Goal: Task Accomplishment & Management: Use online tool/utility

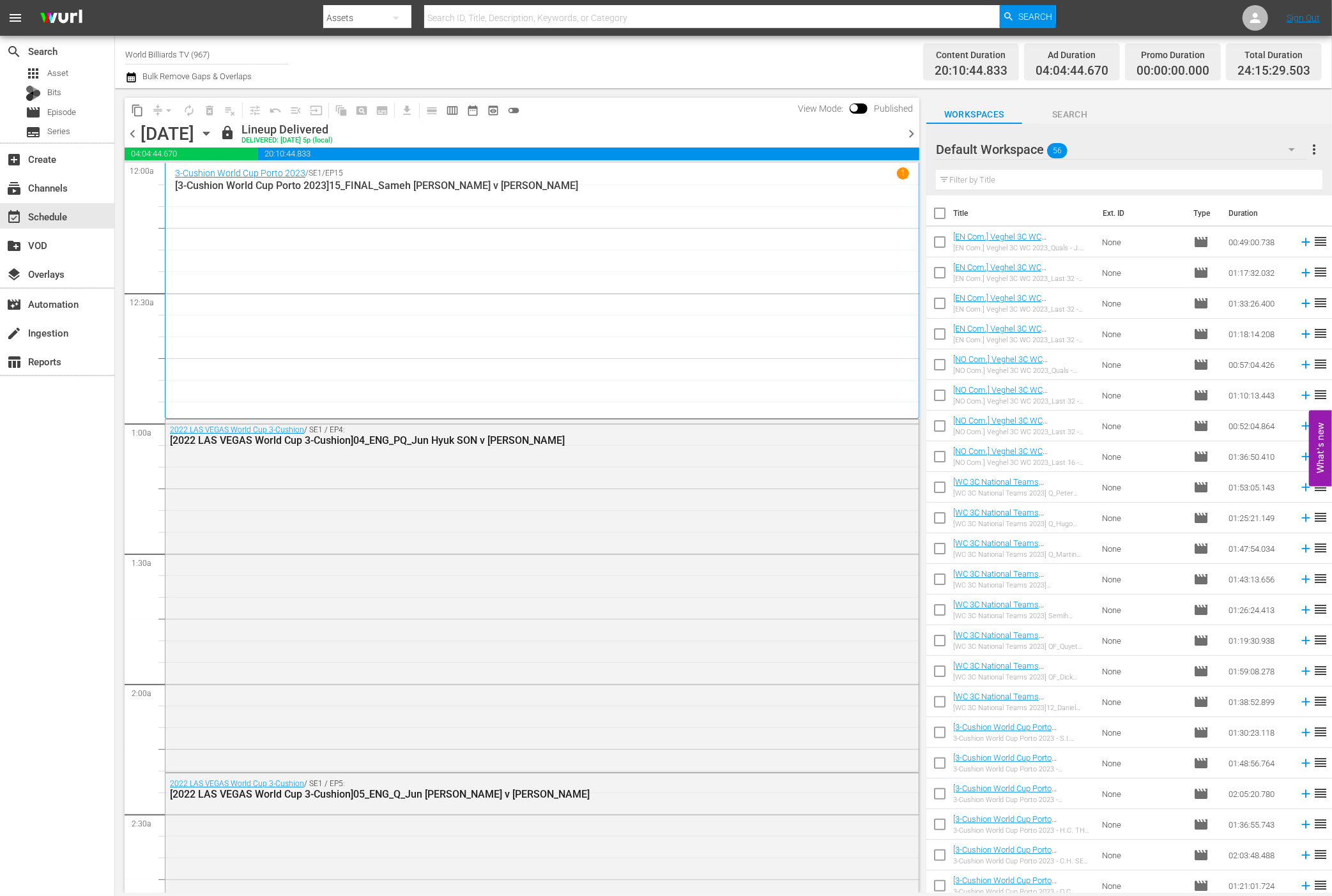
scroll to position [876, 0]
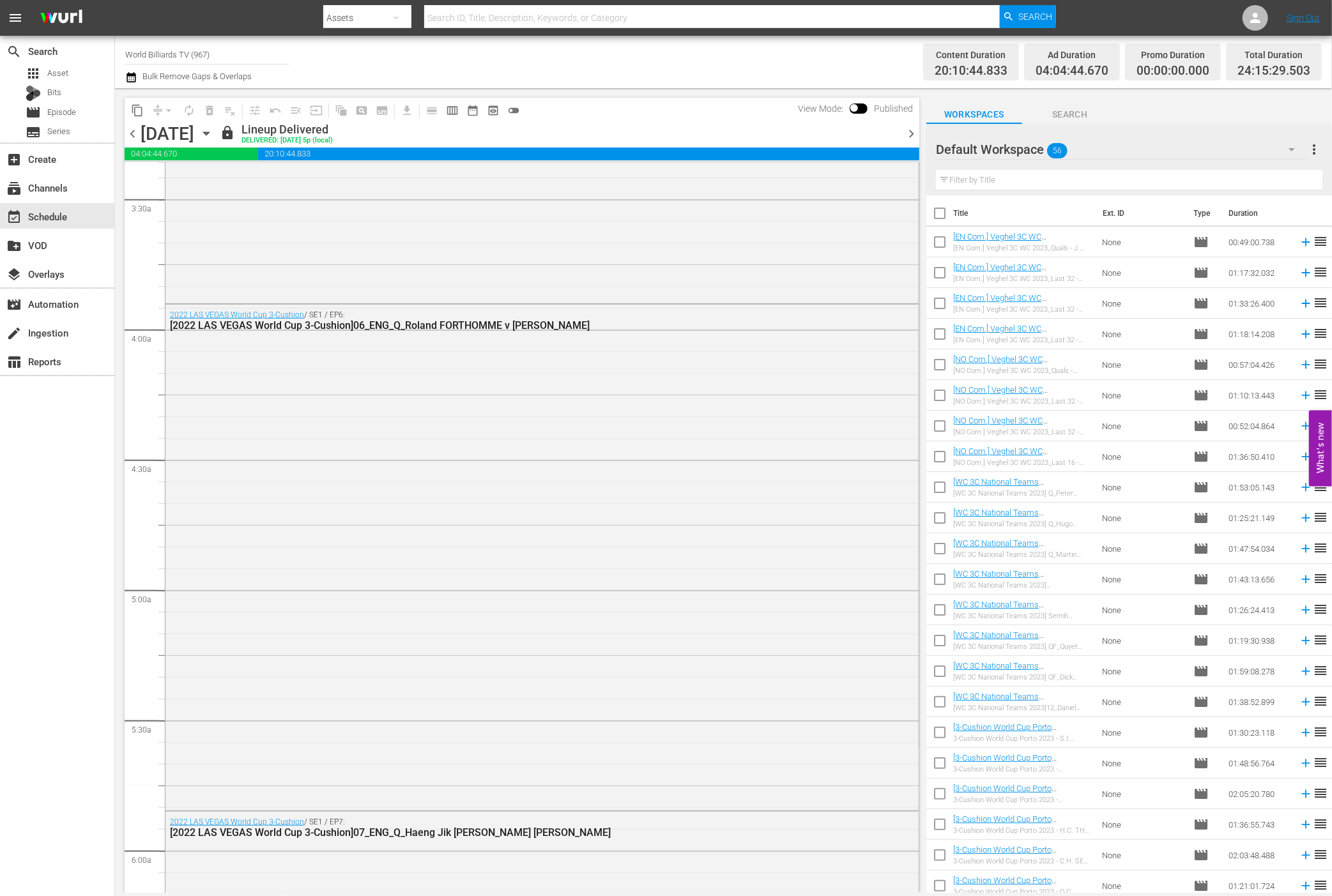
click at [213, 137] on icon "button" at bounding box center [206, 133] width 14 height 14
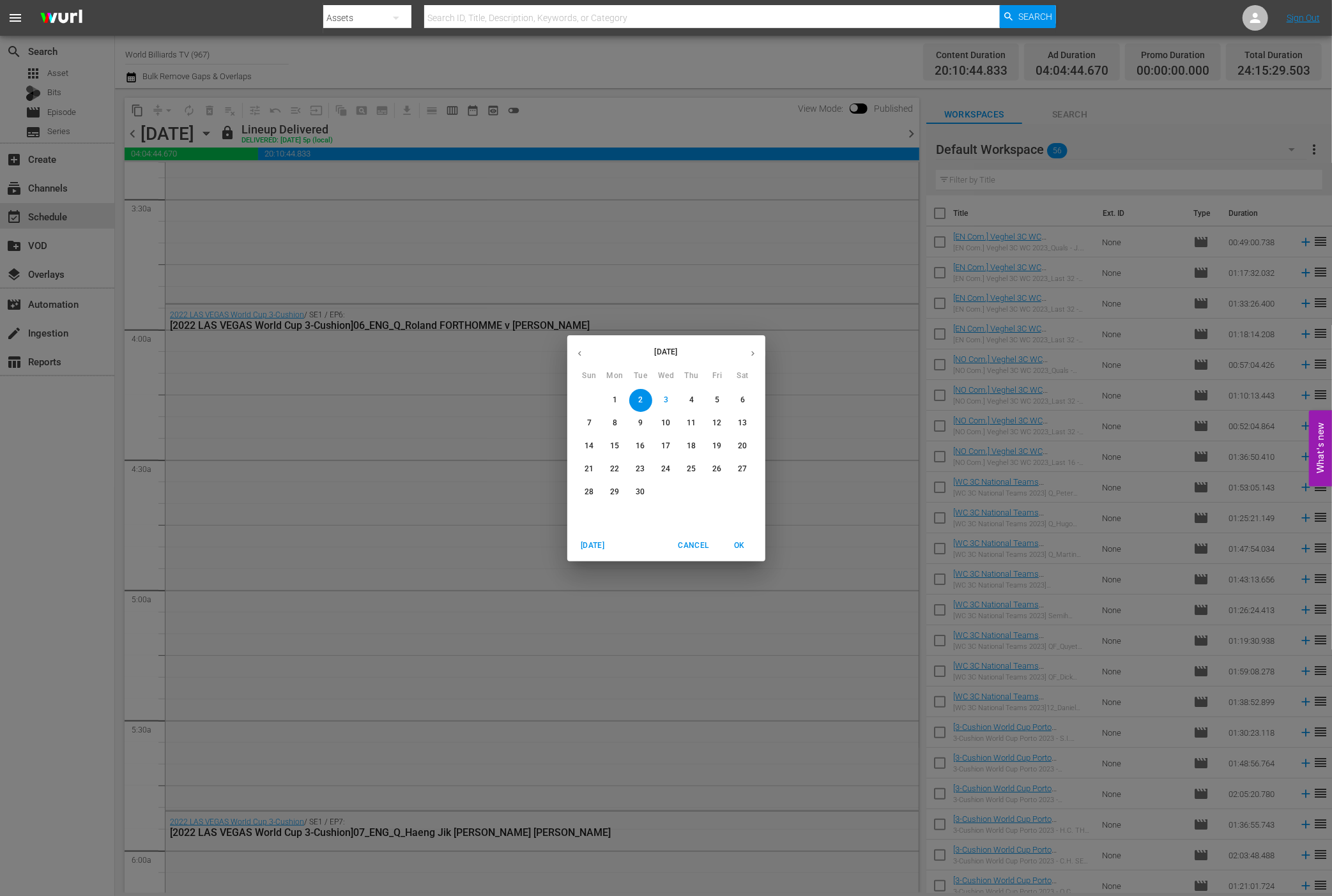
click at [695, 397] on span "4" at bounding box center [691, 400] width 23 height 11
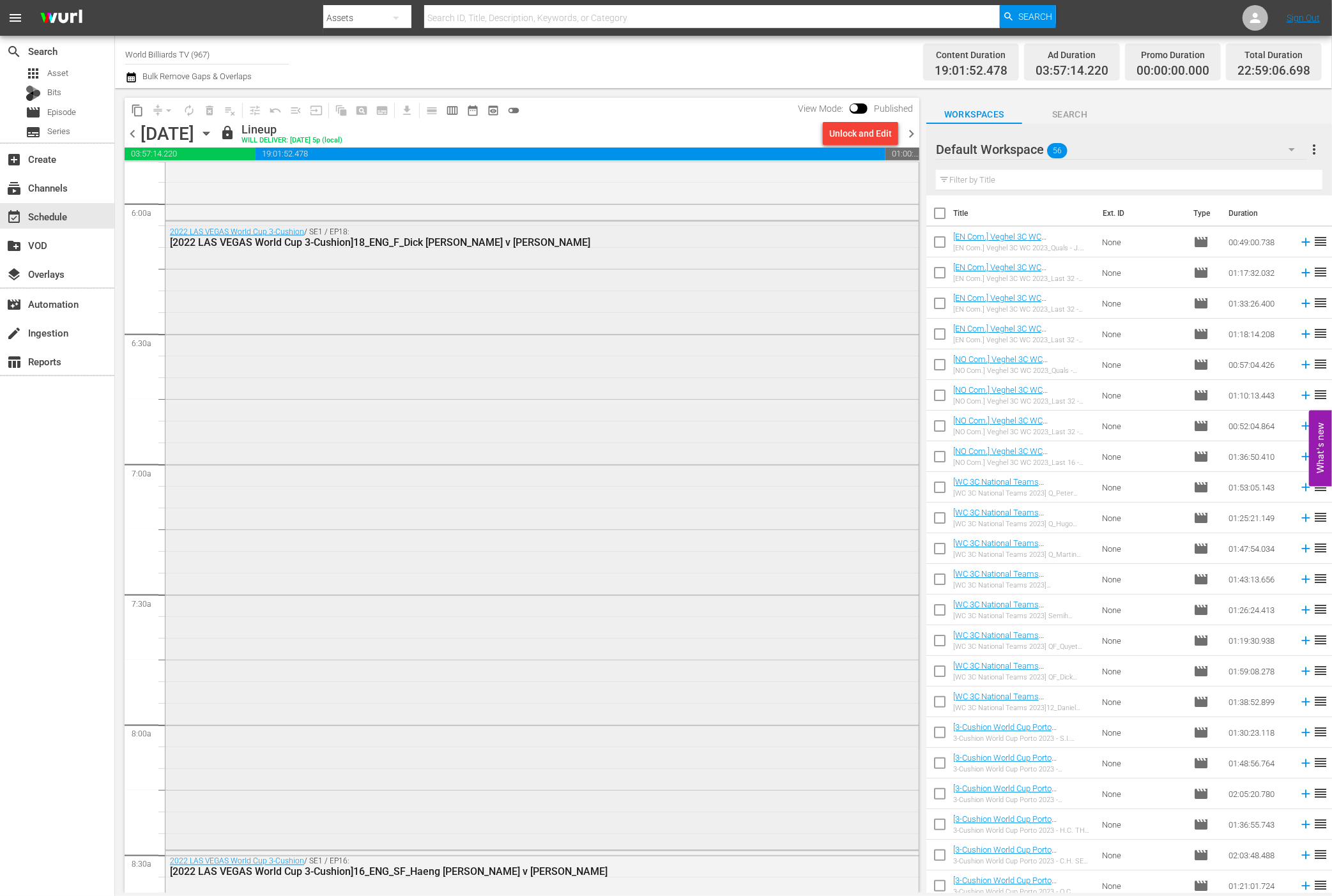
scroll to position [1642, 0]
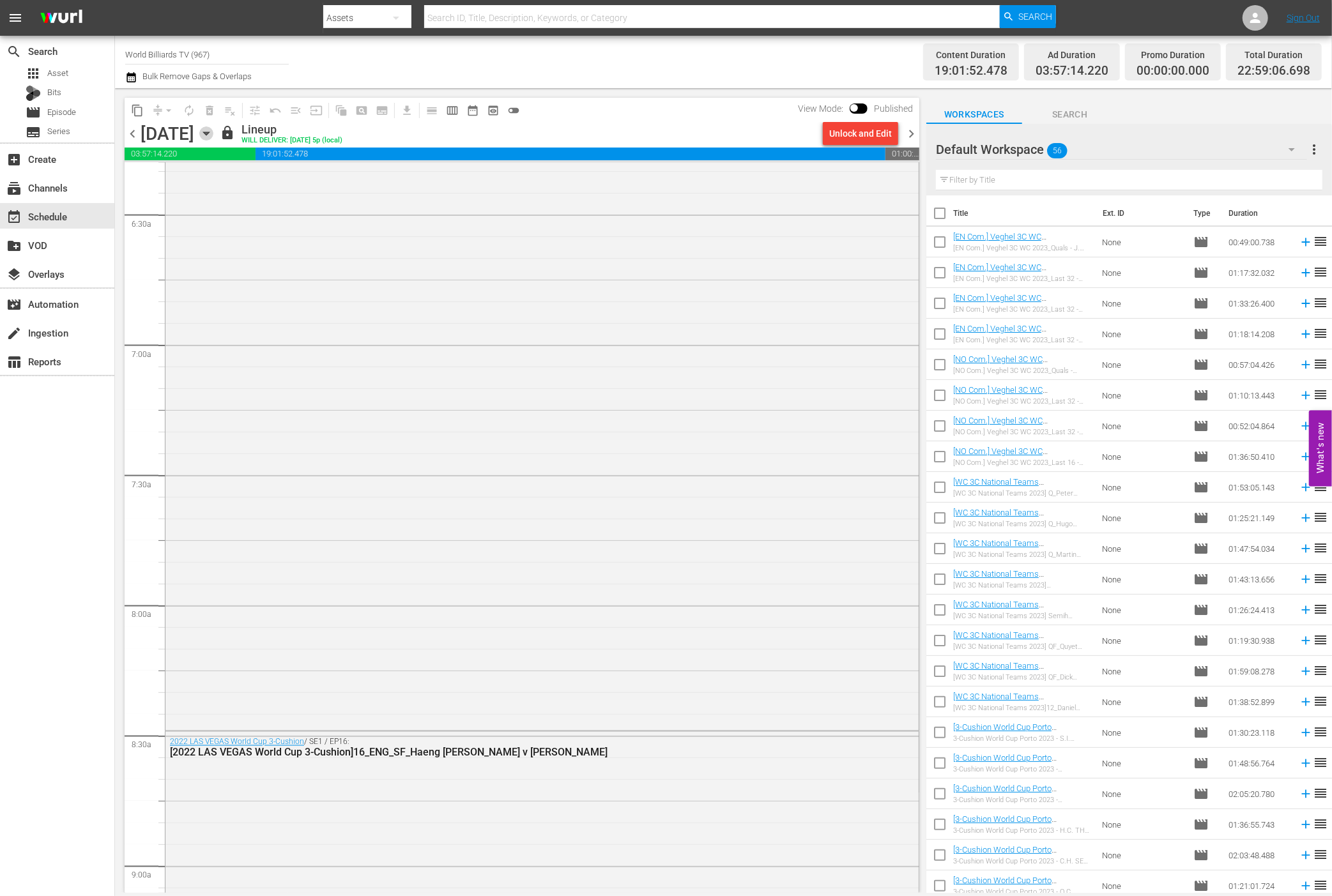
click at [209, 132] on icon "button" at bounding box center [206, 134] width 6 height 3
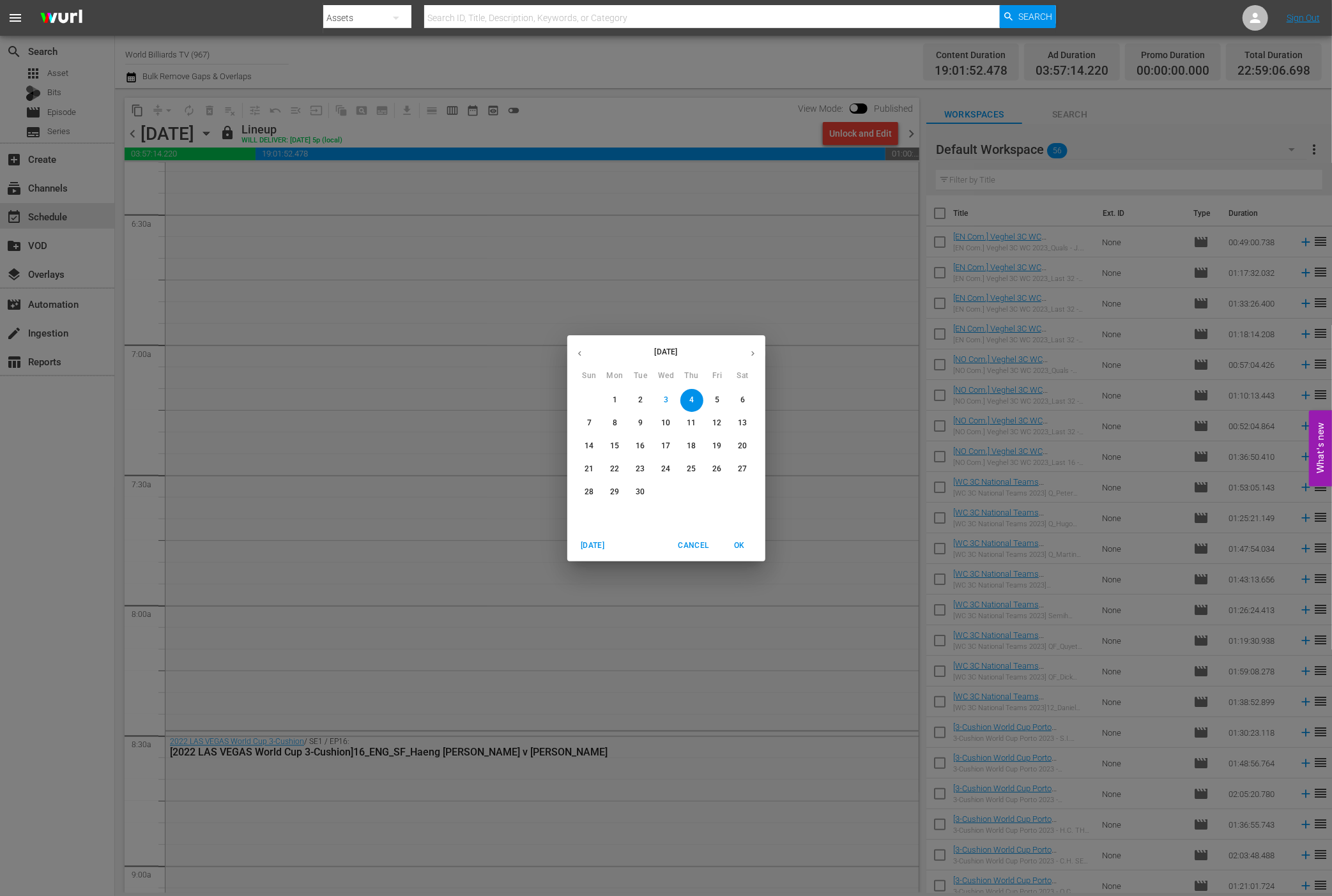
click at [726, 399] on span "5" at bounding box center [717, 400] width 23 height 11
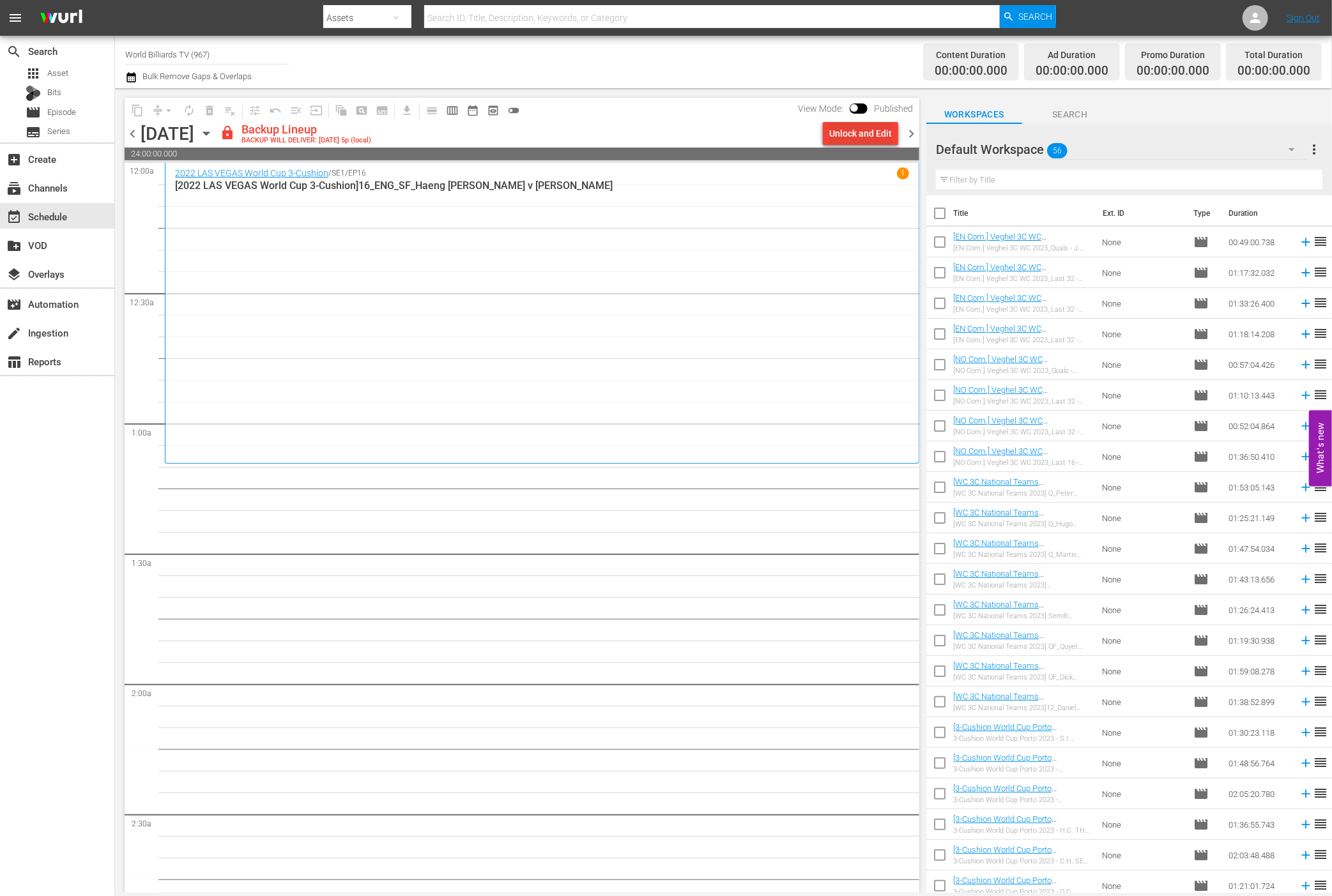
click at [867, 138] on div "Unlock and Edit" at bounding box center [861, 133] width 63 height 23
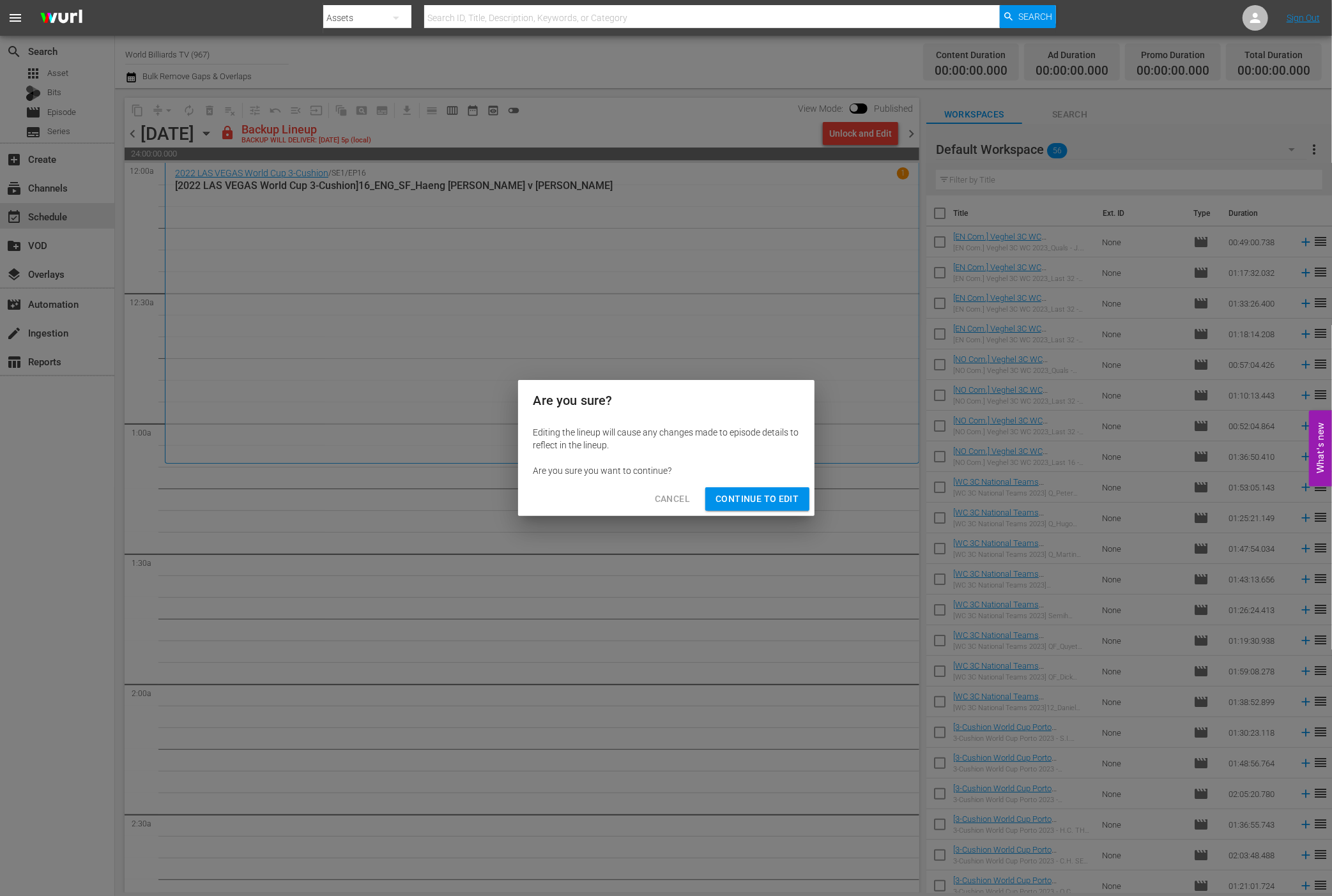
click at [800, 493] on button "Continue to Edit" at bounding box center [756, 499] width 103 height 23
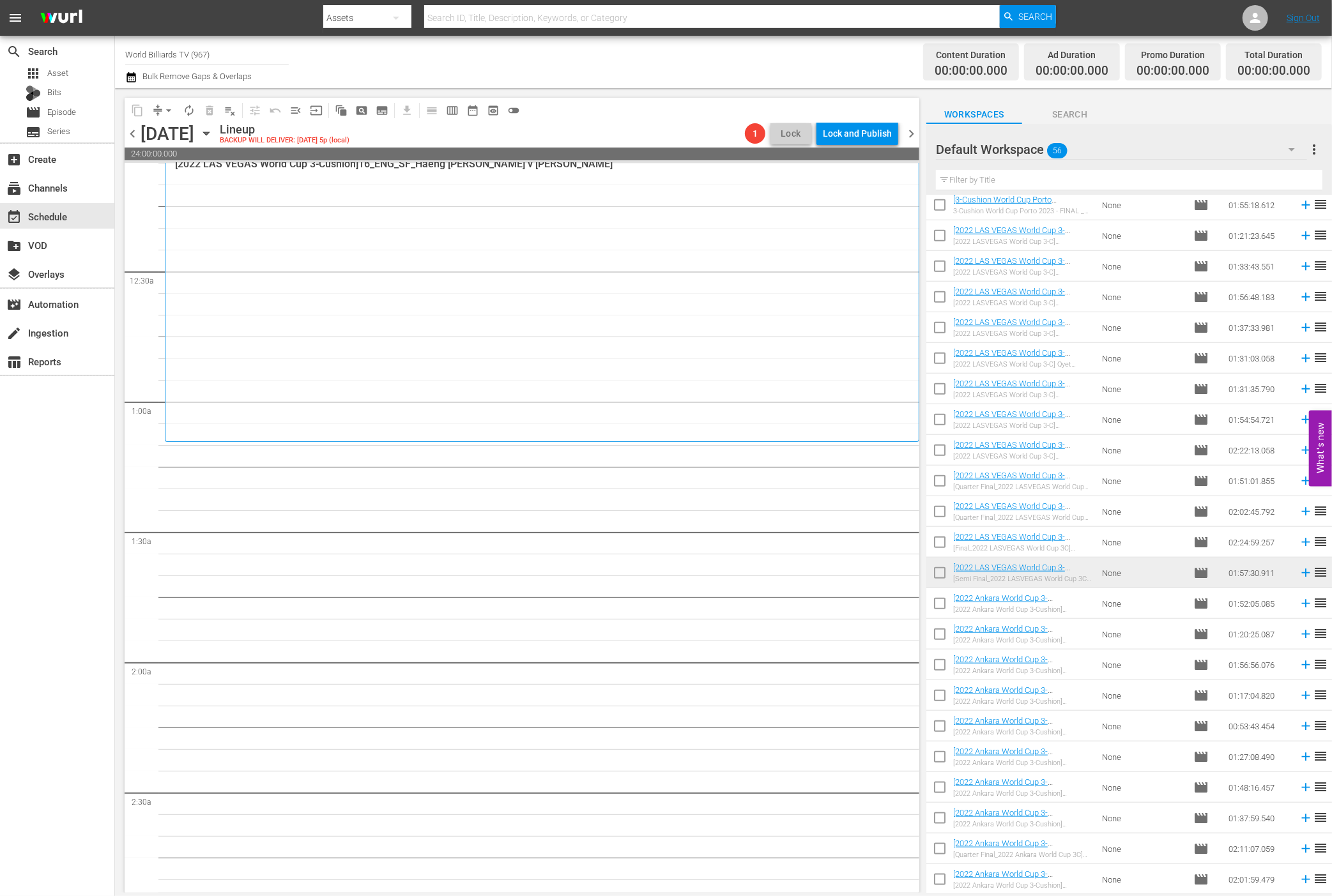
scroll to position [1049, 0]
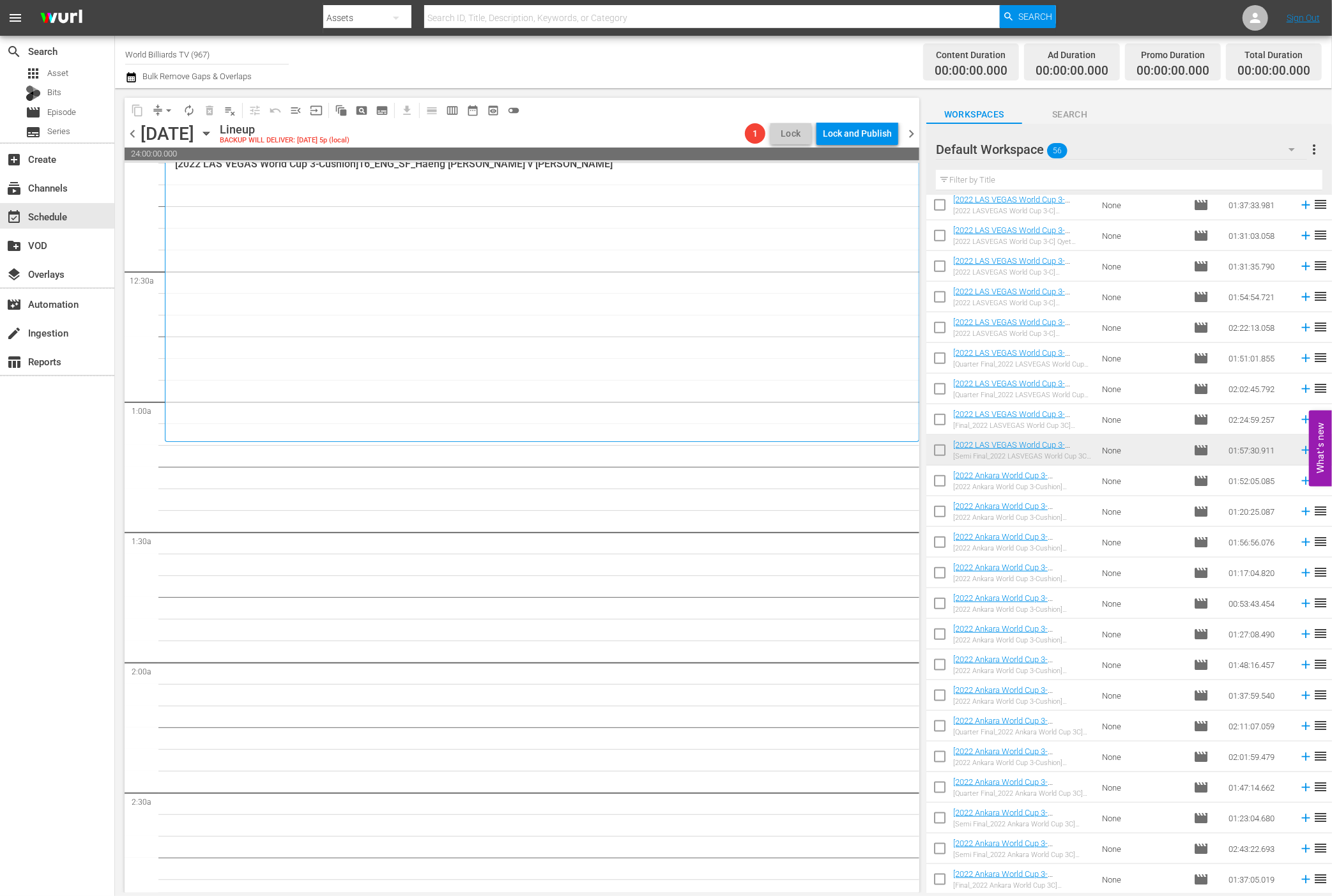
click at [939, 493] on input "checkbox" at bounding box center [940, 483] width 27 height 27
checkbox input "true"
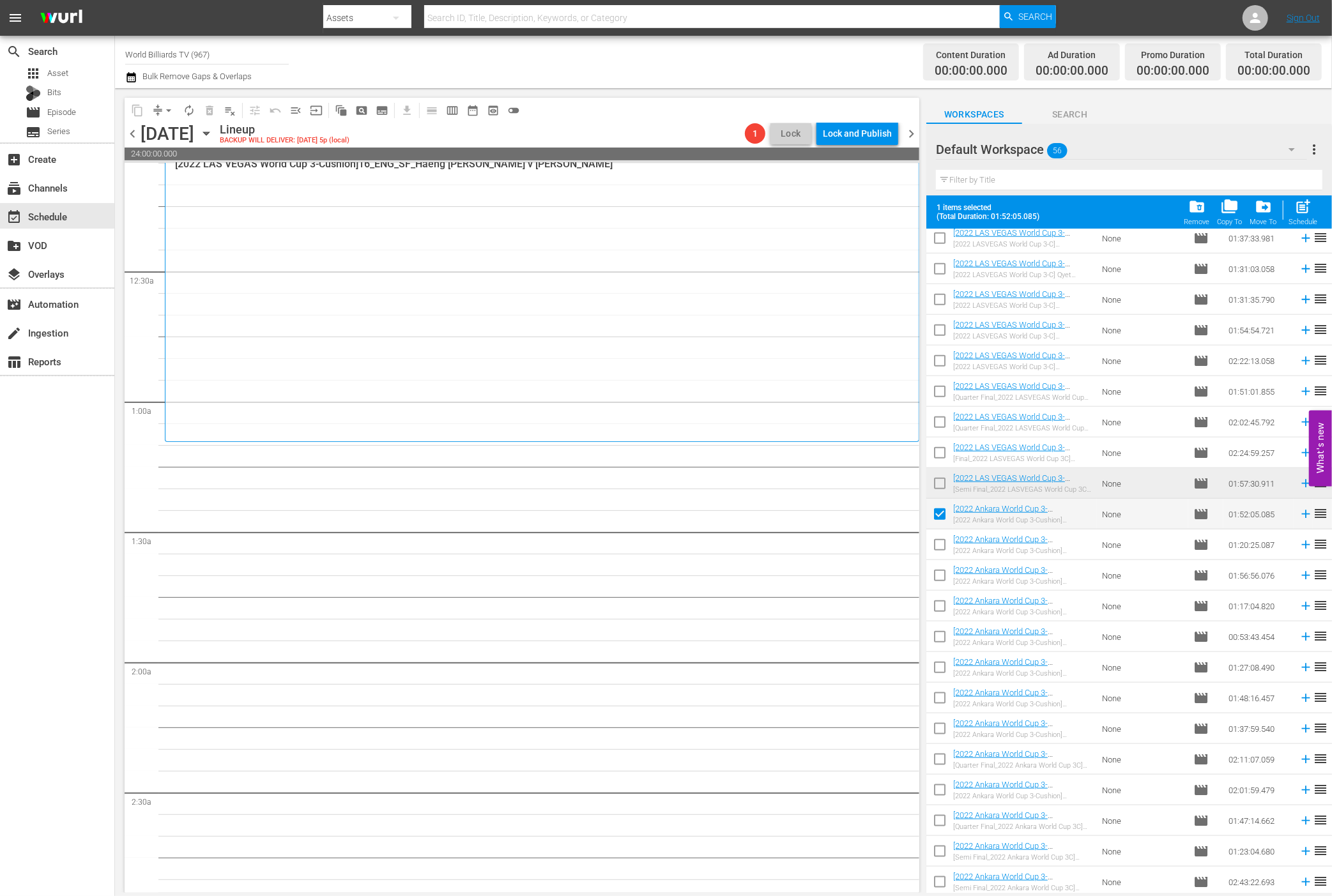
click at [937, 540] on input "checkbox" at bounding box center [940, 547] width 27 height 27
checkbox input "true"
drag, startPoint x: 942, startPoint y: 569, endPoint x: 944, endPoint y: 581, distance: 12.2
click at [942, 569] on input "checkbox" at bounding box center [940, 578] width 27 height 27
checkbox input "true"
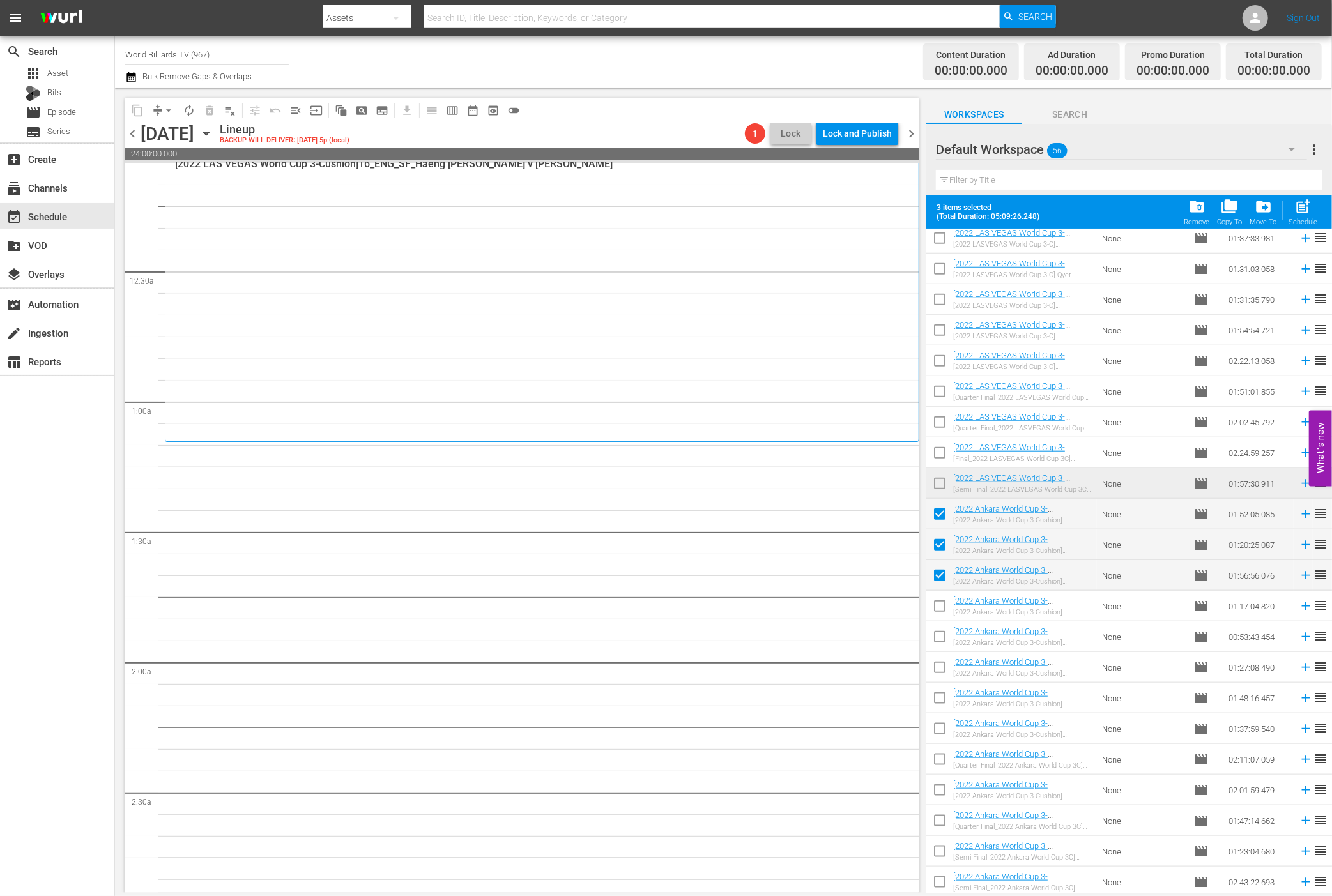
click at [945, 597] on input "checkbox" at bounding box center [940, 608] width 27 height 27
checkbox input "true"
click at [943, 627] on input "checkbox" at bounding box center [940, 639] width 27 height 27
checkbox input "true"
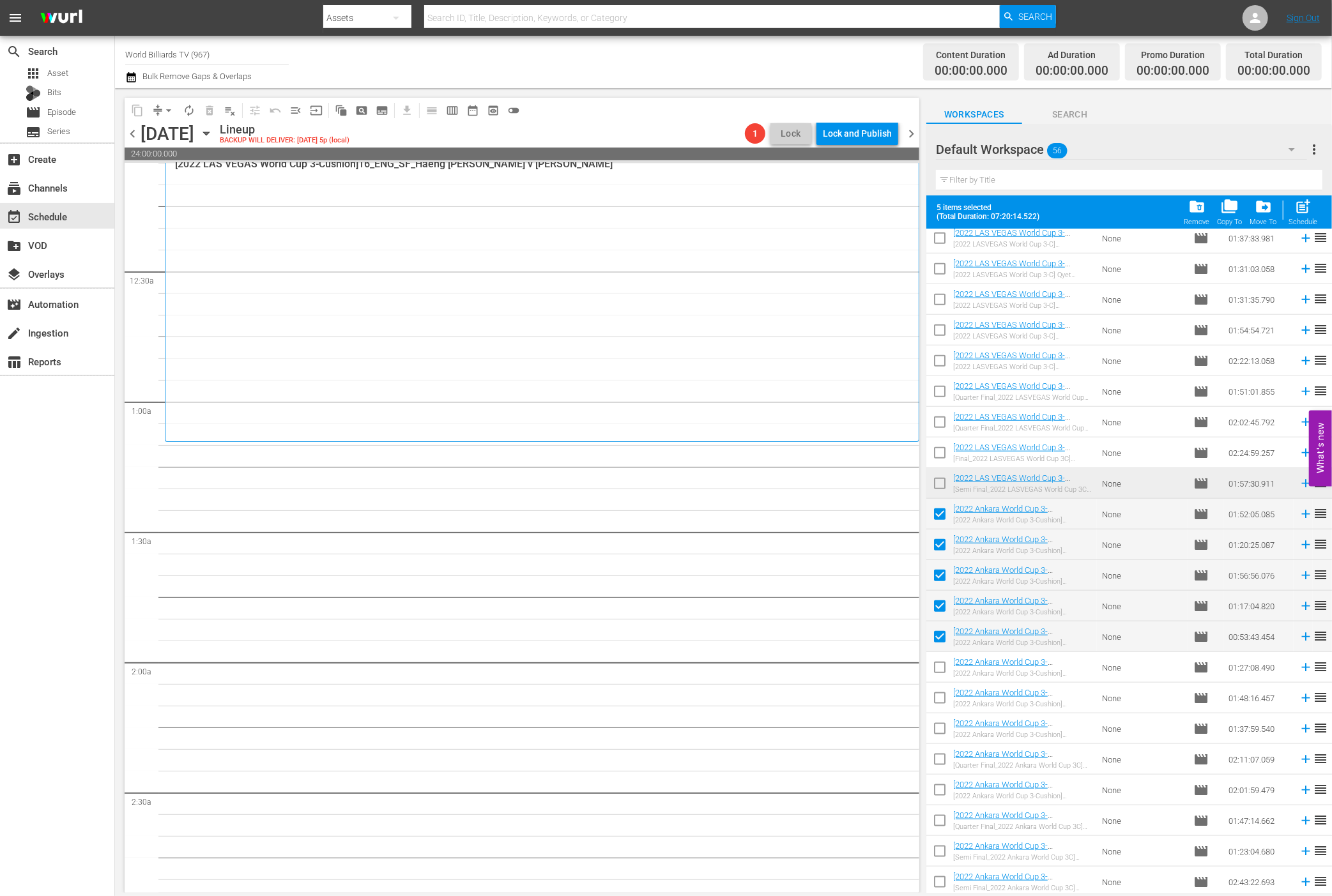
click at [936, 668] on input "checkbox" at bounding box center [940, 670] width 27 height 27
checkbox input "true"
click at [937, 697] on input "checkbox" at bounding box center [940, 701] width 27 height 27
checkbox input "true"
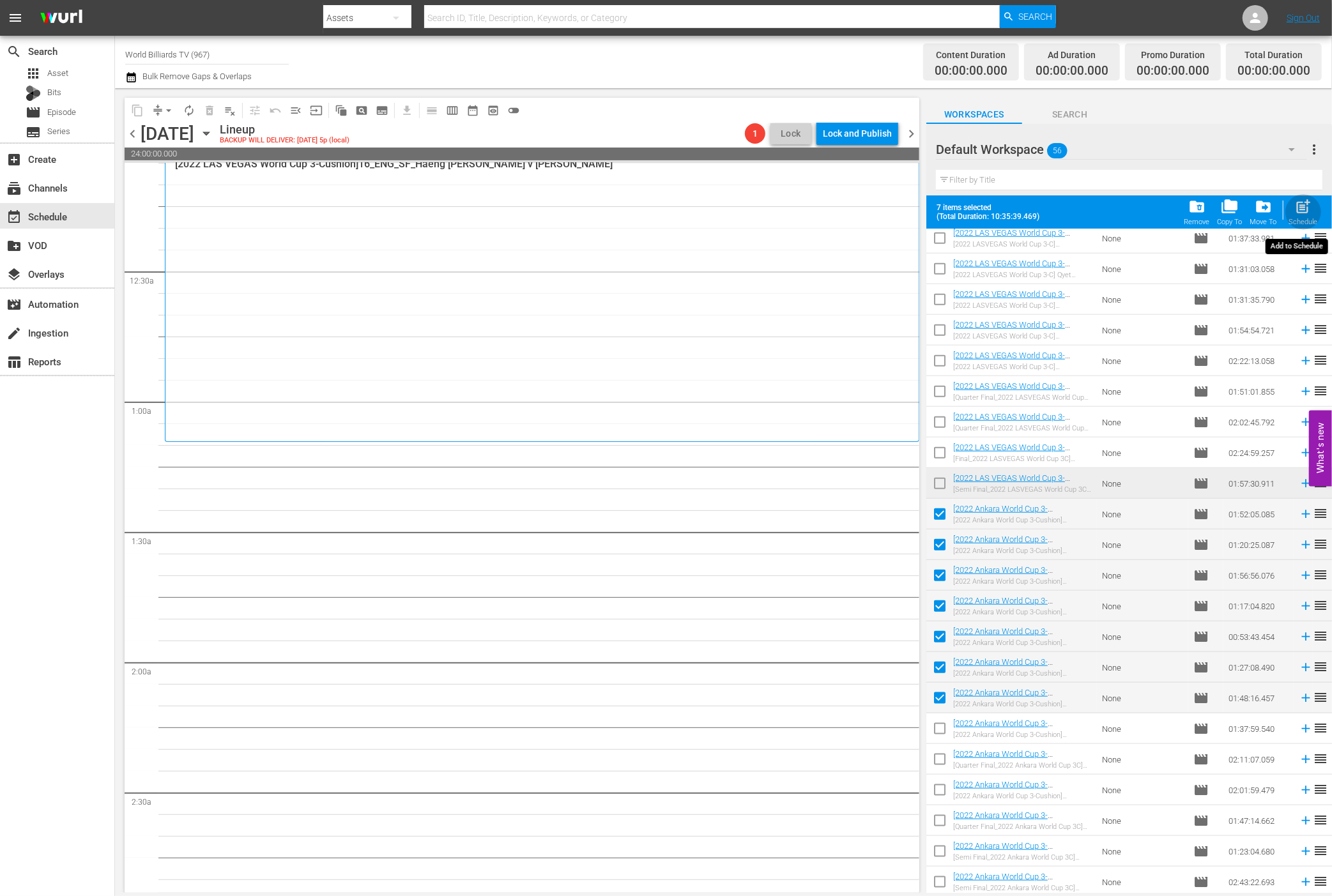
click at [1299, 207] on span "post_add" at bounding box center [1304, 207] width 18 height 18
checkbox input "false"
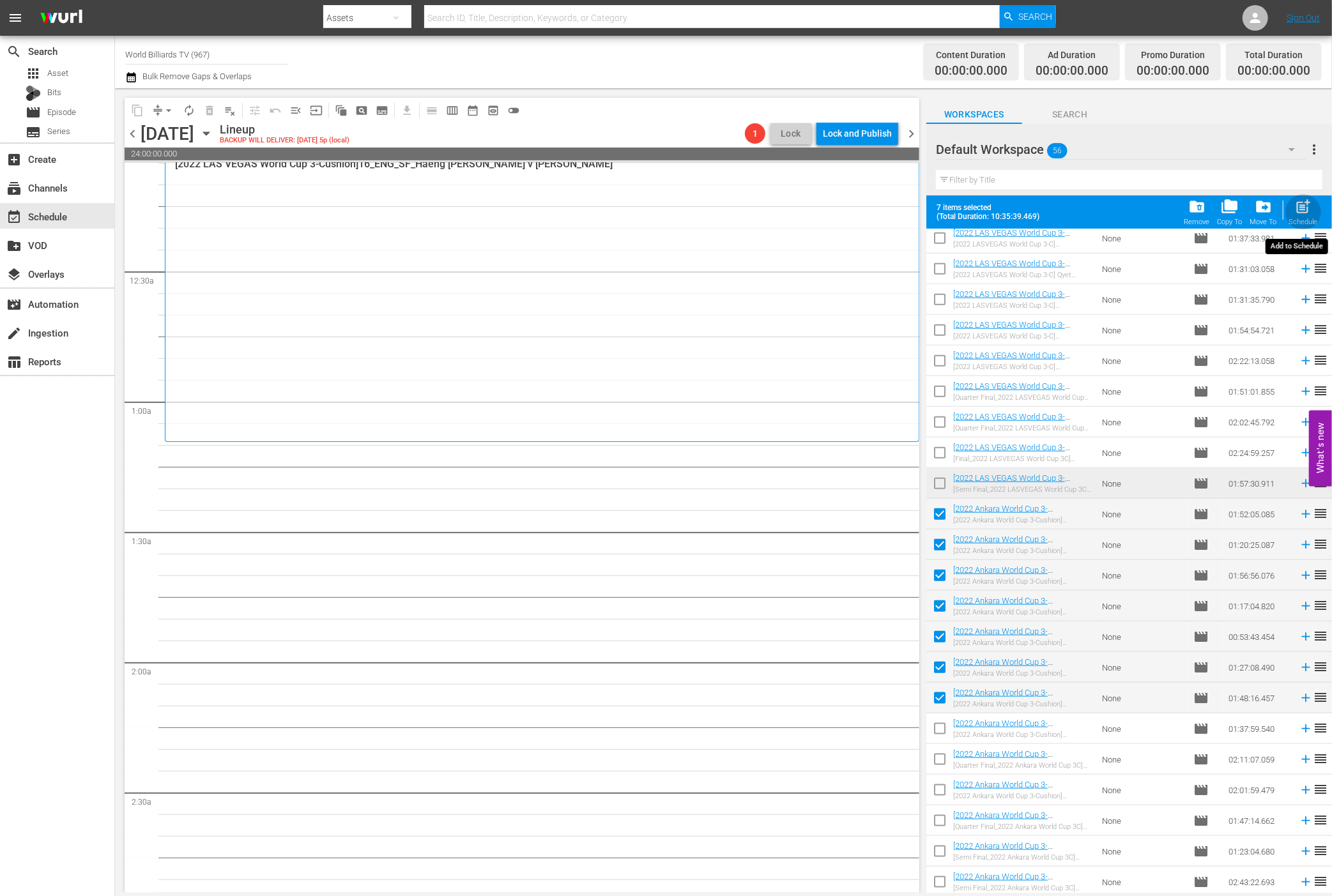
checkbox input "false"
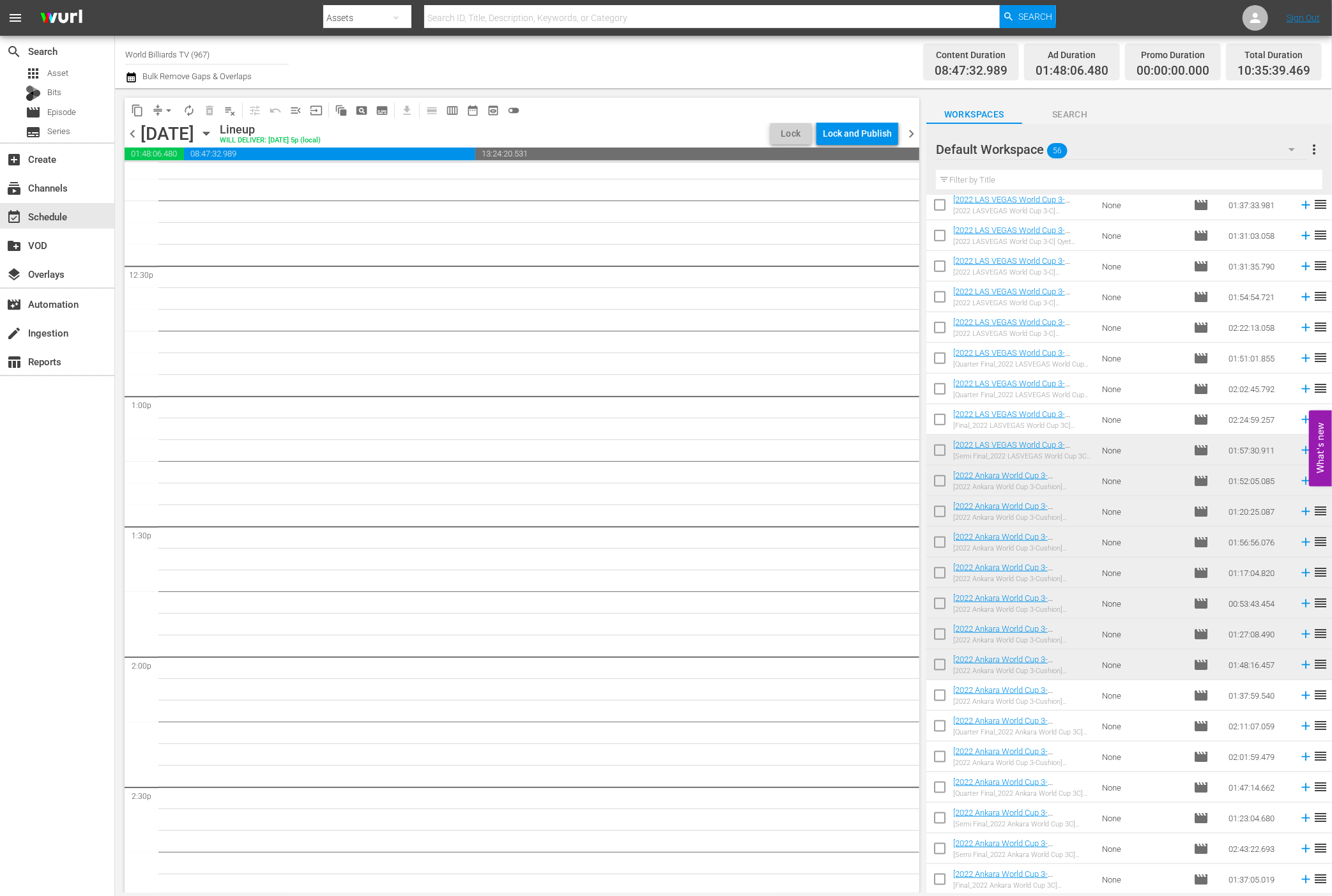
scroll to position [2955, 0]
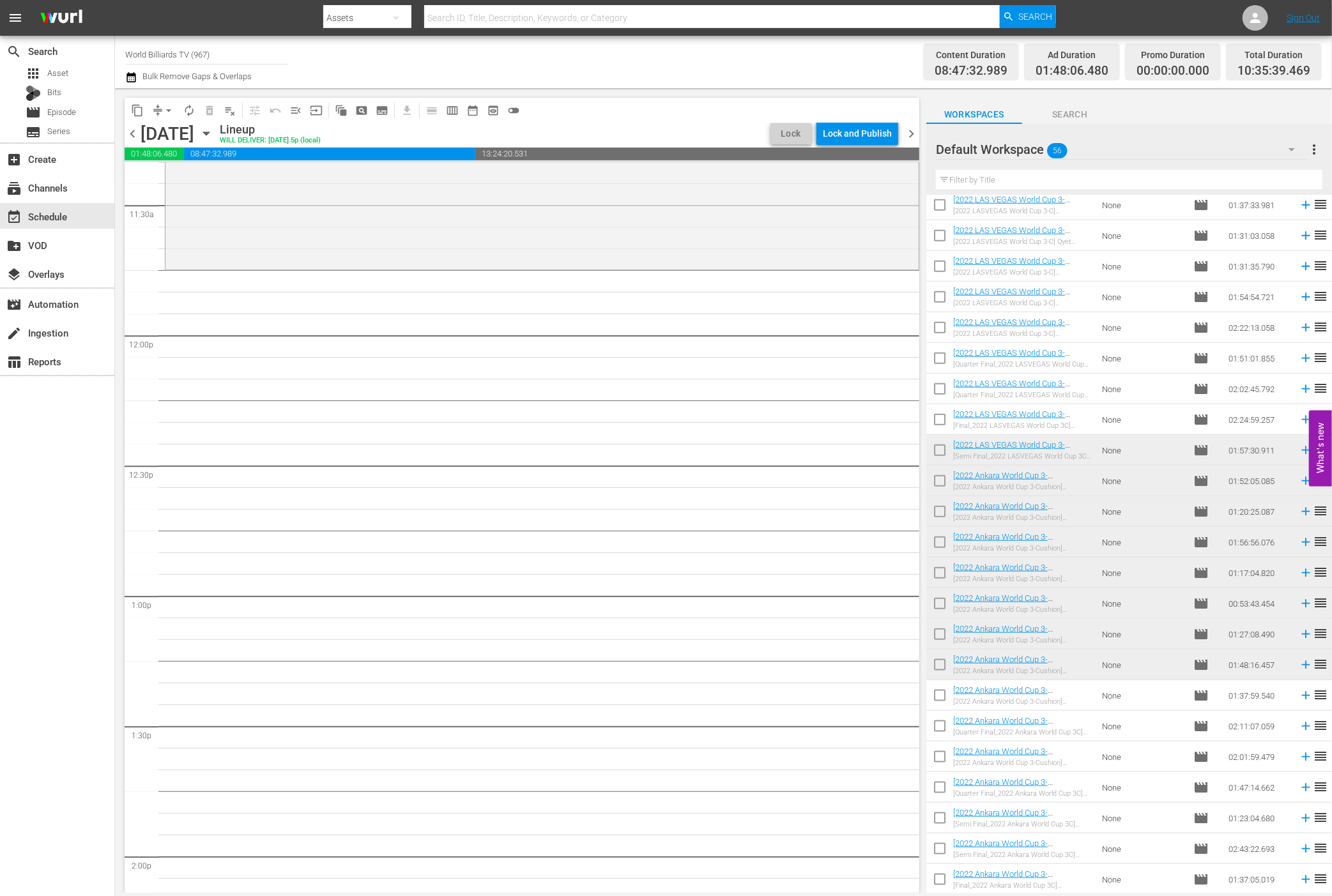
click at [940, 700] on input "checkbox" at bounding box center [940, 698] width 27 height 27
checkbox input "true"
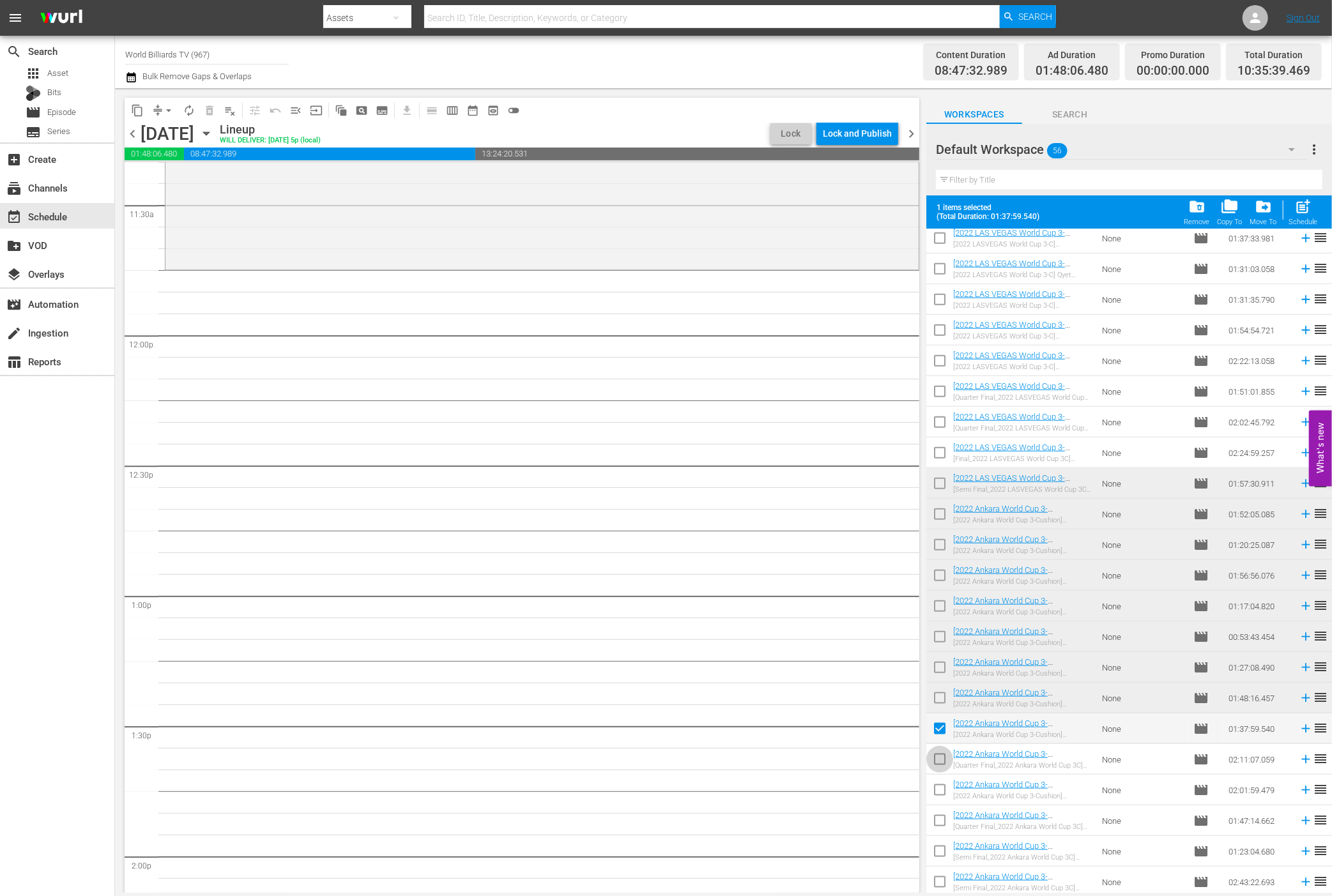
drag, startPoint x: 941, startPoint y: 756, endPoint x: 942, endPoint y: 763, distance: 7.1
click at [941, 756] on input "checkbox" at bounding box center [940, 762] width 27 height 27
checkbox input "true"
click at [940, 784] on input "checkbox" at bounding box center [940, 793] width 27 height 27
checkbox input "true"
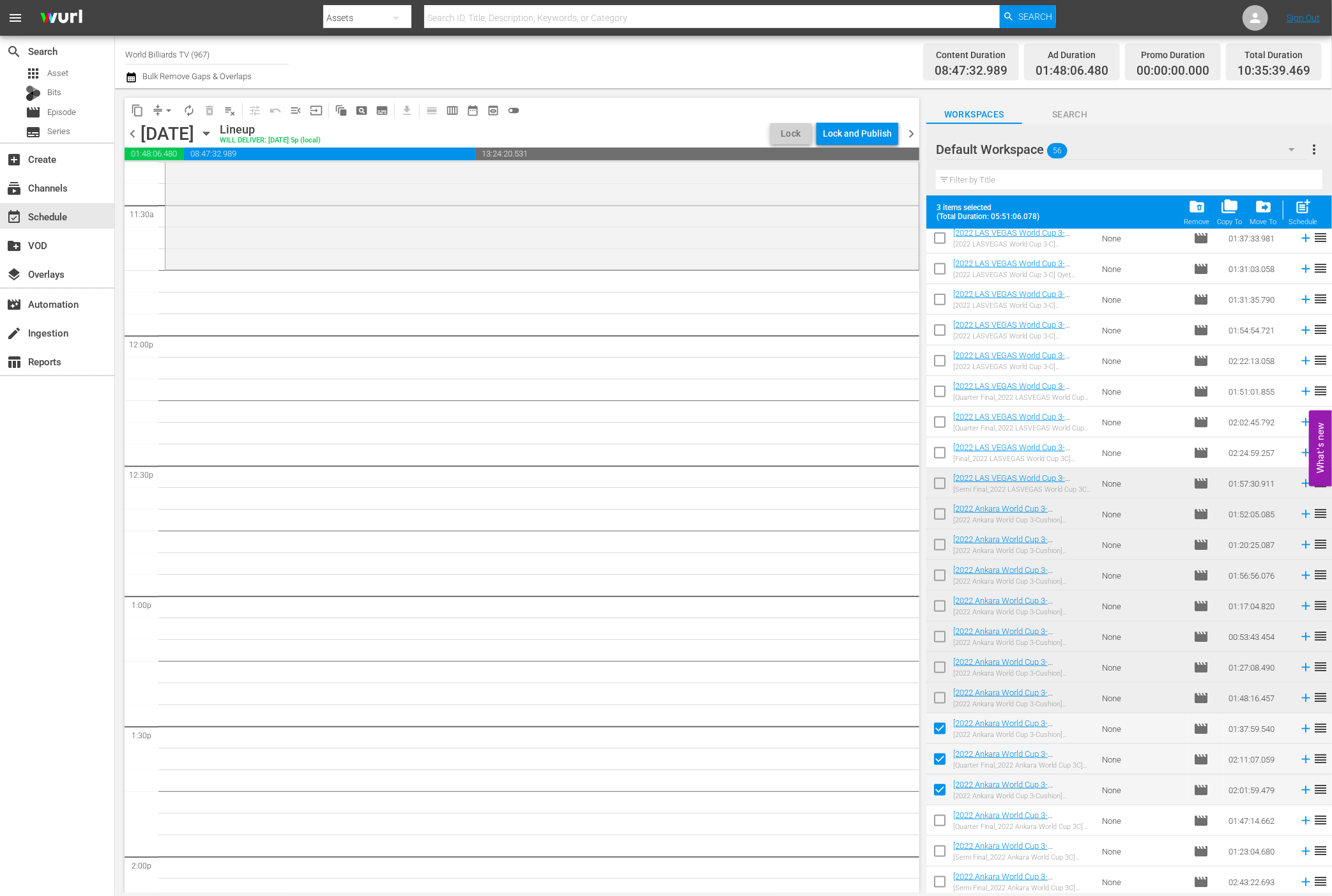
click at [937, 813] on input "checkbox" at bounding box center [940, 823] width 27 height 27
checkbox input "true"
drag, startPoint x: 938, startPoint y: 840, endPoint x: 963, endPoint y: 811, distance: 38.3
click at [938, 840] on span at bounding box center [940, 851] width 27 height 27
click at [1303, 206] on span "post_add" at bounding box center [1304, 207] width 18 height 18
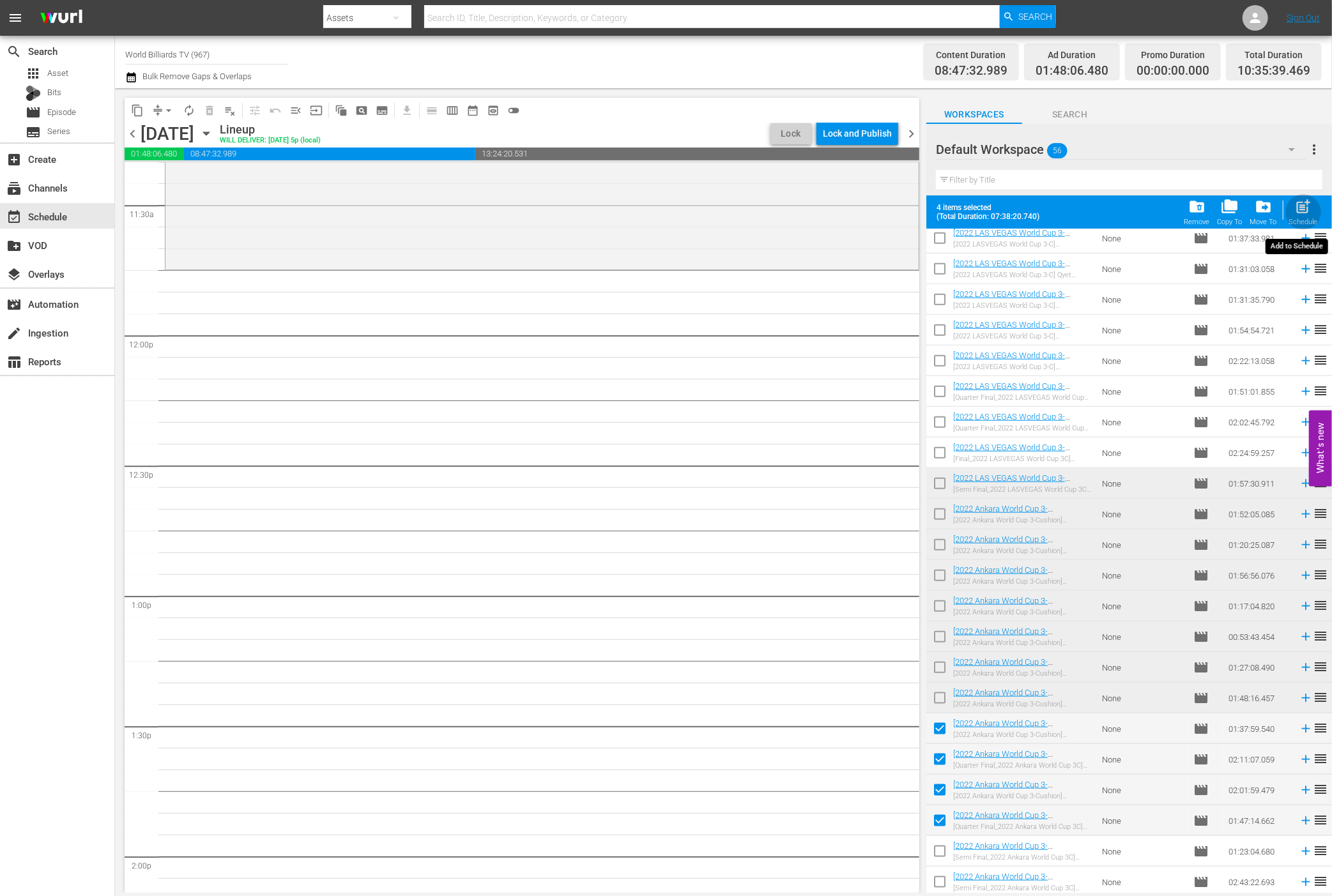
checkbox input "false"
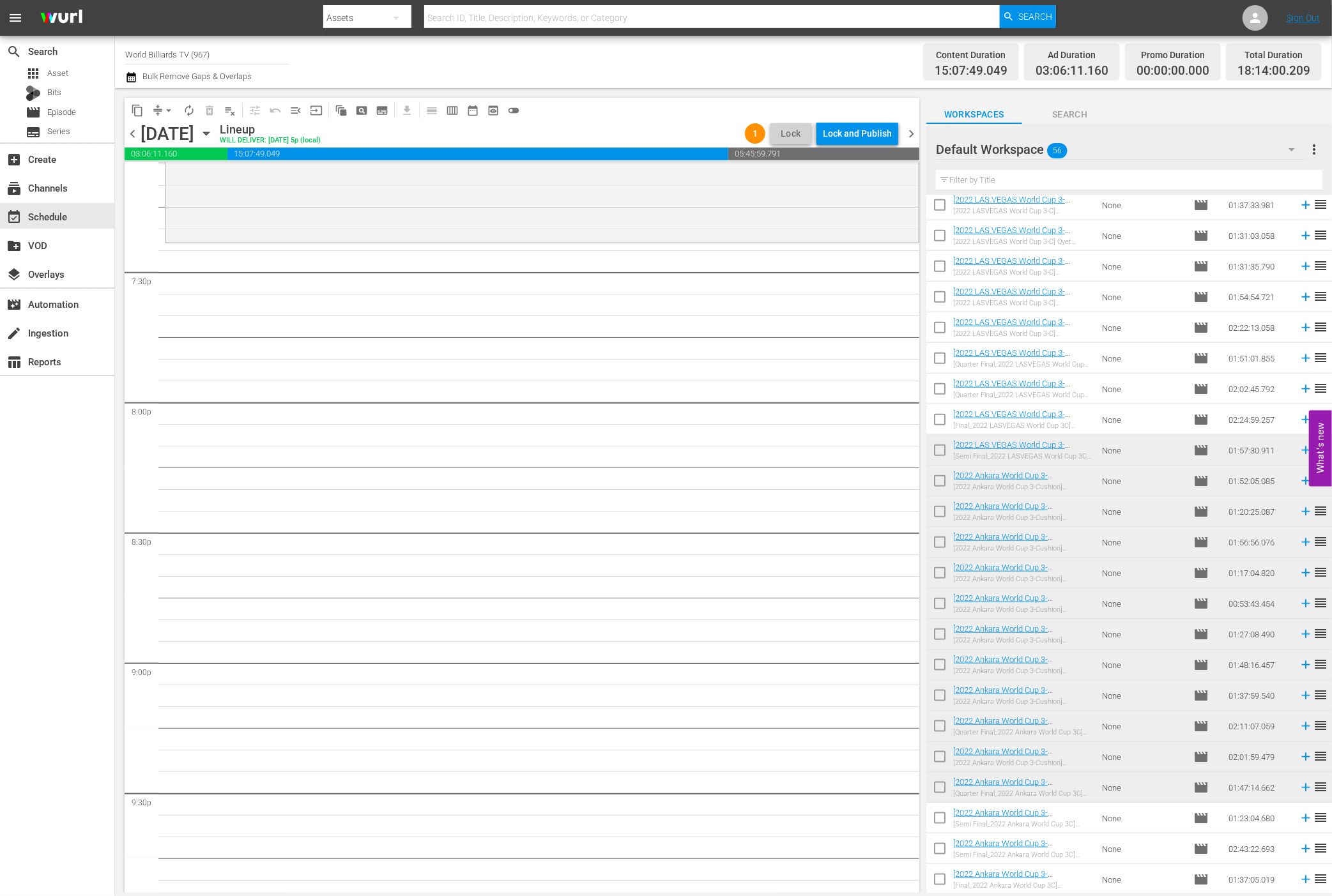
scroll to position [4825, 0]
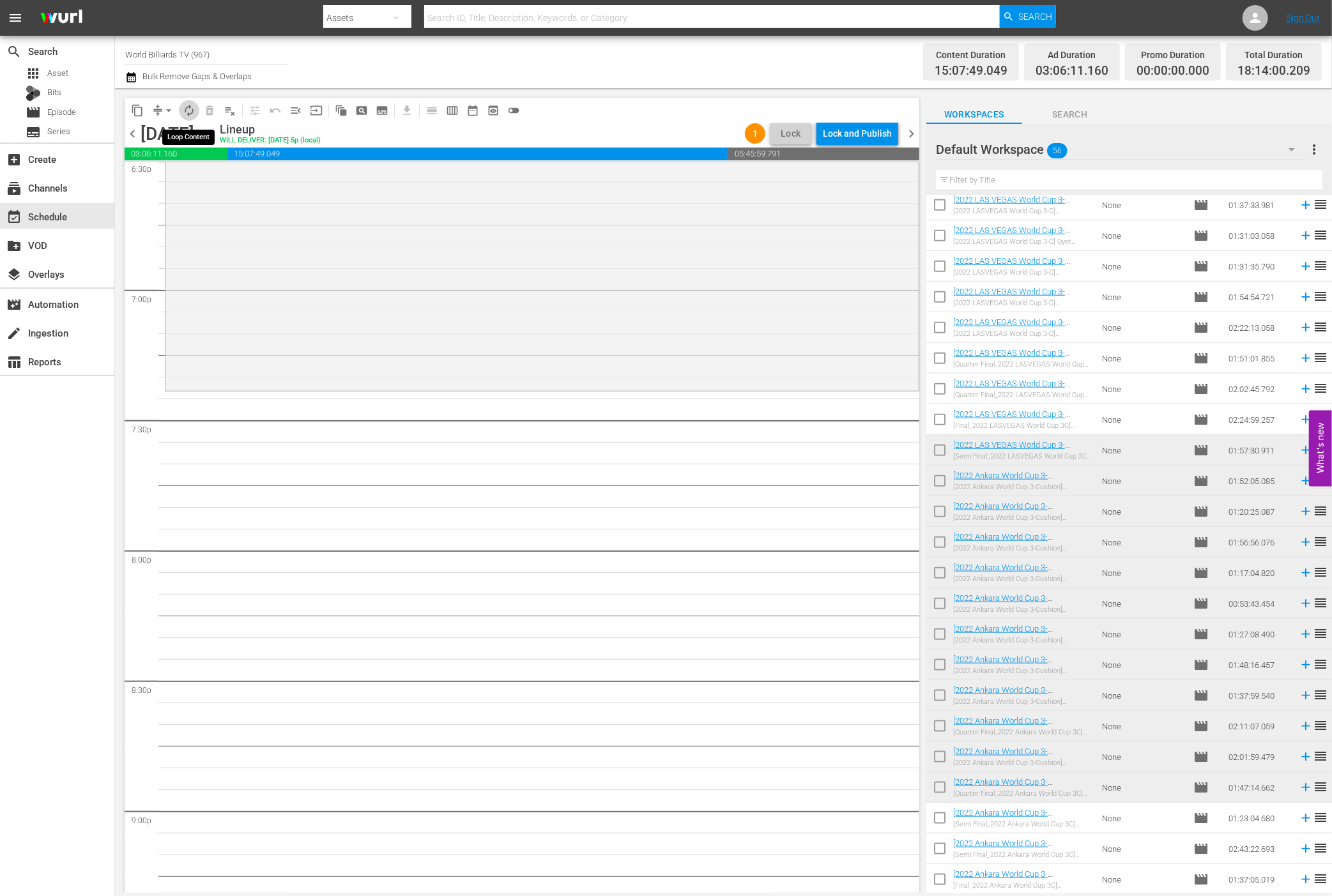
click at [195, 116] on span "autorenew_outlined" at bounding box center [189, 110] width 12 height 12
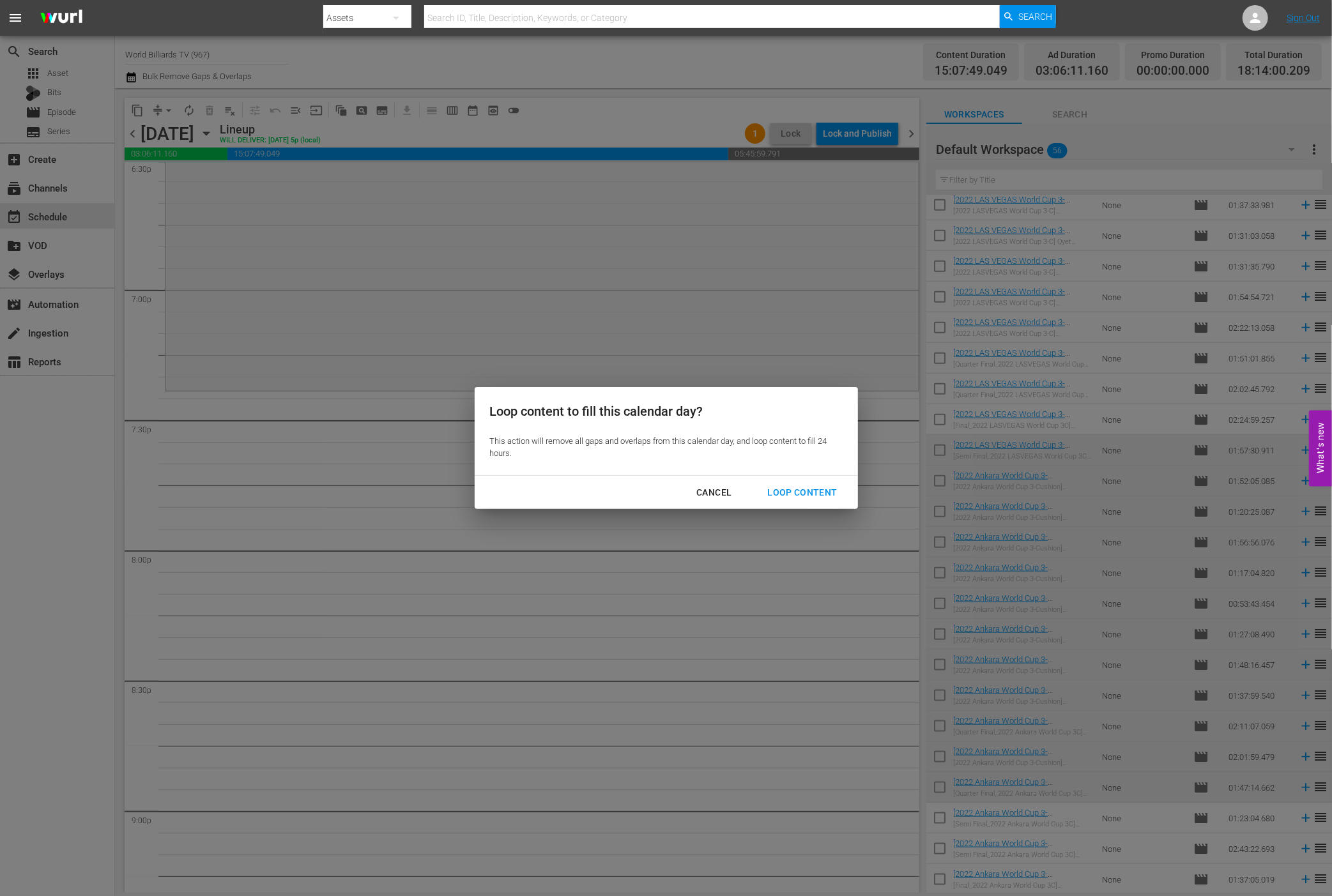
click at [795, 493] on div "Loop Content" at bounding box center [802, 493] width 90 height 16
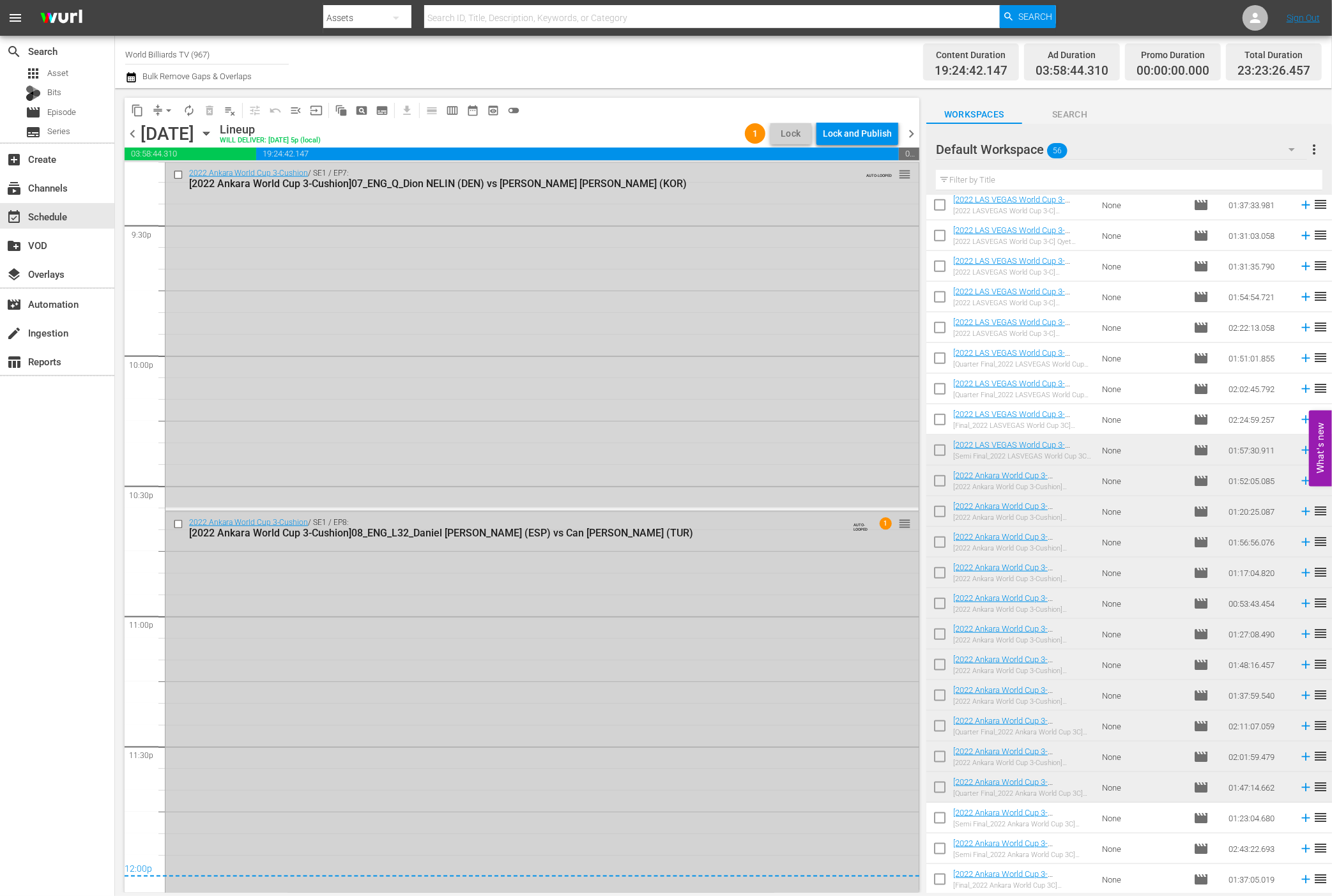
scroll to position [5667, 0]
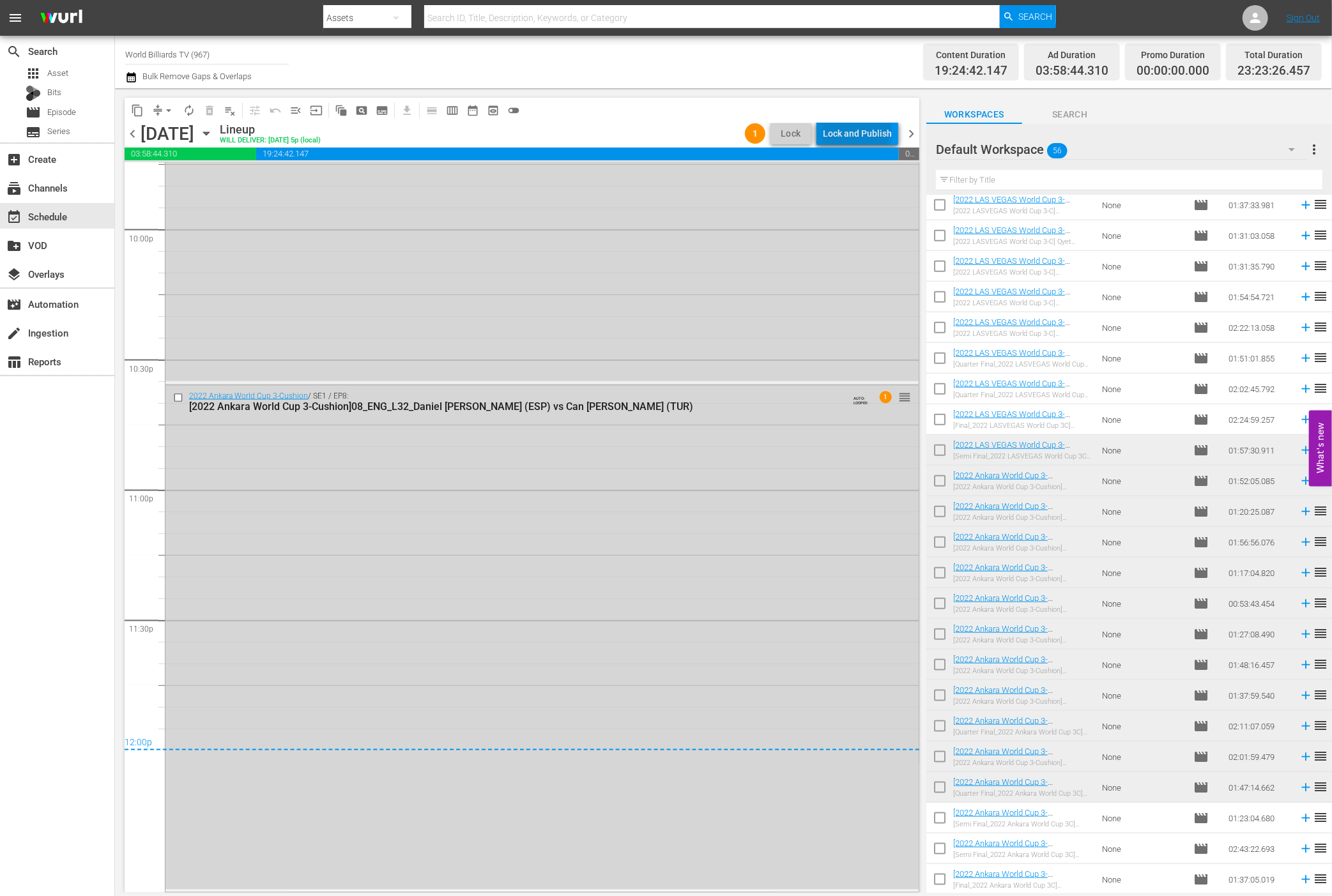
click at [859, 128] on div "Lock and Publish" at bounding box center [857, 133] width 69 height 23
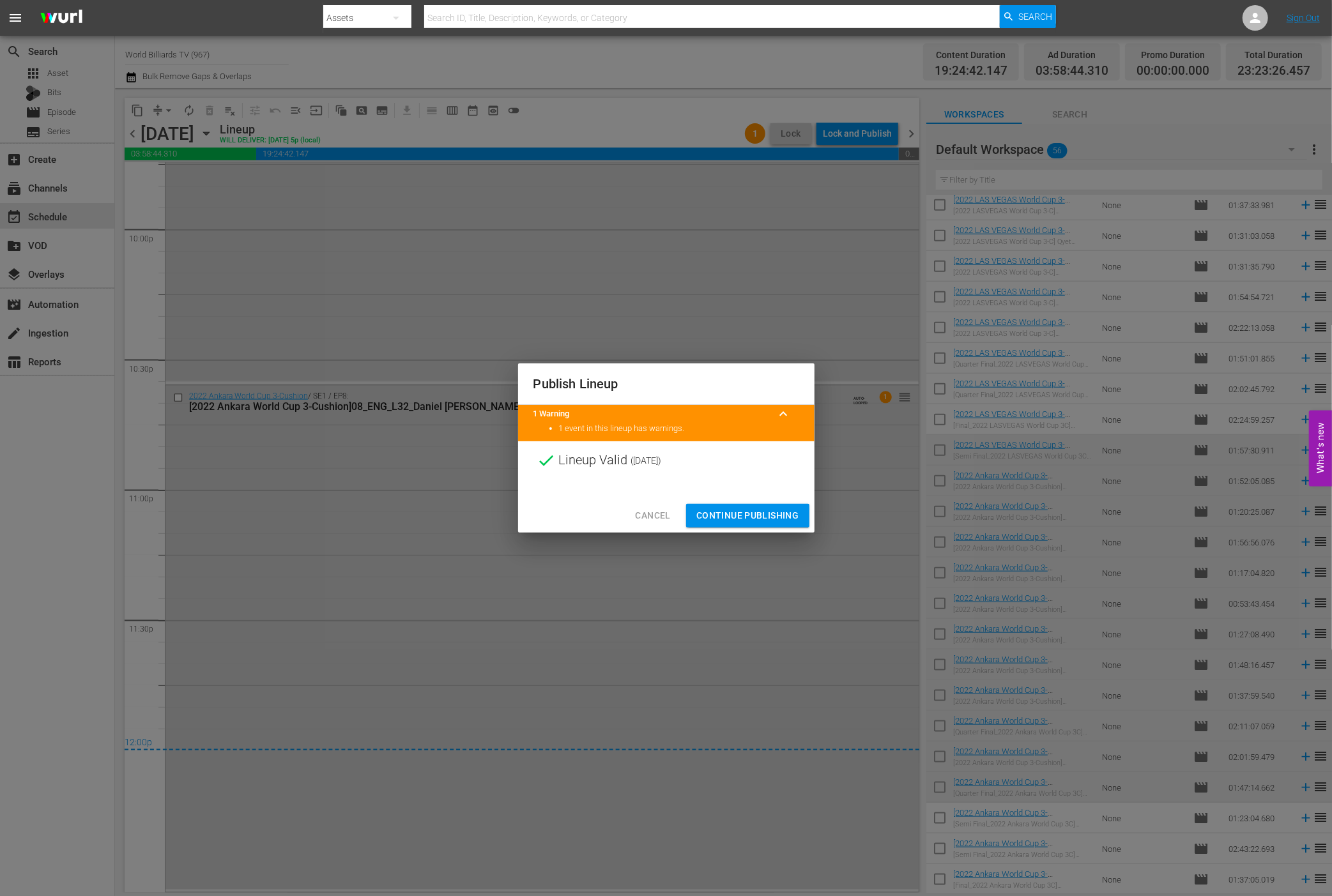
click at [760, 514] on span "Continue Publishing" at bounding box center [748, 516] width 103 height 16
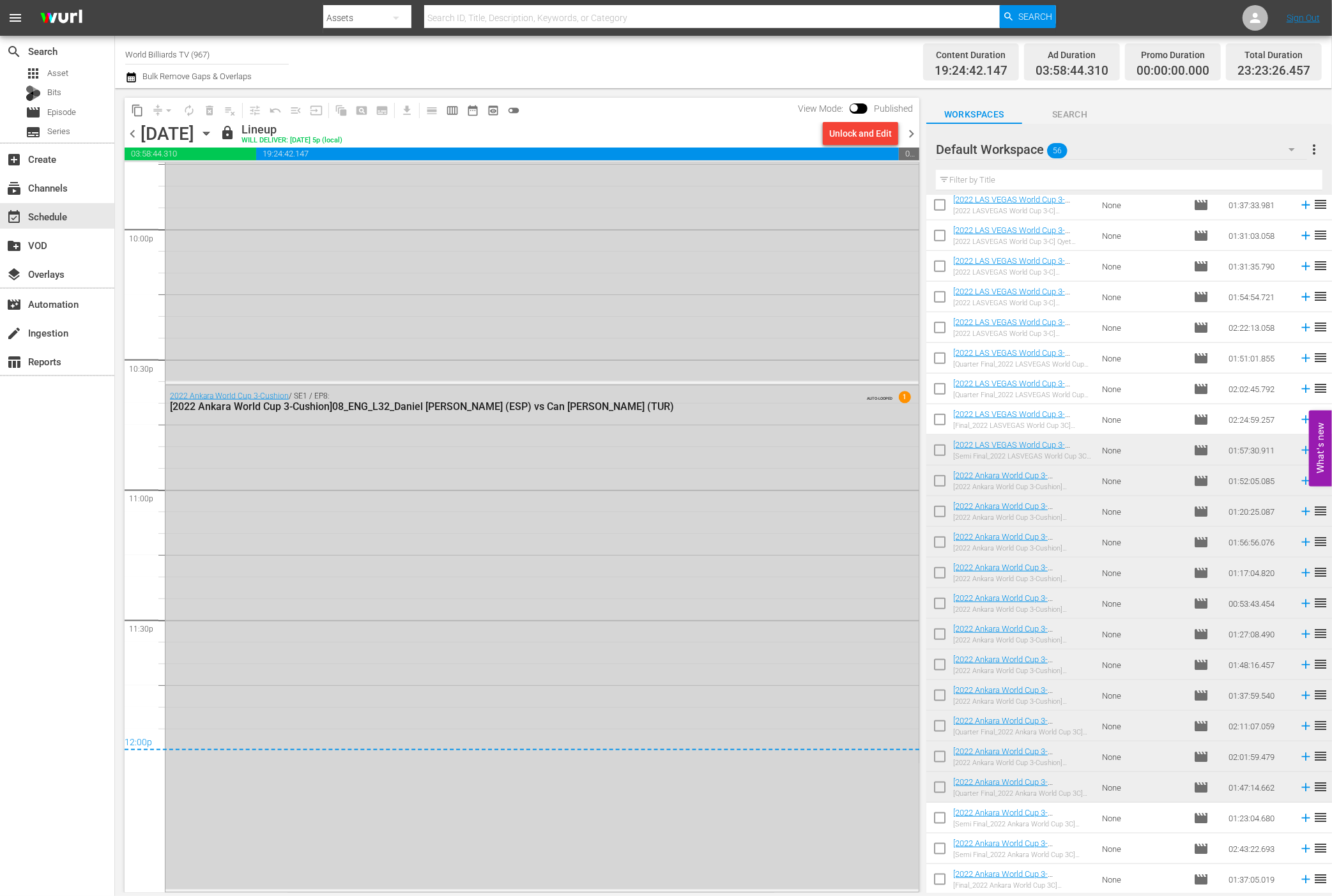
scroll to position [4537, 0]
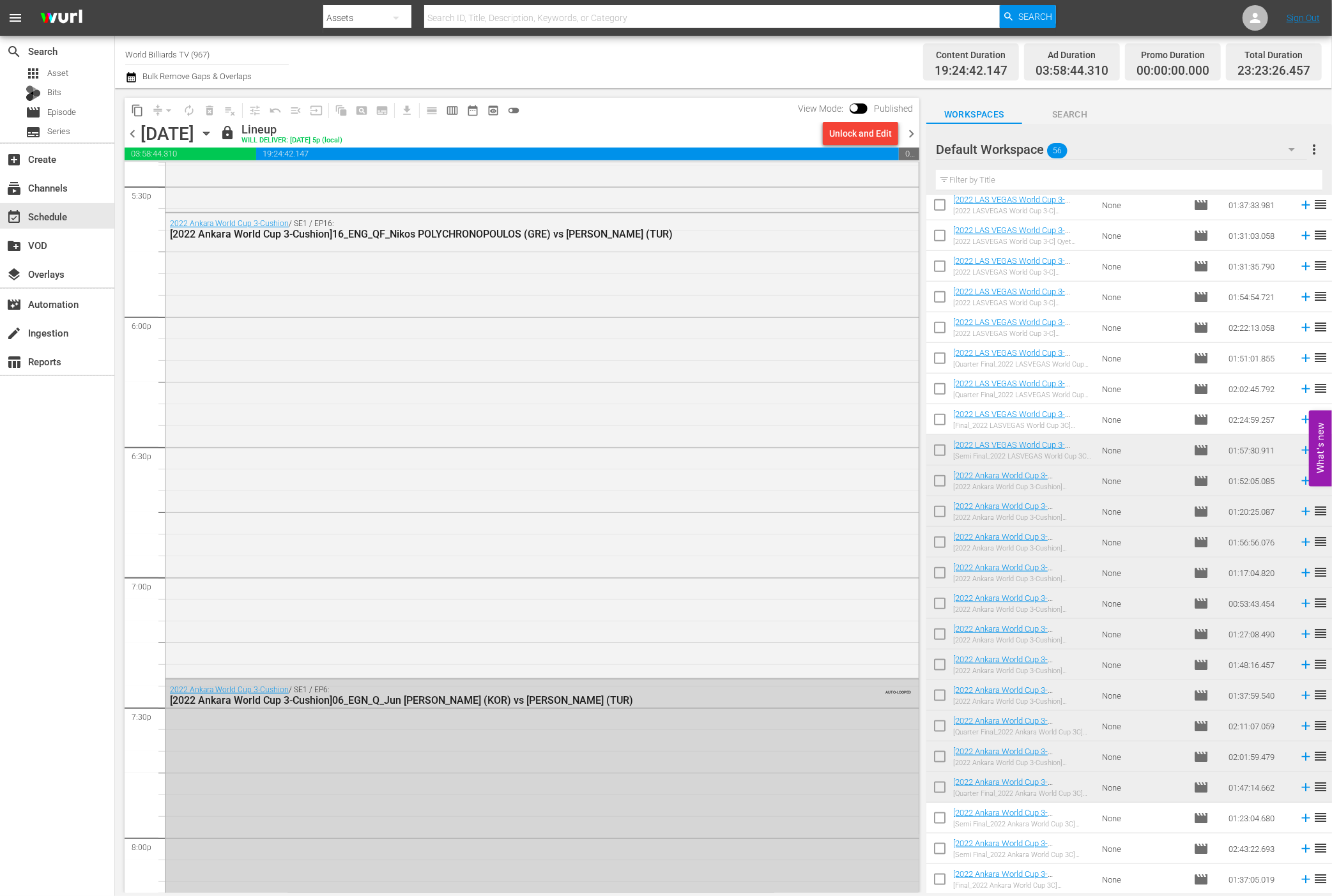
click at [213, 140] on icon "button" at bounding box center [206, 133] width 14 height 14
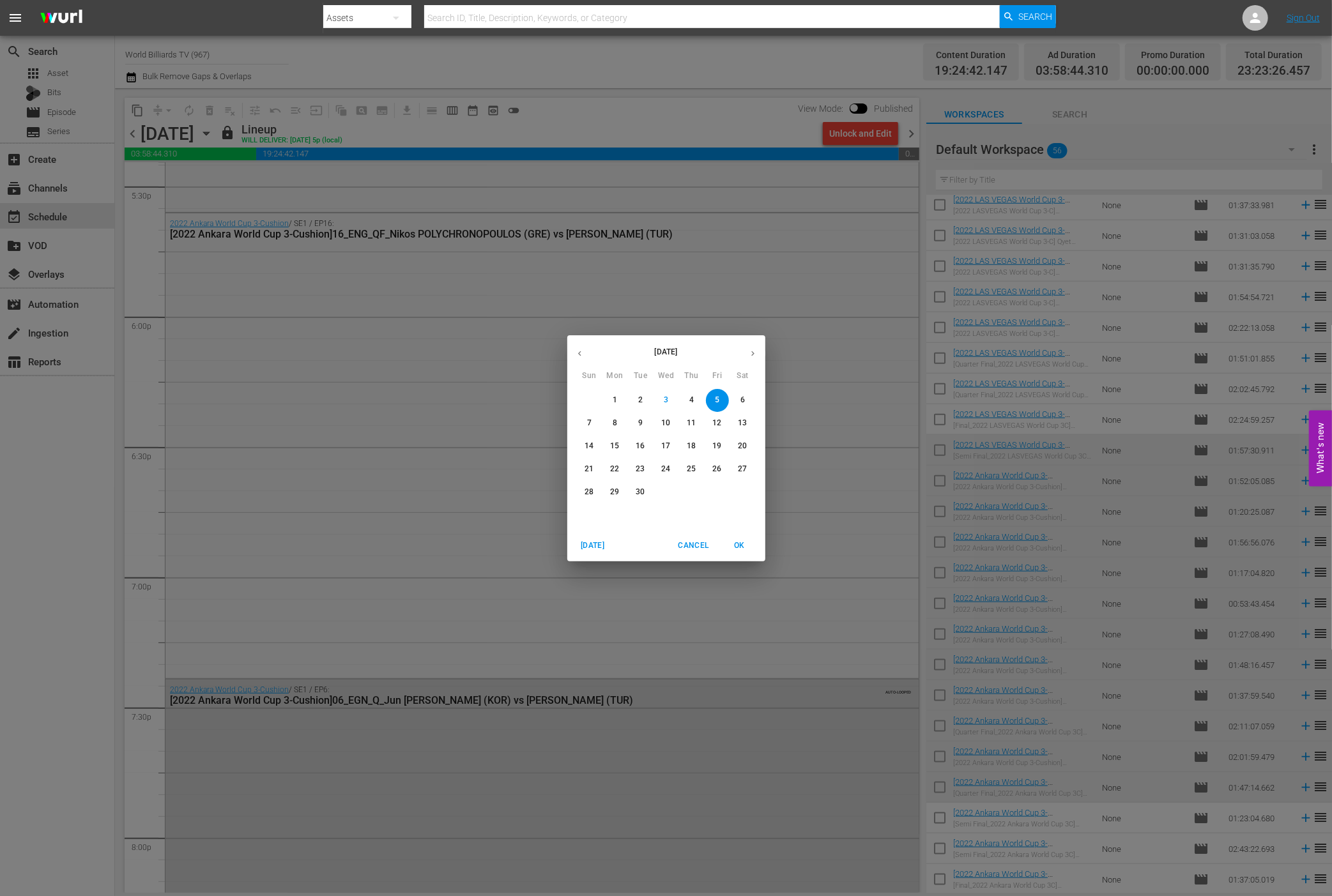
click at [741, 395] on p "6" at bounding box center [743, 400] width 4 height 11
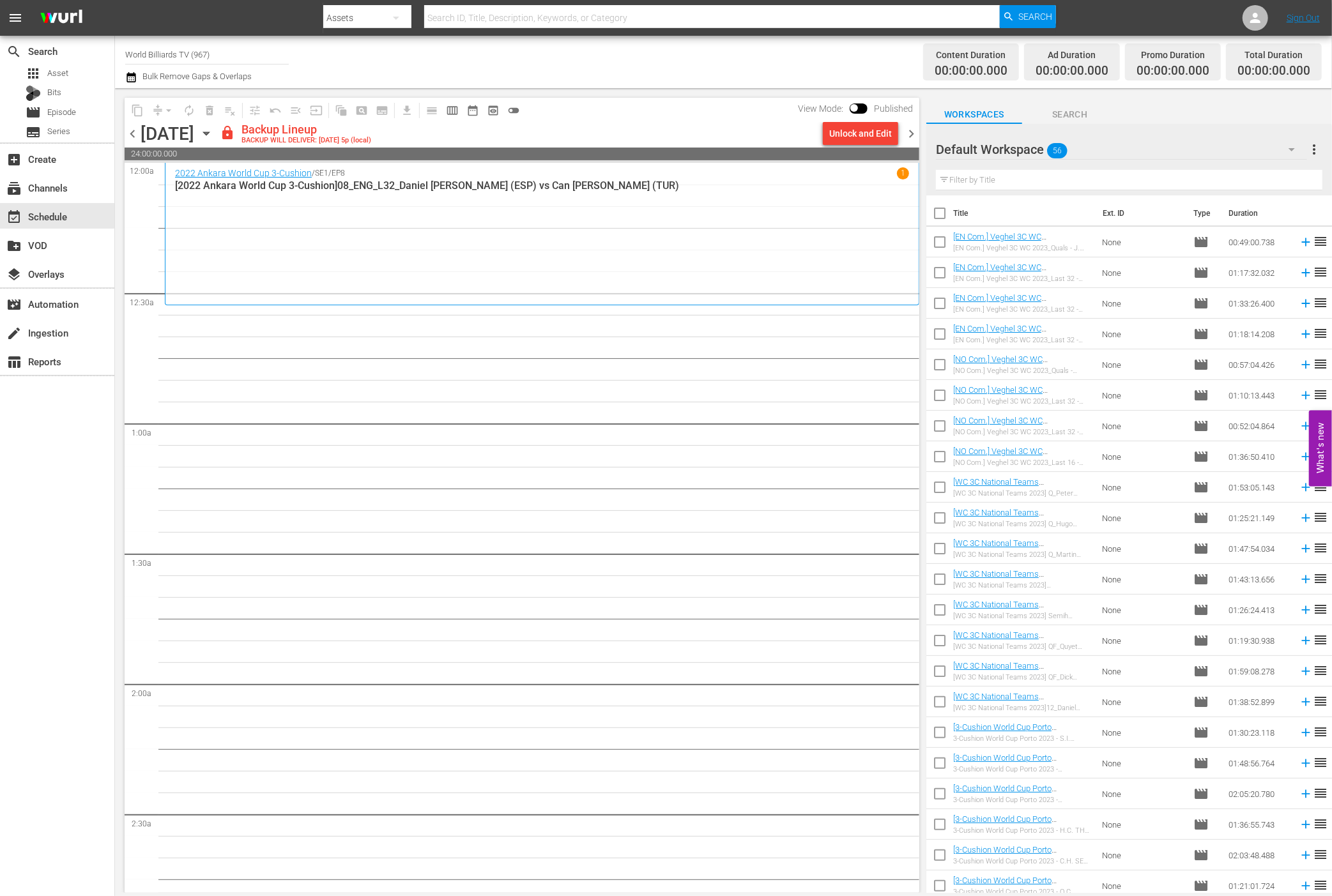
click at [213, 135] on icon "button" at bounding box center [206, 133] width 14 height 14
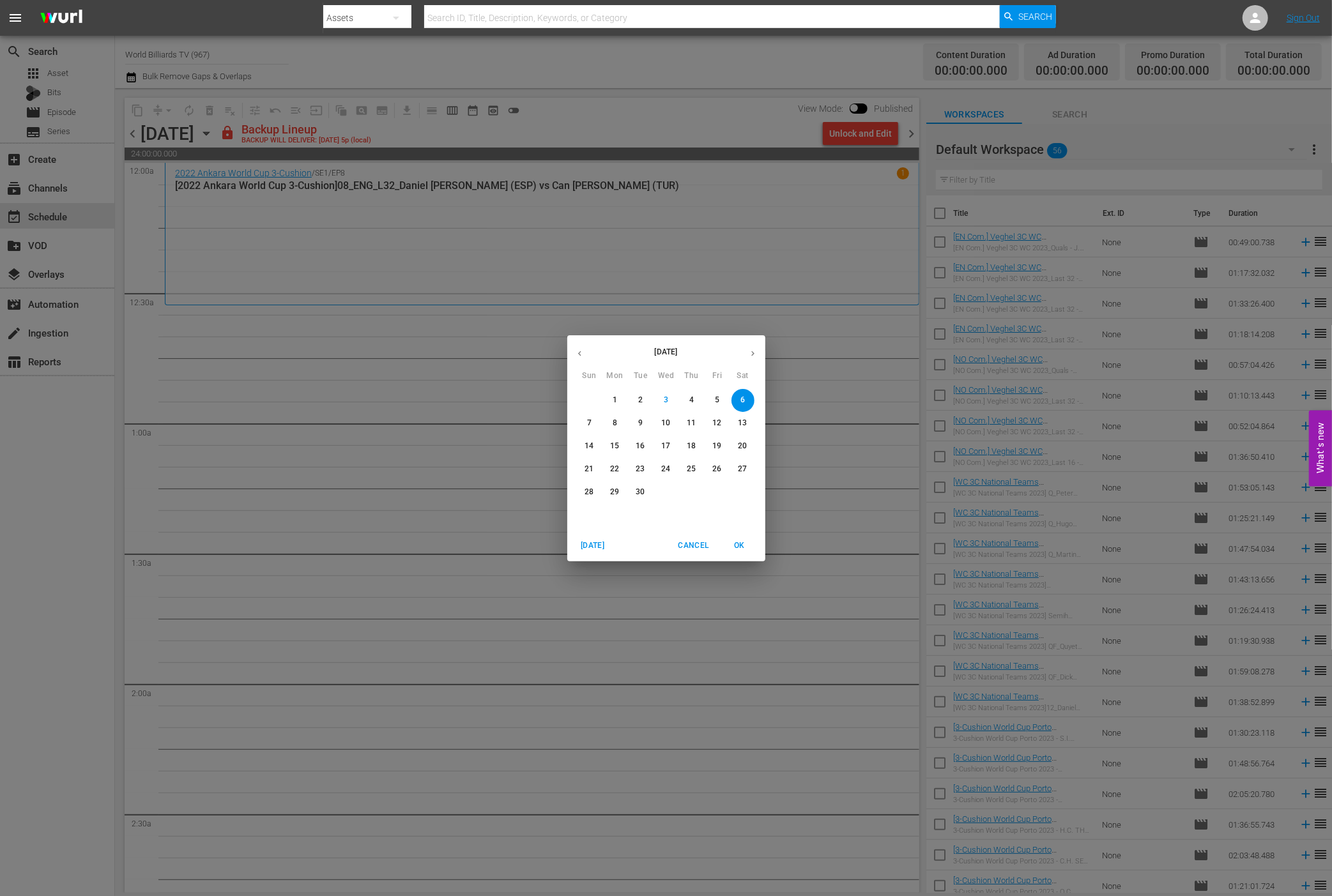
click at [589, 428] on p "7" at bounding box center [589, 423] width 4 height 11
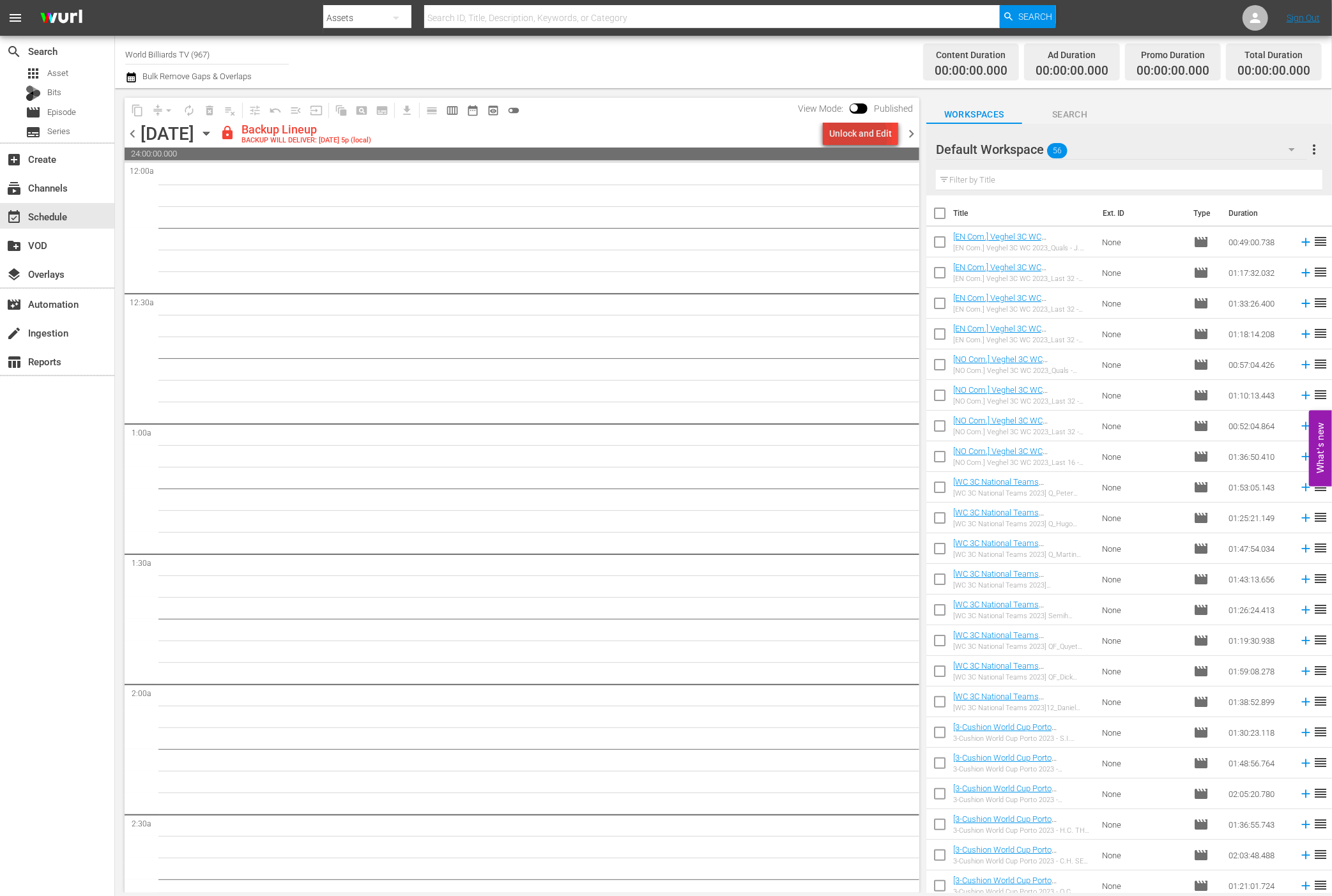
click at [854, 137] on div "Unlock and Edit" at bounding box center [861, 133] width 63 height 23
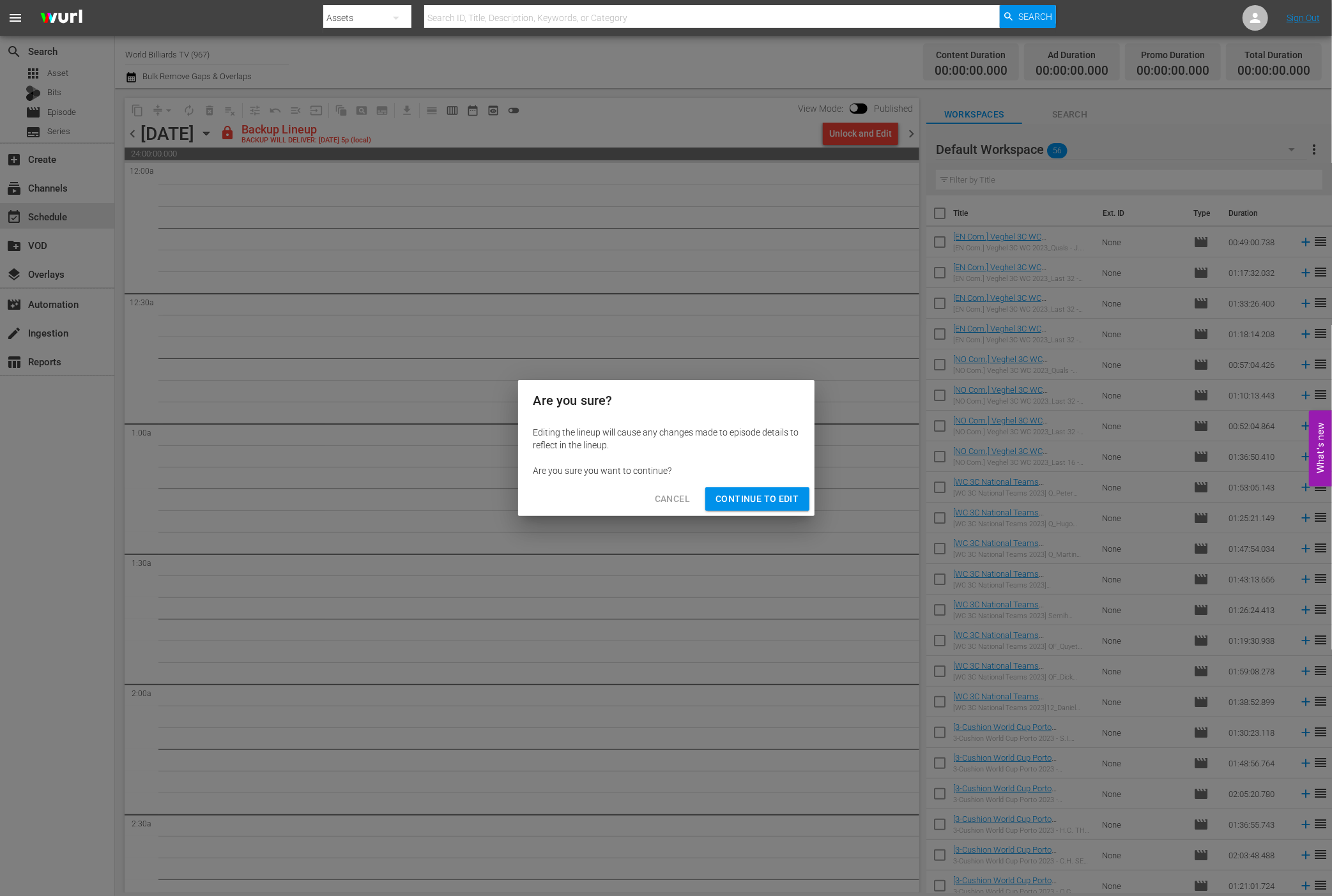
click at [777, 500] on span "Continue to Edit" at bounding box center [756, 499] width 83 height 16
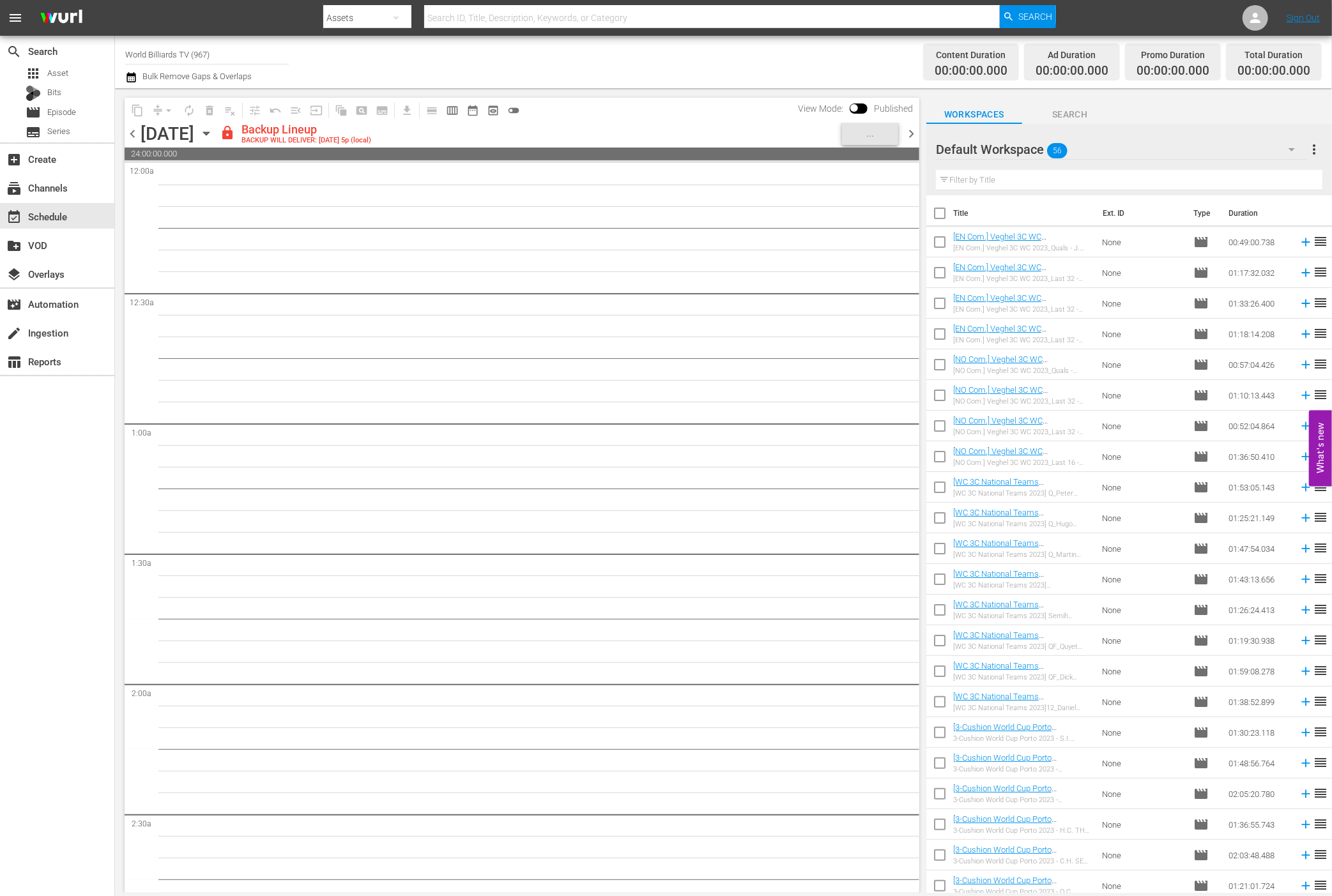
click at [932, 241] on input "checkbox" at bounding box center [940, 244] width 27 height 27
checkbox input "true"
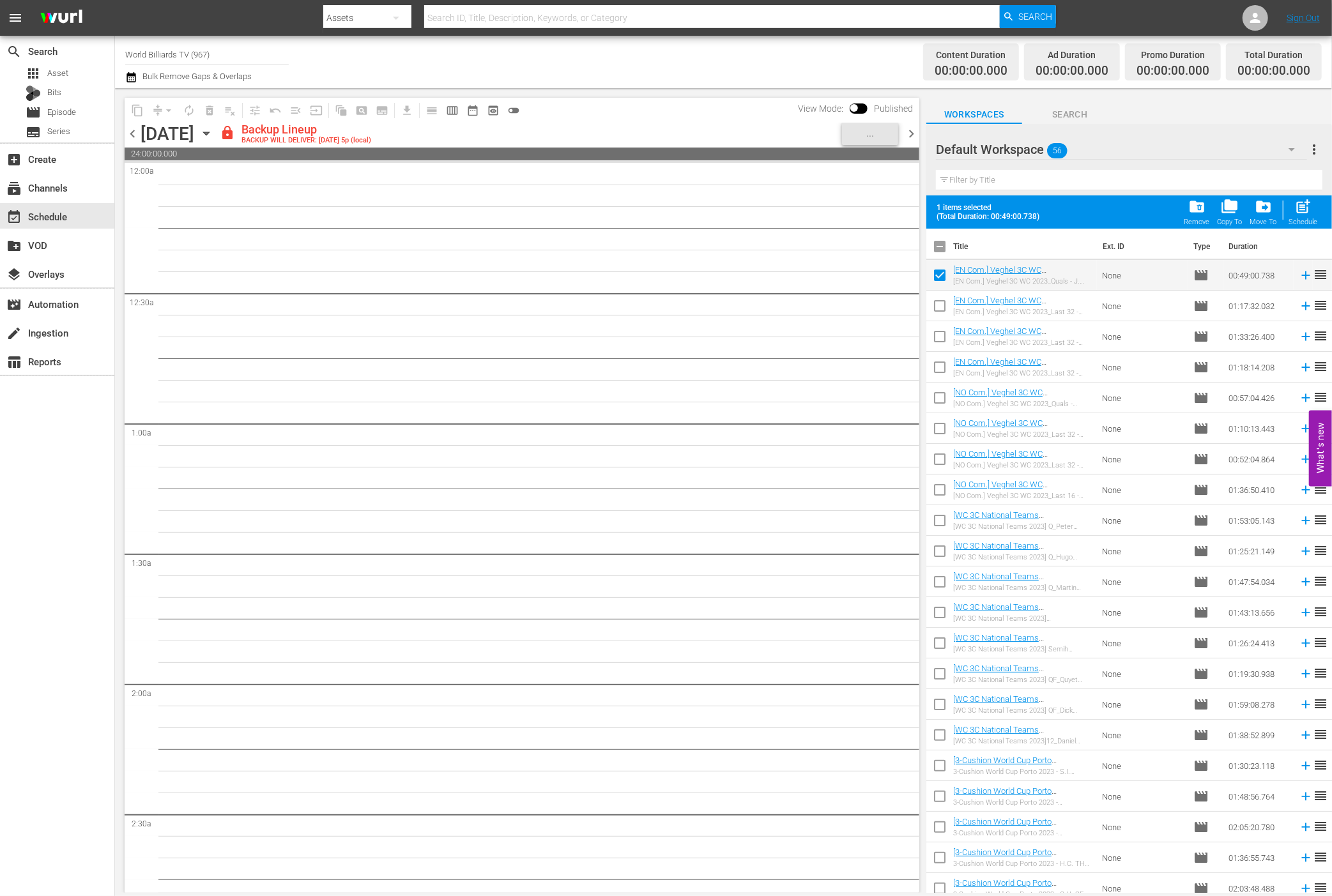
click at [939, 303] on input "checkbox" at bounding box center [940, 308] width 27 height 27
checkbox input "true"
click at [942, 343] on input "checkbox" at bounding box center [940, 339] width 27 height 27
checkbox input "true"
click at [937, 375] on input "checkbox" at bounding box center [940, 370] width 27 height 27
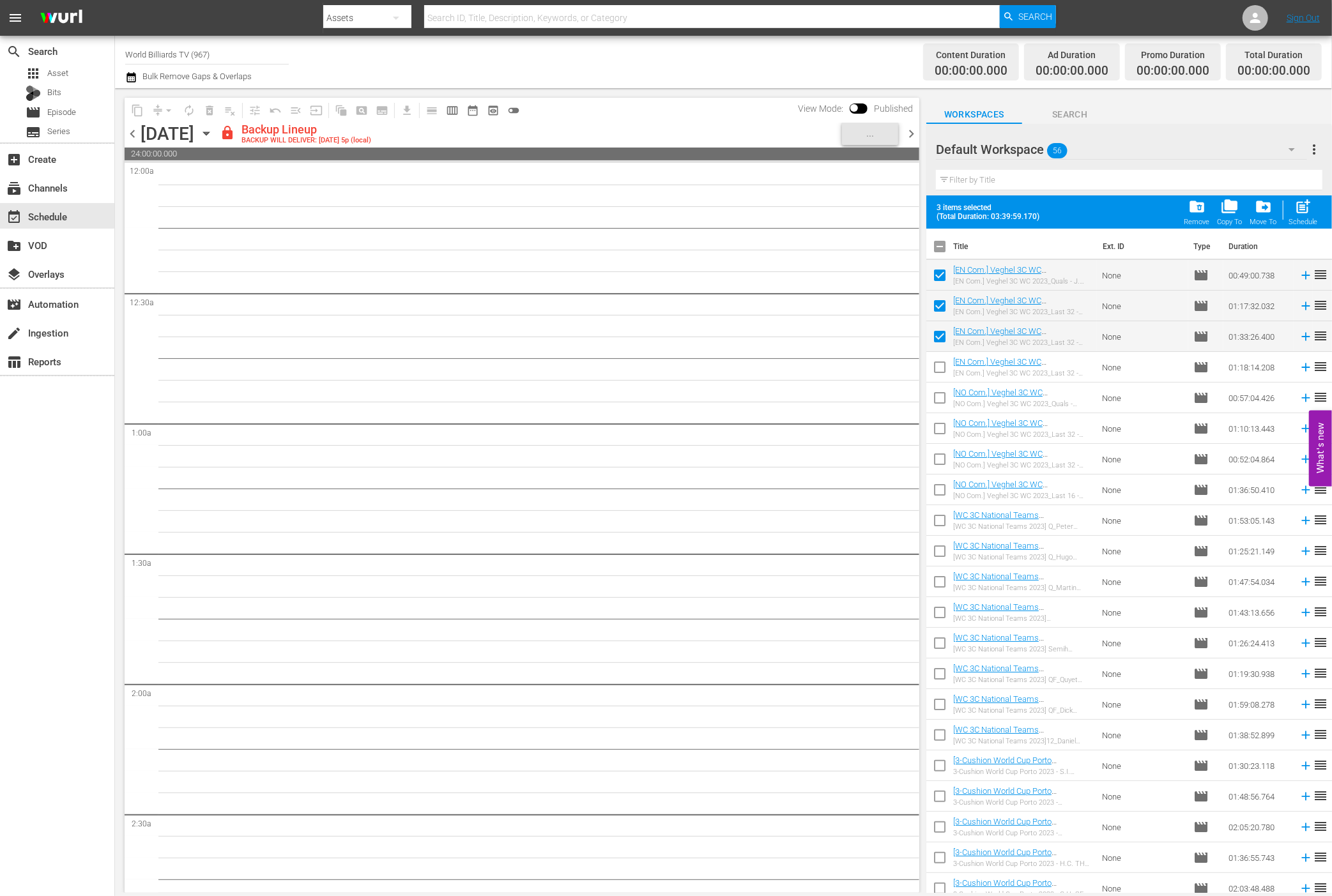
checkbox input "true"
drag, startPoint x: 934, startPoint y: 392, endPoint x: 934, endPoint y: 414, distance: 22.0
click at [934, 393] on input "checkbox" at bounding box center [940, 400] width 27 height 27
checkbox input "true"
click at [934, 419] on input "checkbox" at bounding box center [940, 431] width 27 height 27
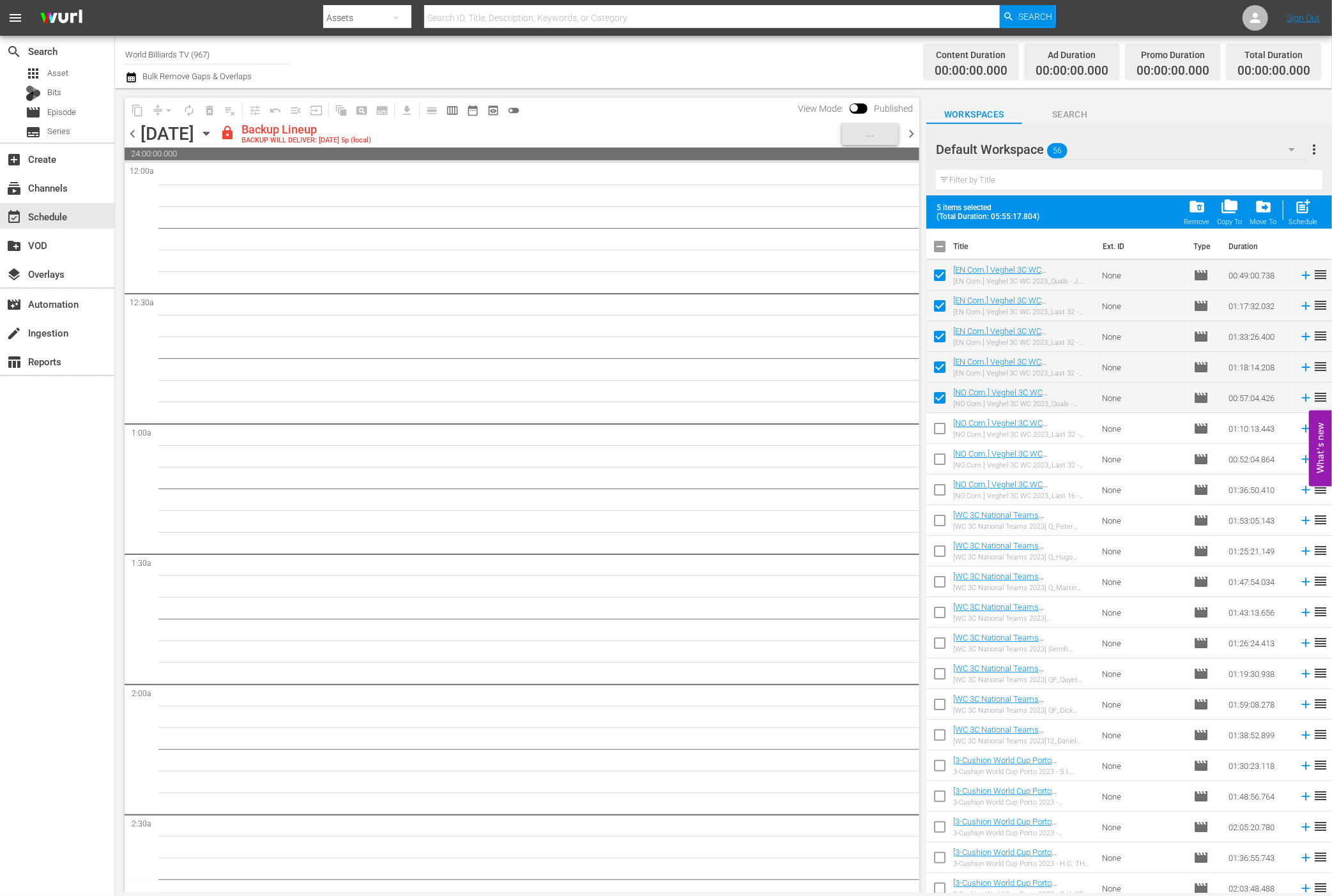
checkbox input "true"
click at [932, 444] on td at bounding box center [940, 459] width 27 height 31
click at [932, 466] on input "checkbox" at bounding box center [940, 462] width 27 height 27
checkbox input "true"
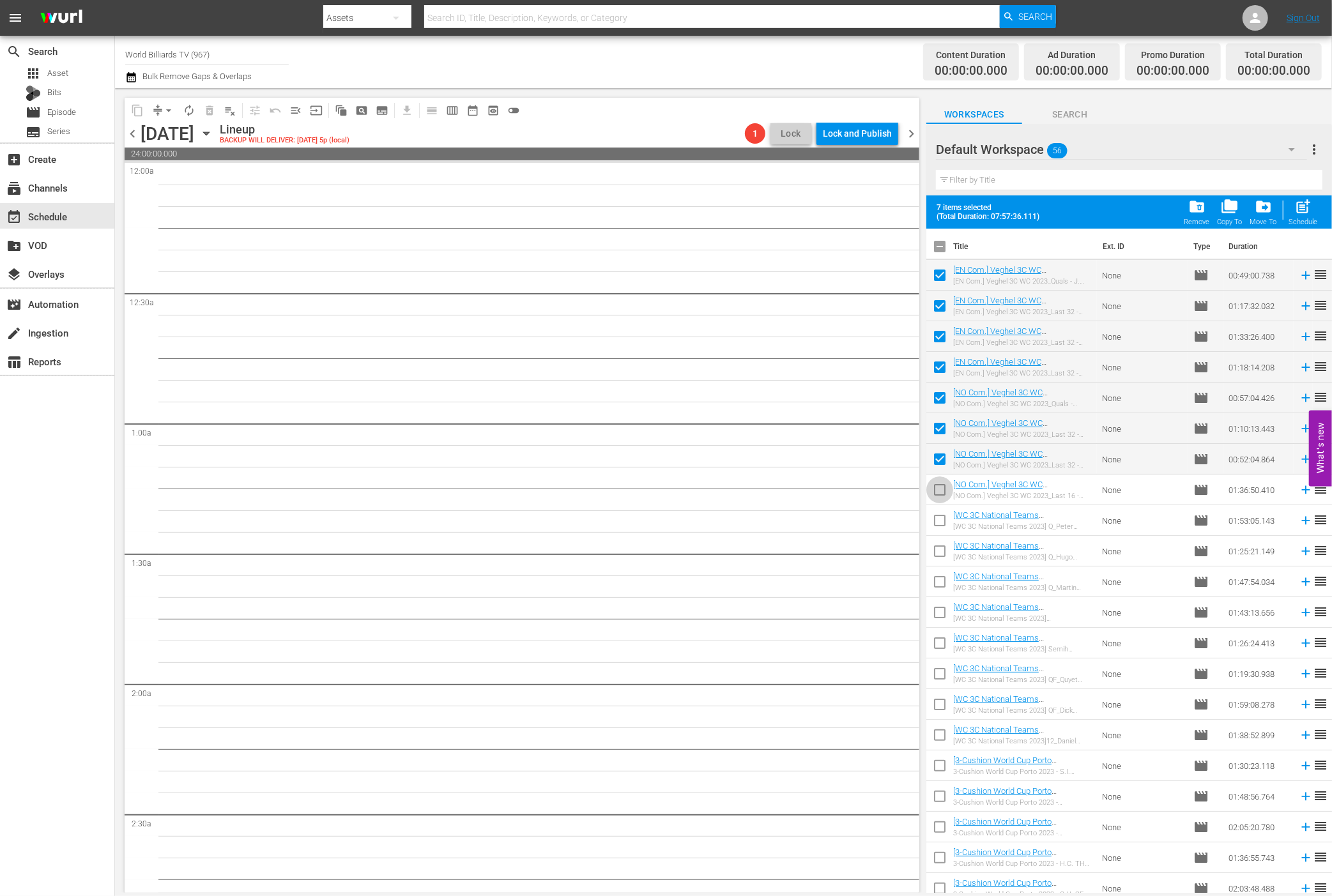
click at [934, 494] on input "checkbox" at bounding box center [940, 492] width 27 height 27
checkbox input "true"
click at [936, 528] on input "checkbox" at bounding box center [940, 523] width 27 height 27
click at [938, 529] on input "checkbox" at bounding box center [940, 523] width 27 height 27
checkbox input "false"
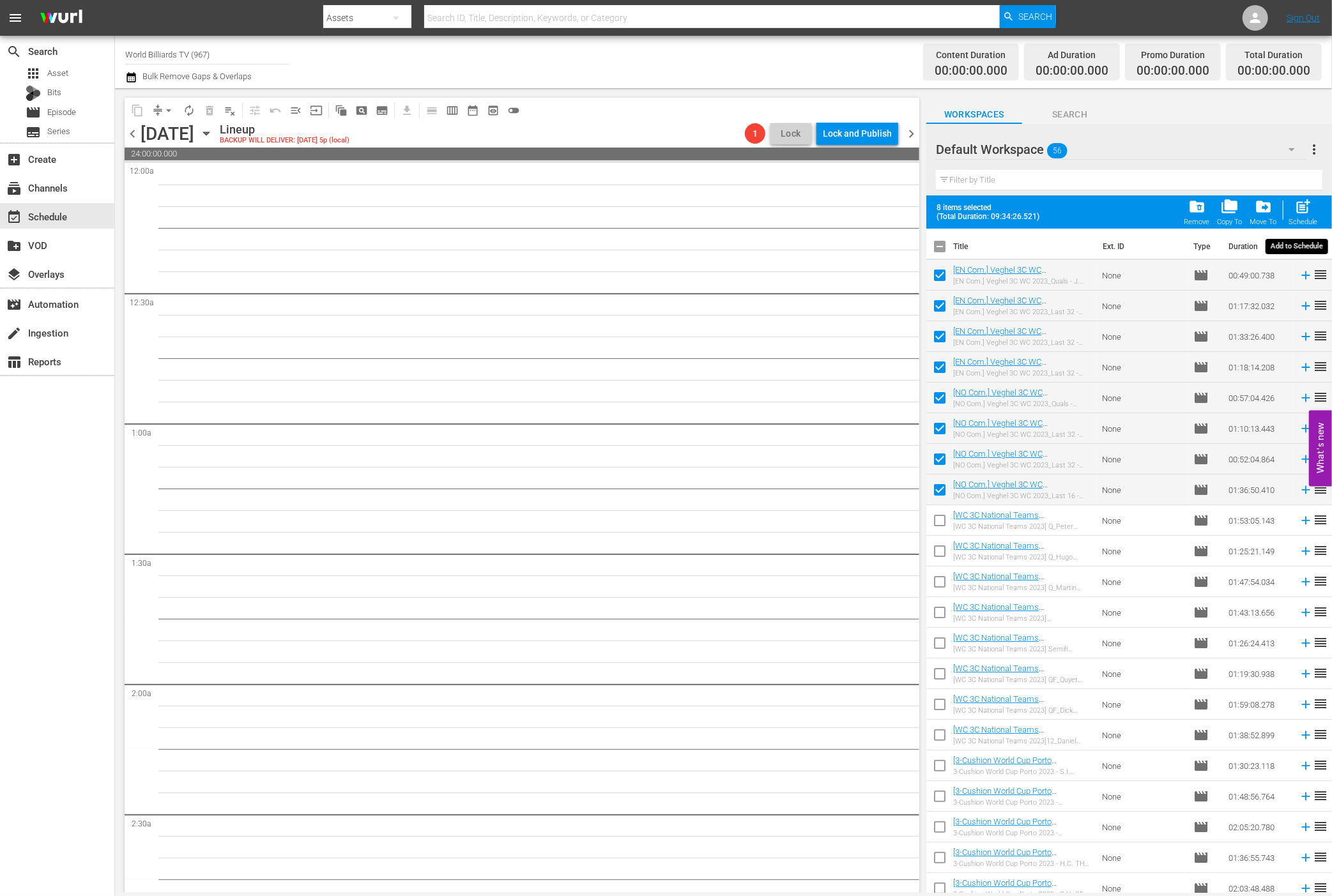
click at [1306, 207] on span "post_add" at bounding box center [1304, 207] width 18 height 18
checkbox input "false"
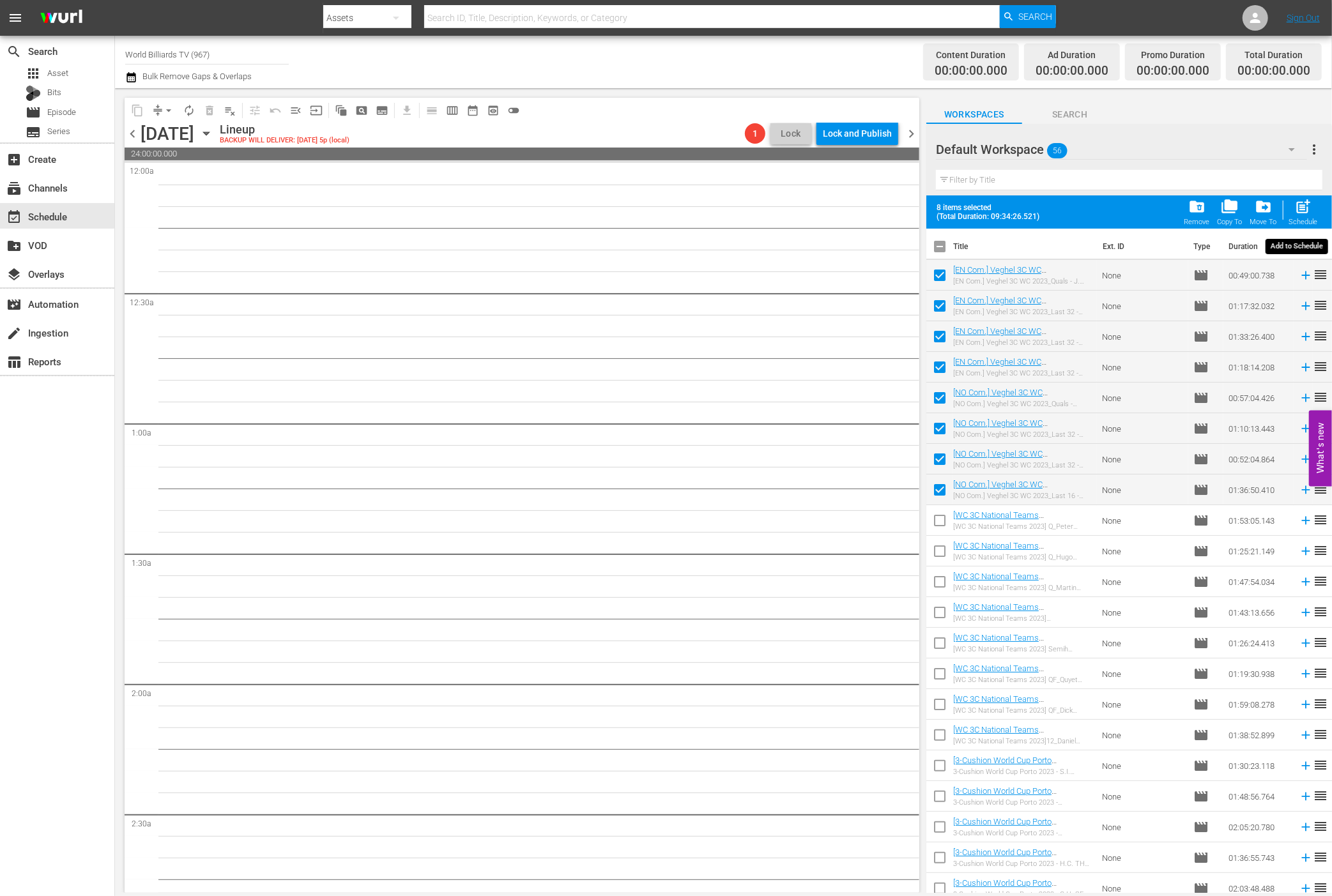
checkbox input "false"
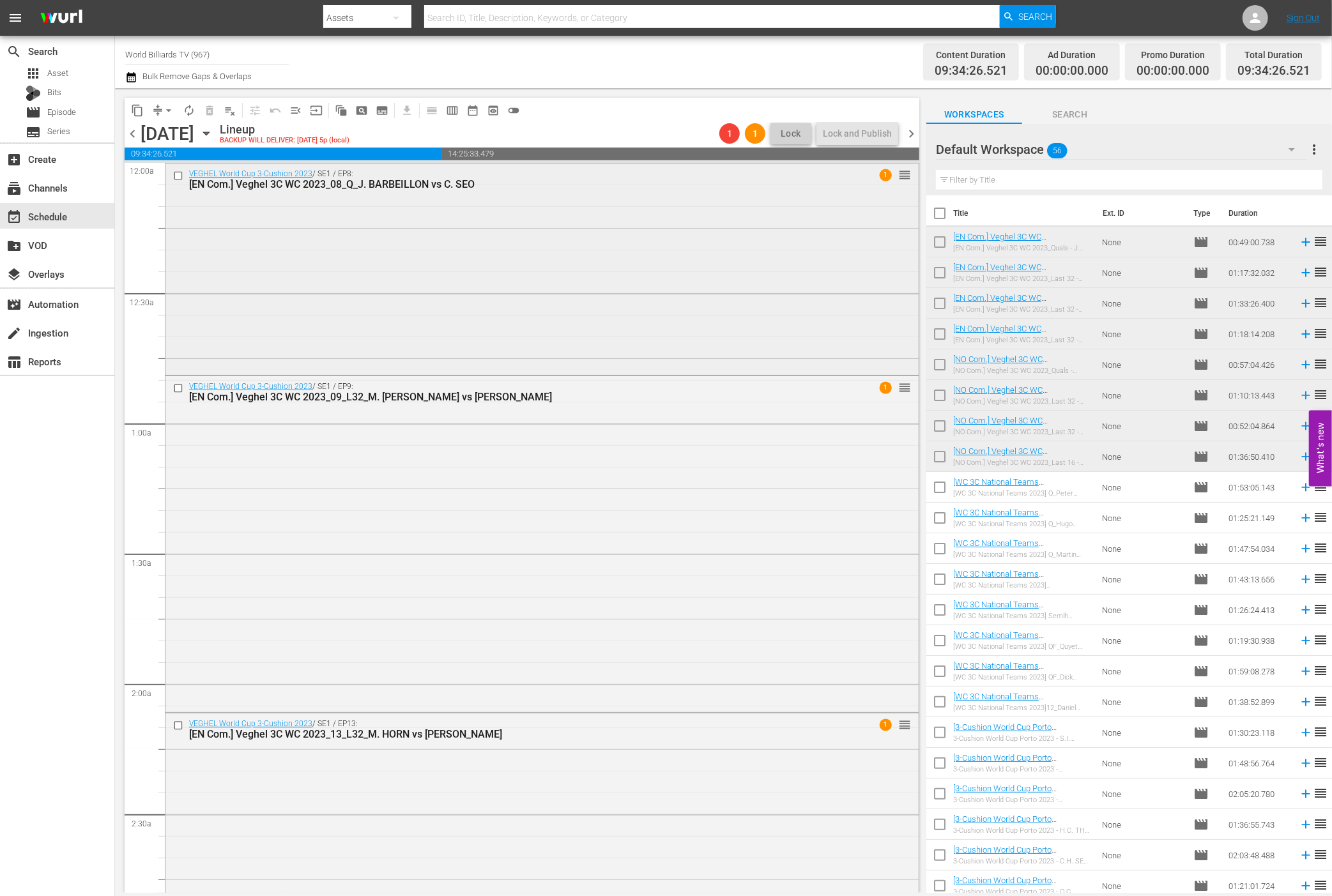
click at [557, 266] on div "VEGHEL World Cup 3-Cushion 2023 / SE1 / EP8: [EN Com.] Veghel 3C WC 2023_08_Q_J…" at bounding box center [542, 267] width 754 height 209
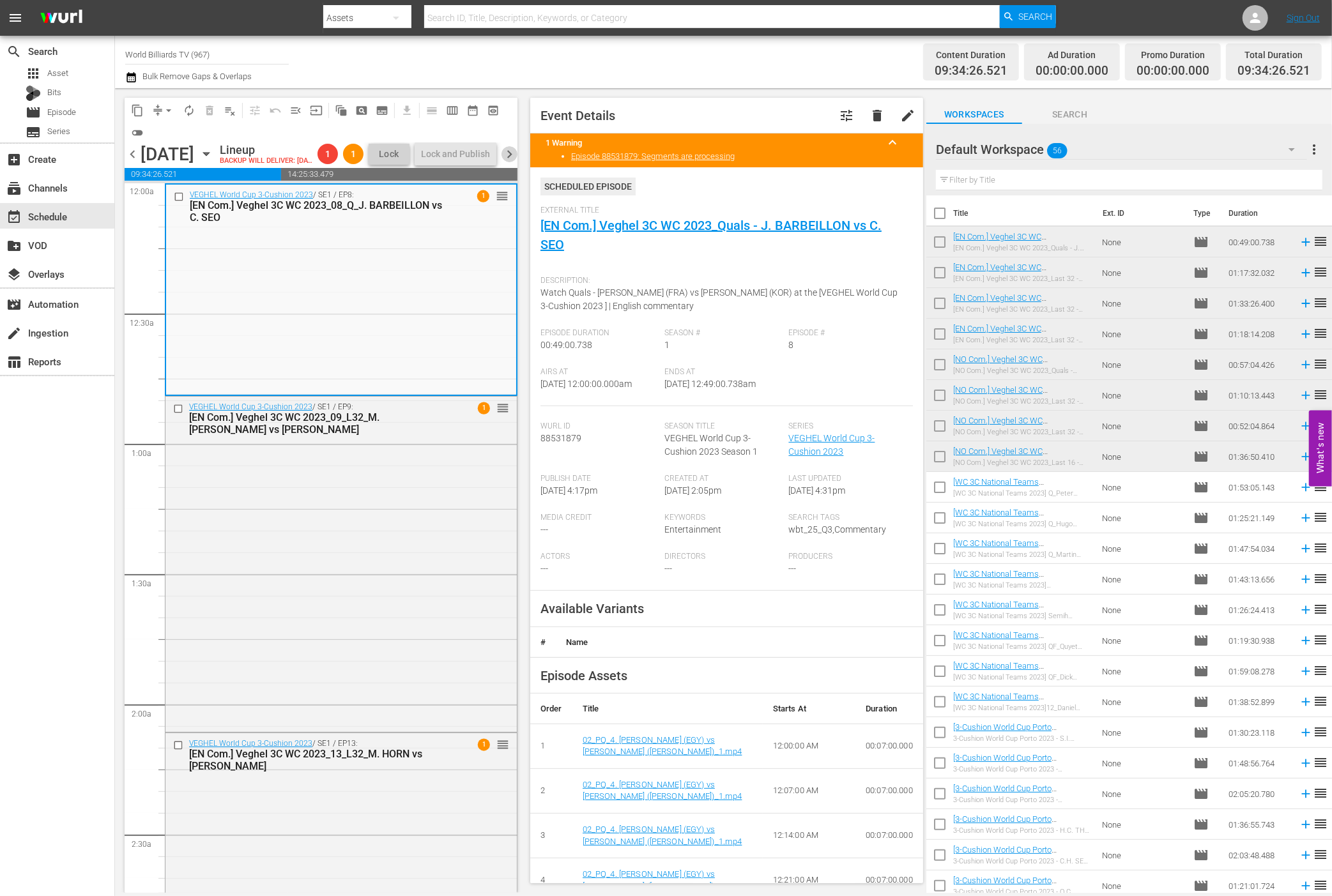
click at [511, 160] on span "chevron_right" at bounding box center [510, 154] width 16 height 16
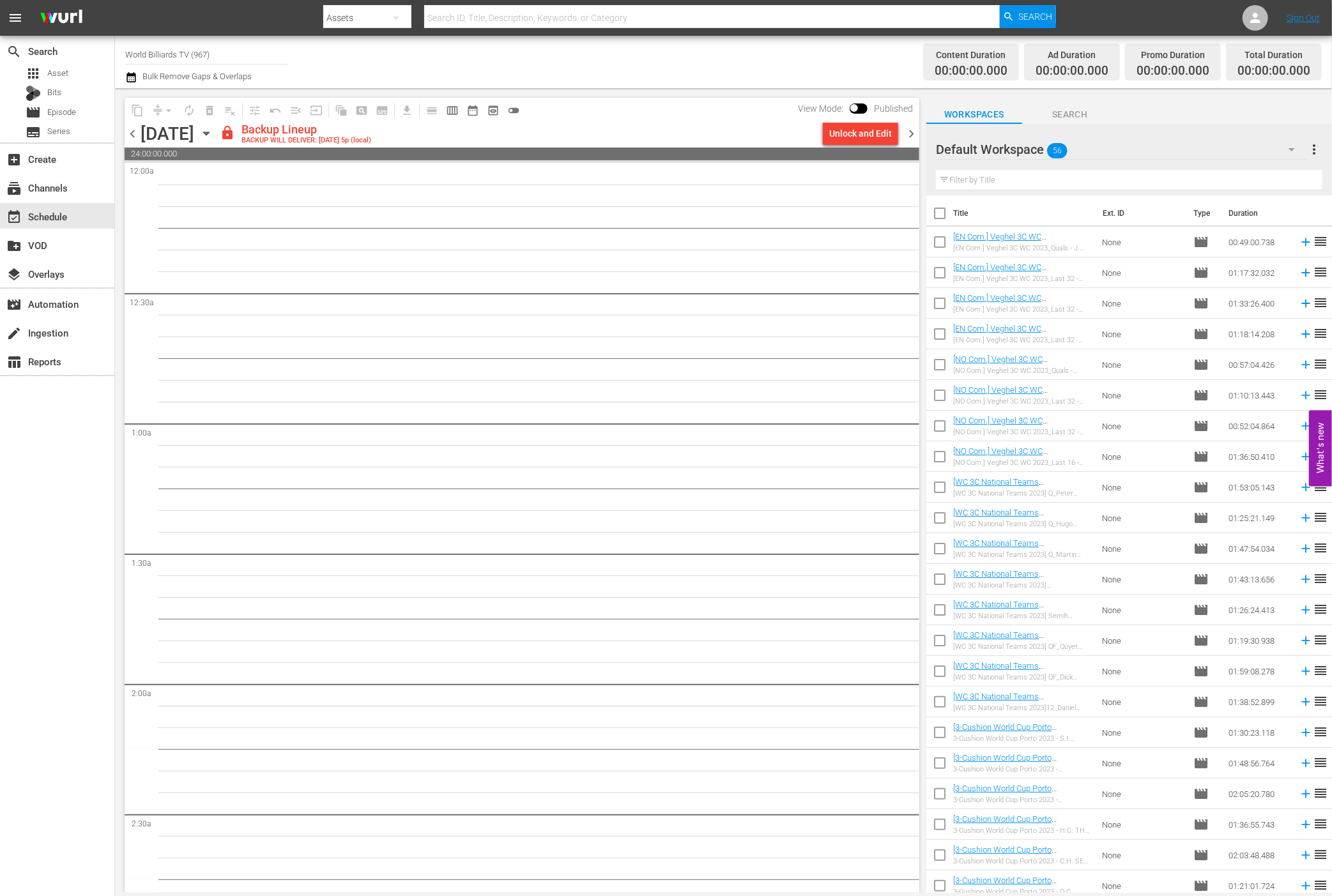
click at [213, 138] on icon "button" at bounding box center [206, 133] width 14 height 14
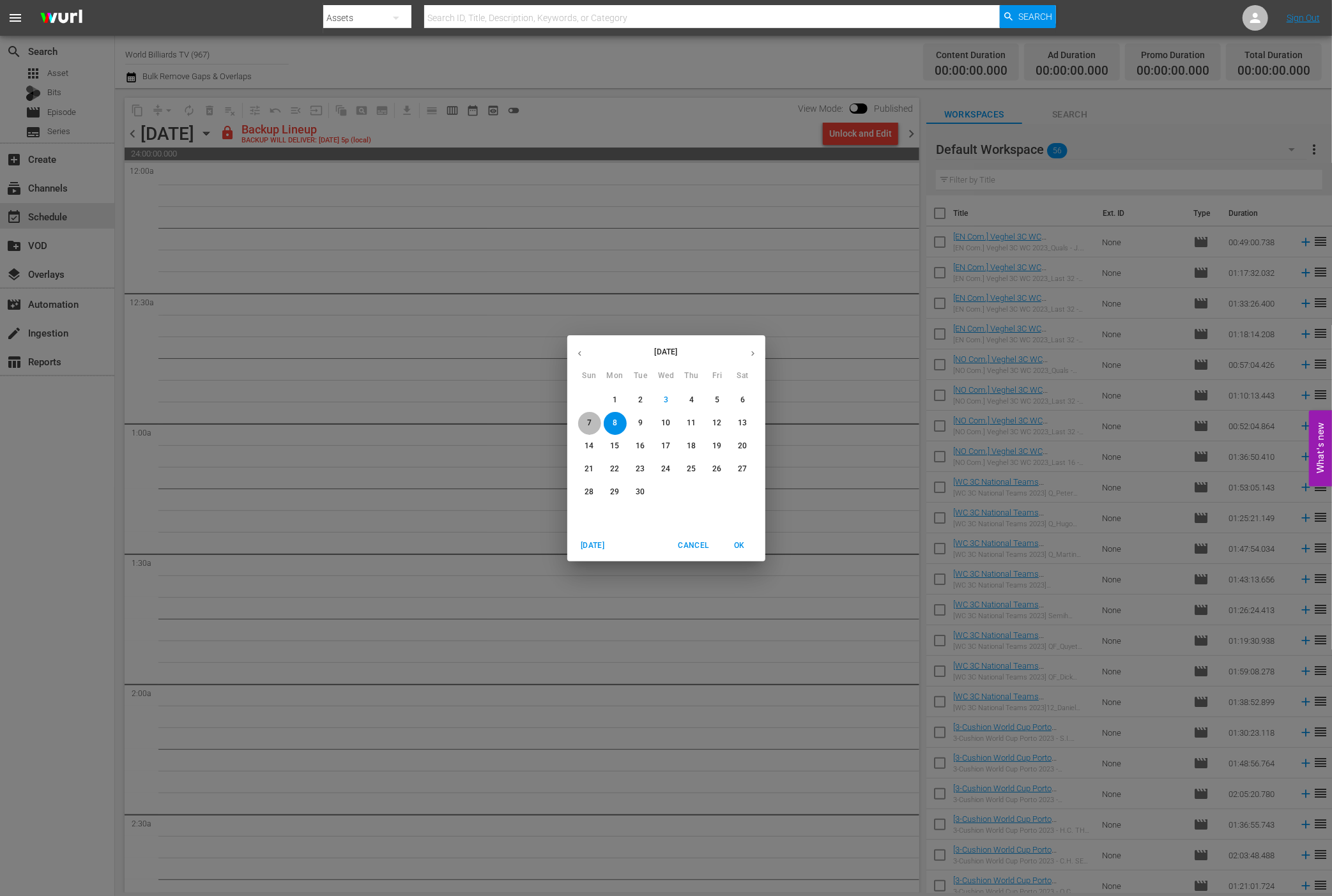
click at [596, 422] on span "7" at bounding box center [589, 423] width 23 height 11
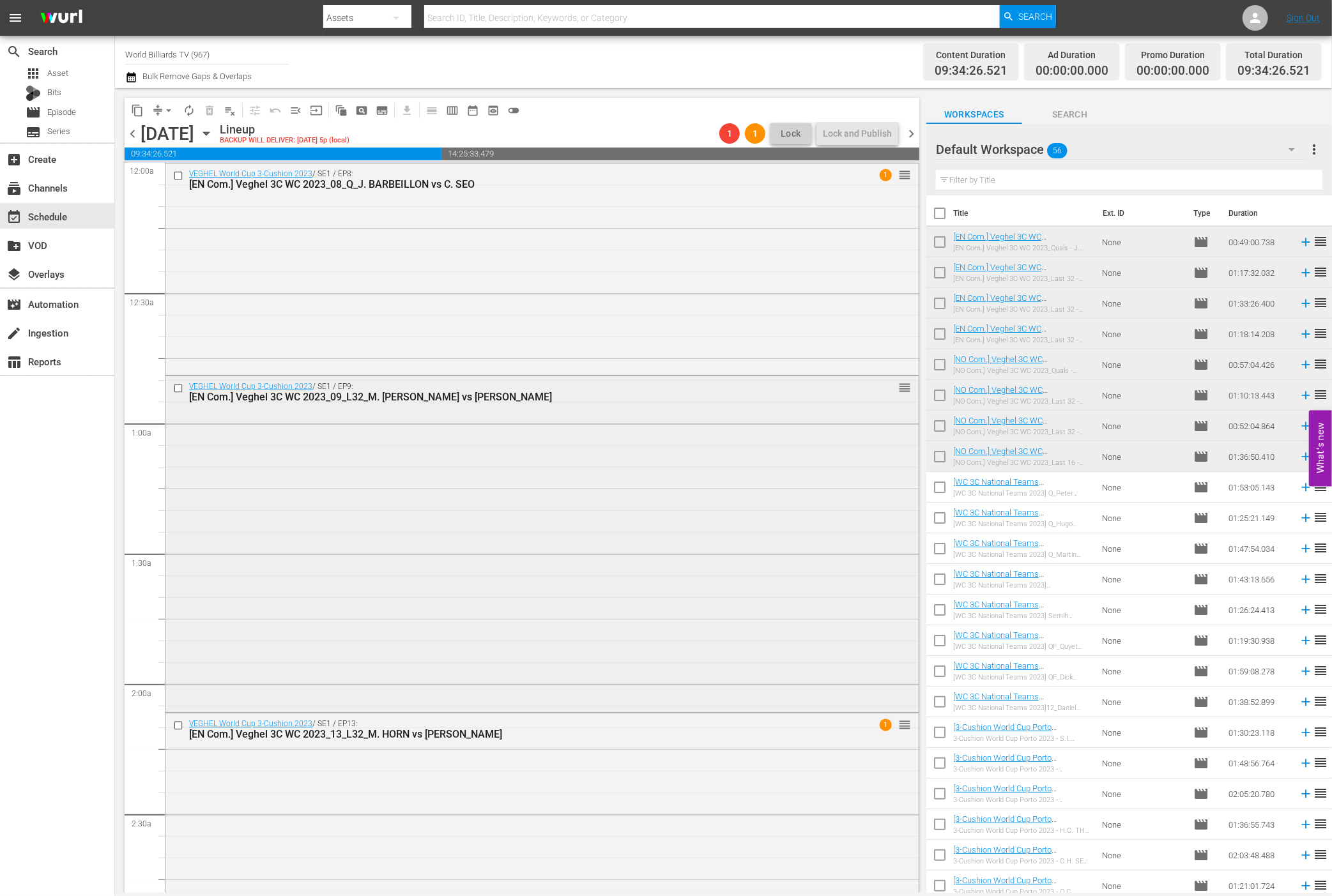
click at [624, 499] on div "VEGHEL World Cup 3-Cushion 2023 / SE1 / EP9: [EN Com.] Veghel 3C WC 2023_09_L32…" at bounding box center [542, 542] width 754 height 333
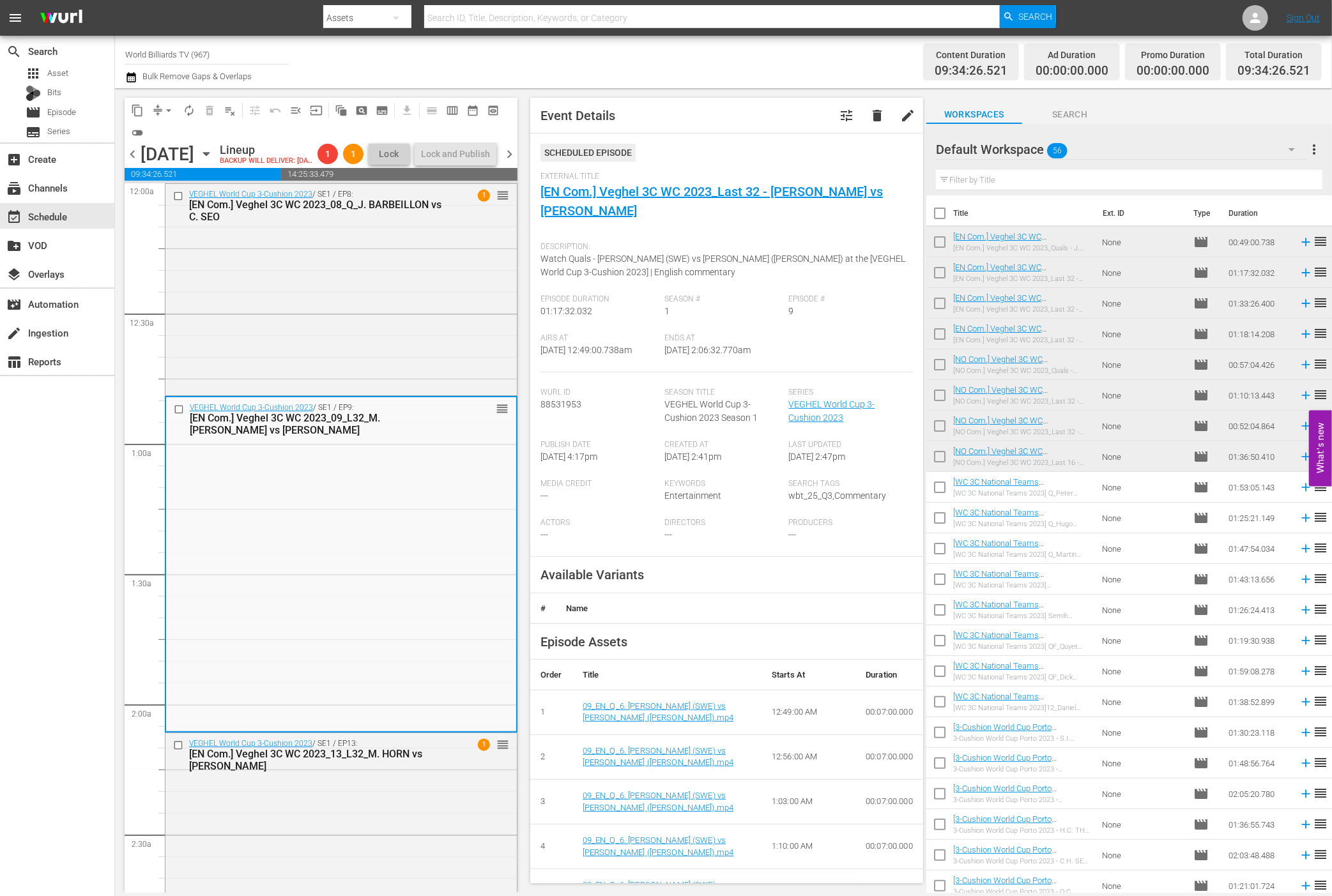
click at [510, 163] on span "chevron_right" at bounding box center [510, 154] width 16 height 16
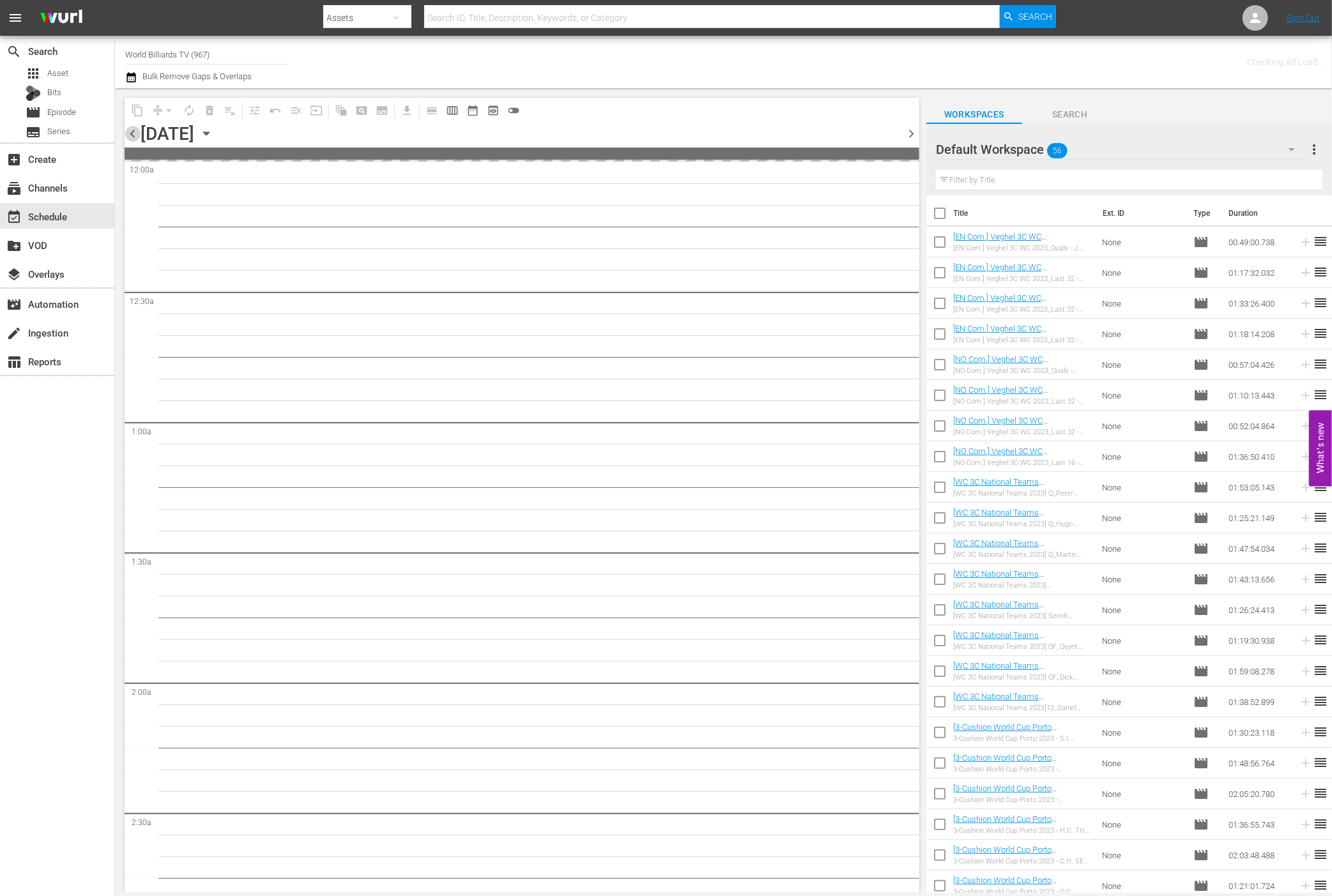
click at [134, 132] on span "chevron_left" at bounding box center [133, 134] width 16 height 16
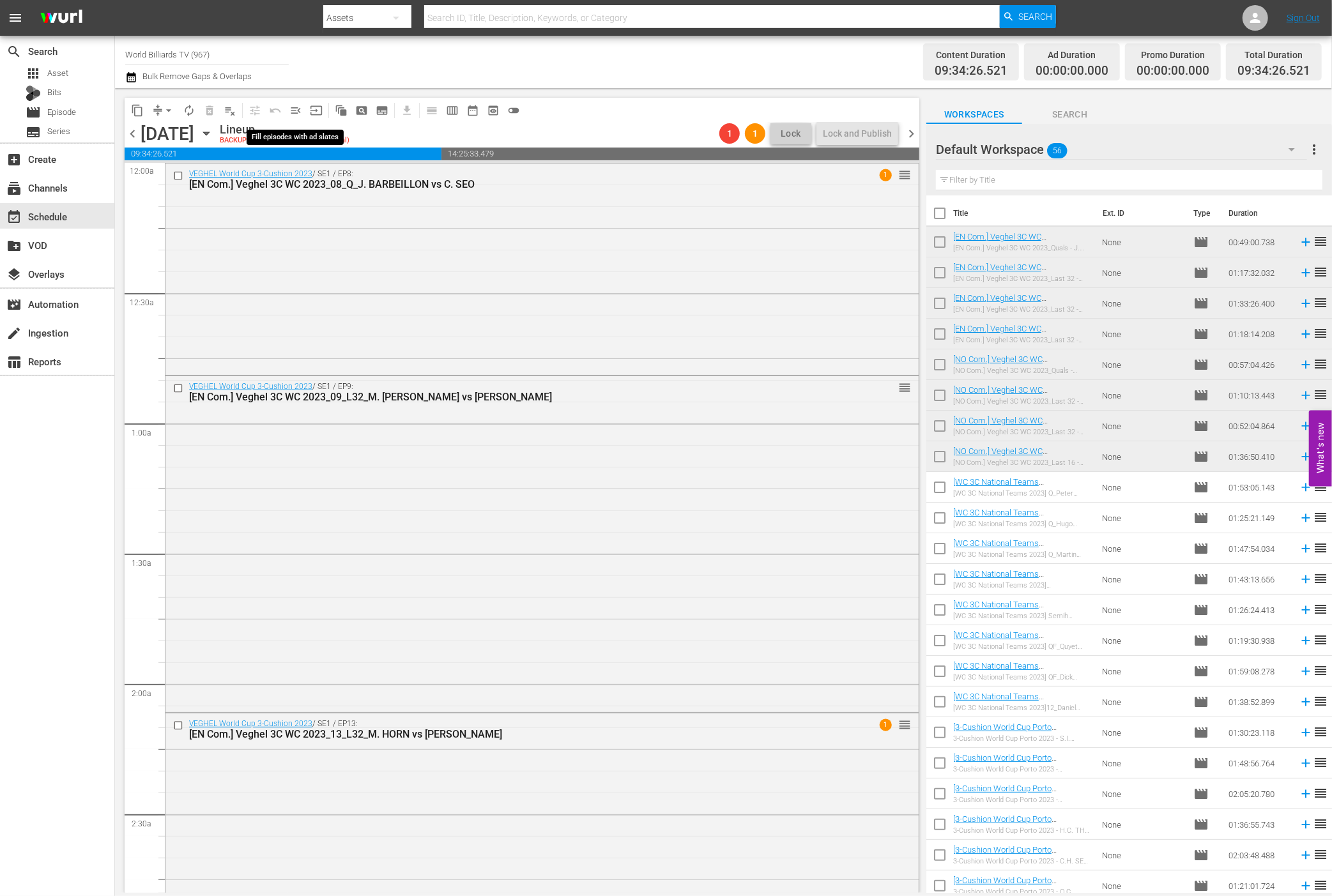
click at [297, 107] on span "menu_open" at bounding box center [295, 110] width 12 height 12
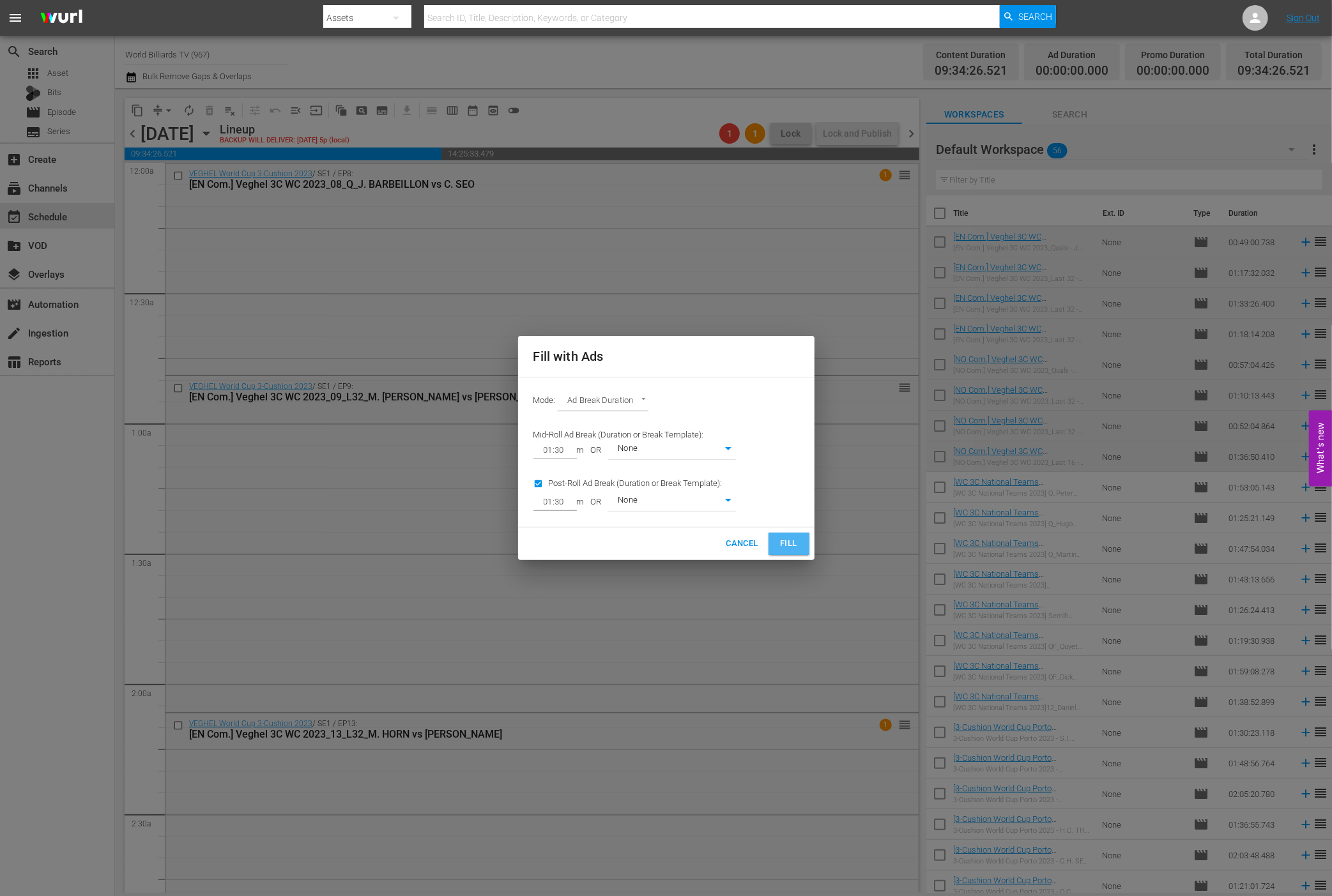
click at [795, 542] on span "Fill" at bounding box center [789, 544] width 21 height 15
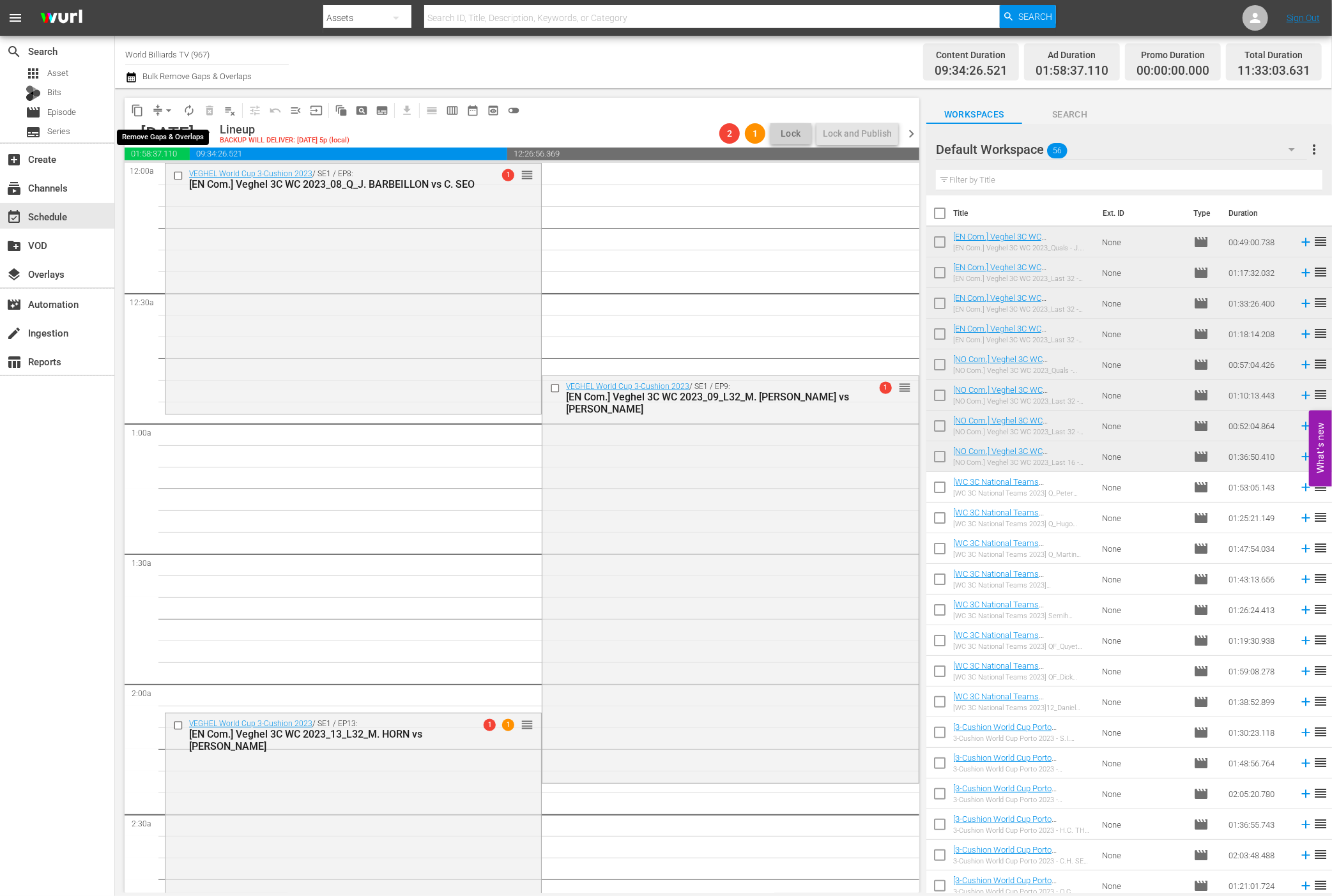
click at [152, 108] on span "compress" at bounding box center [157, 110] width 12 height 12
click at [163, 111] on span "arrow_drop_down" at bounding box center [168, 110] width 12 height 12
click at [175, 158] on li "Align to First Episode" at bounding box center [169, 157] width 105 height 21
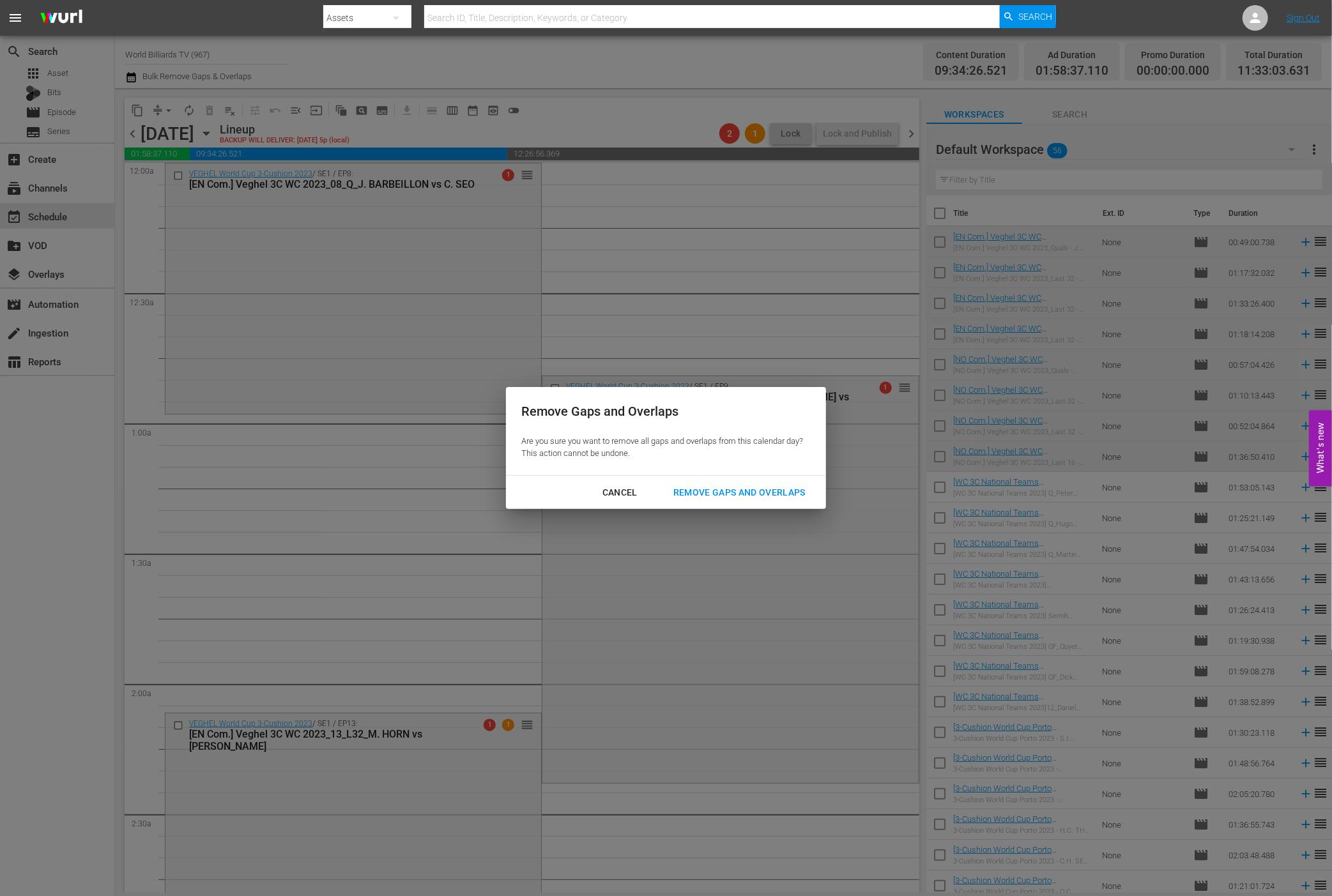
click at [773, 489] on div "Remove Gaps and Overlaps" at bounding box center [740, 493] width 153 height 16
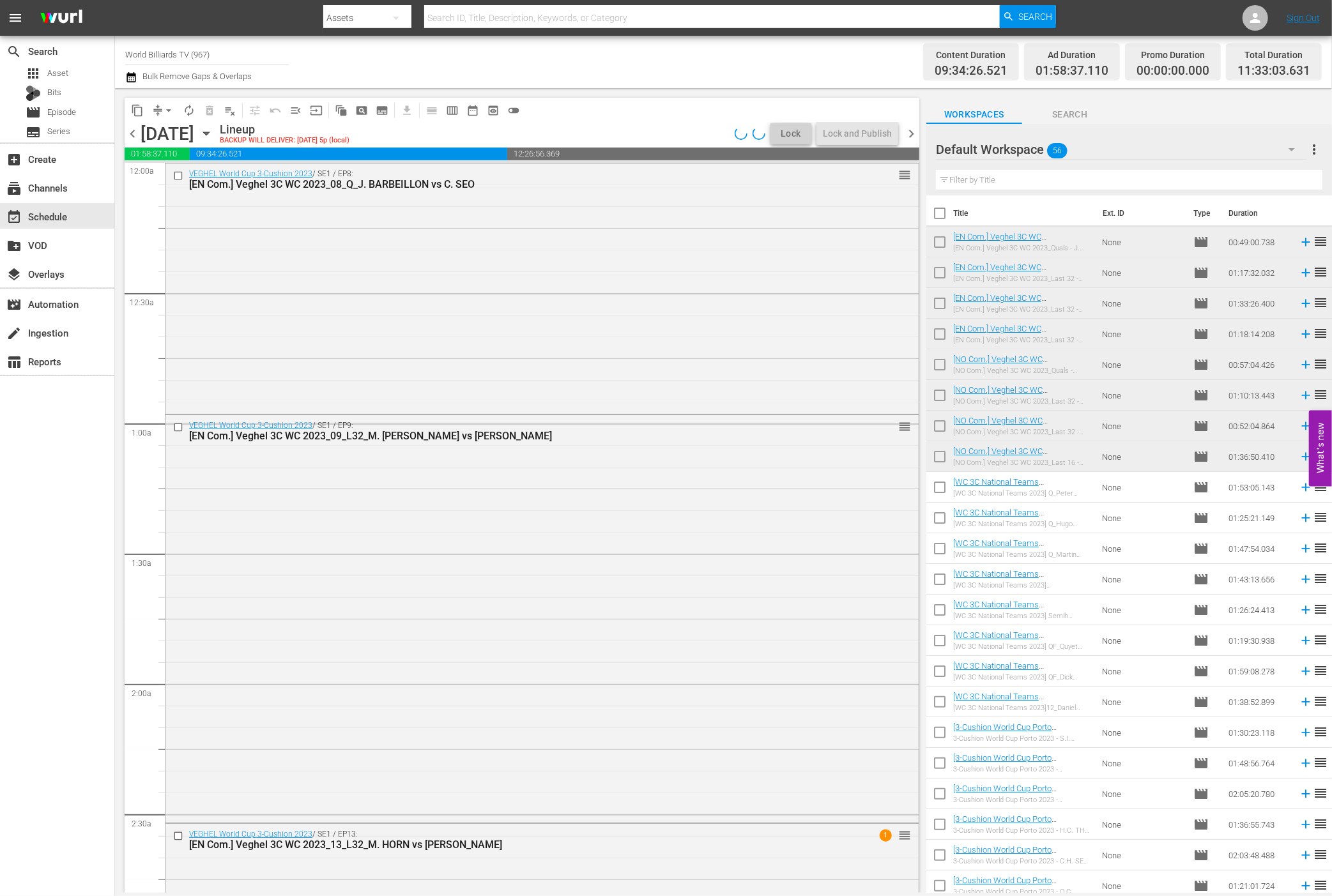
click at [213, 137] on icon "button" at bounding box center [206, 133] width 14 height 14
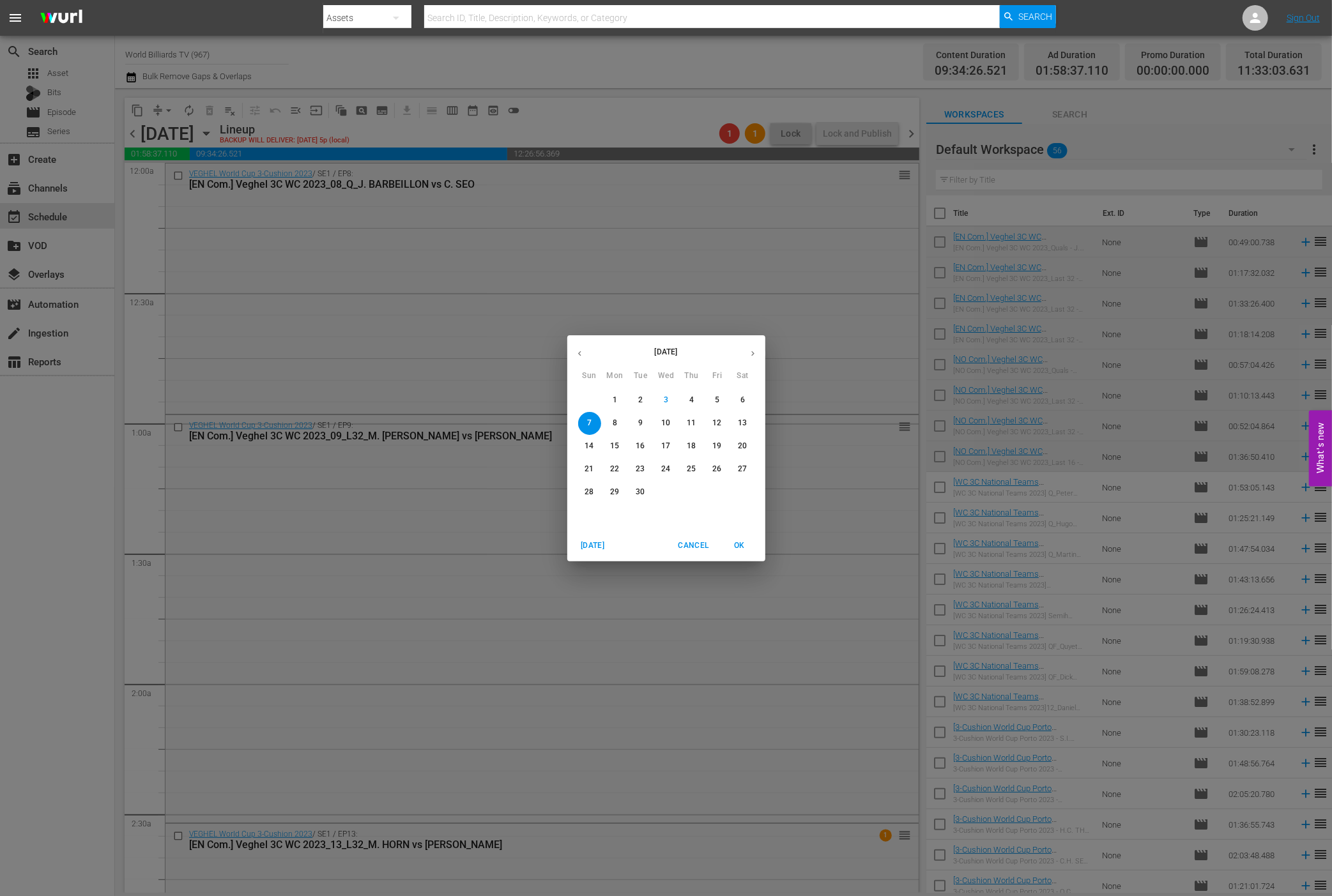
click at [745, 406] on button "6" at bounding box center [743, 400] width 23 height 23
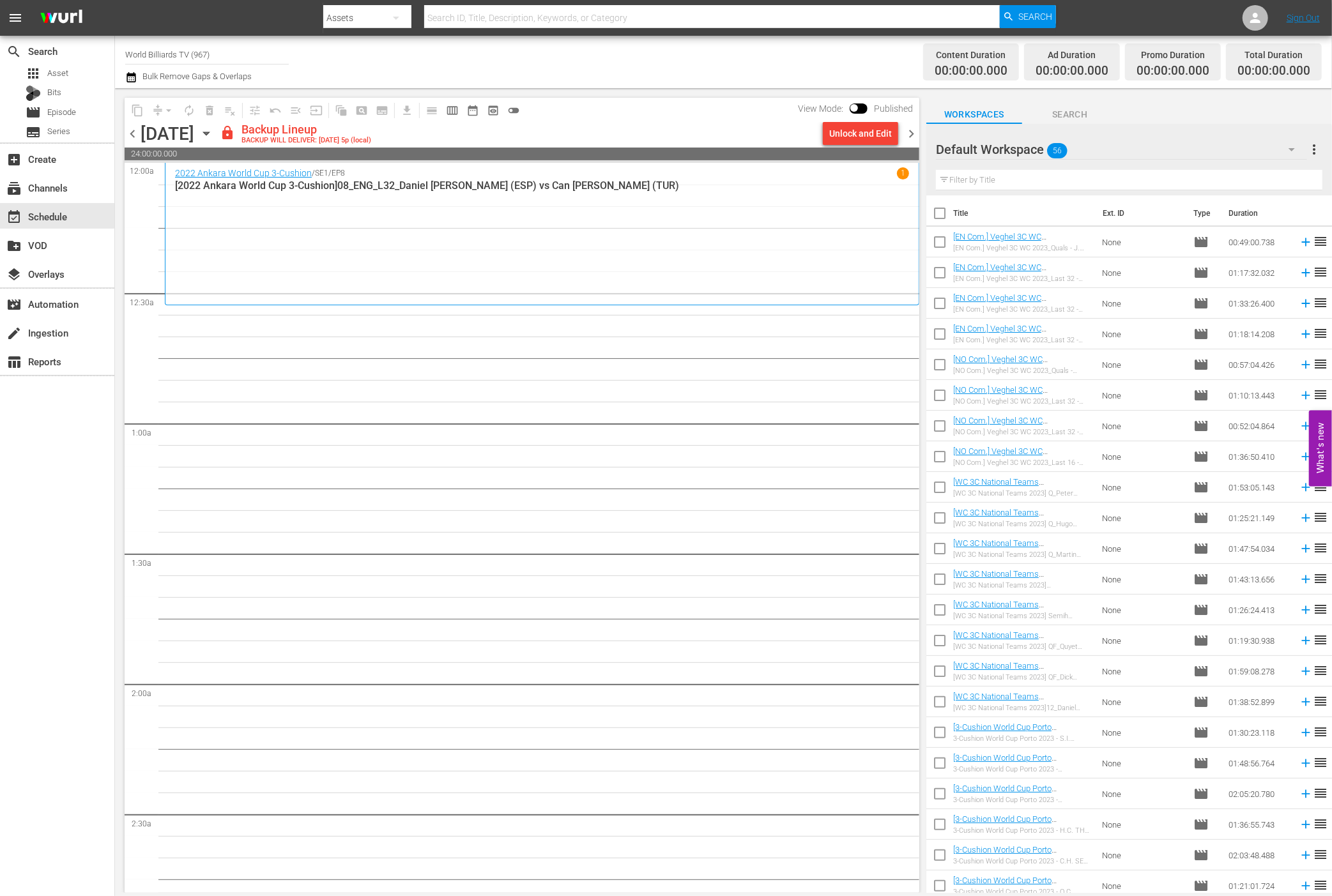
click at [213, 136] on icon "button" at bounding box center [206, 133] width 14 height 14
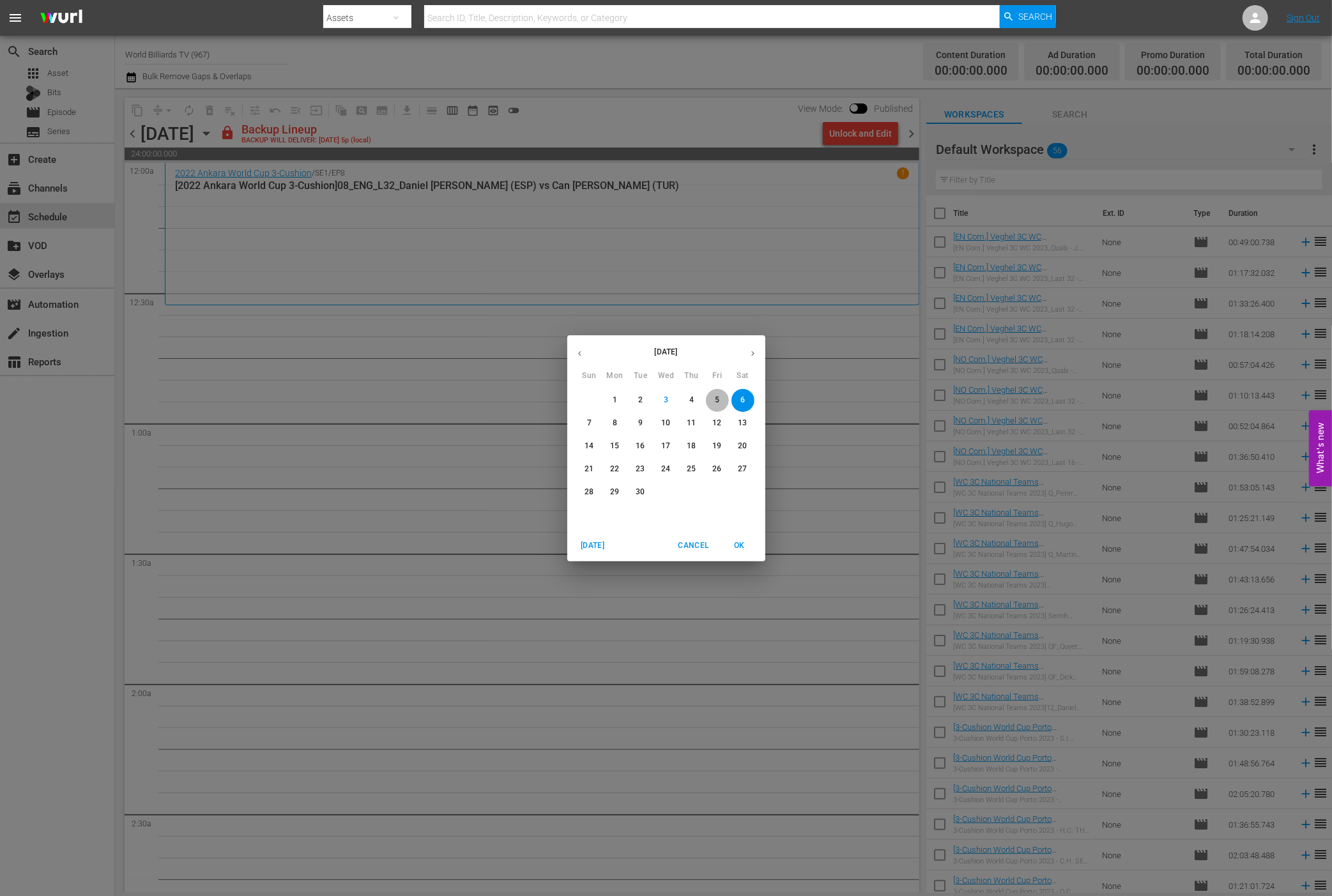
click at [716, 400] on p "5" at bounding box center [717, 400] width 4 height 11
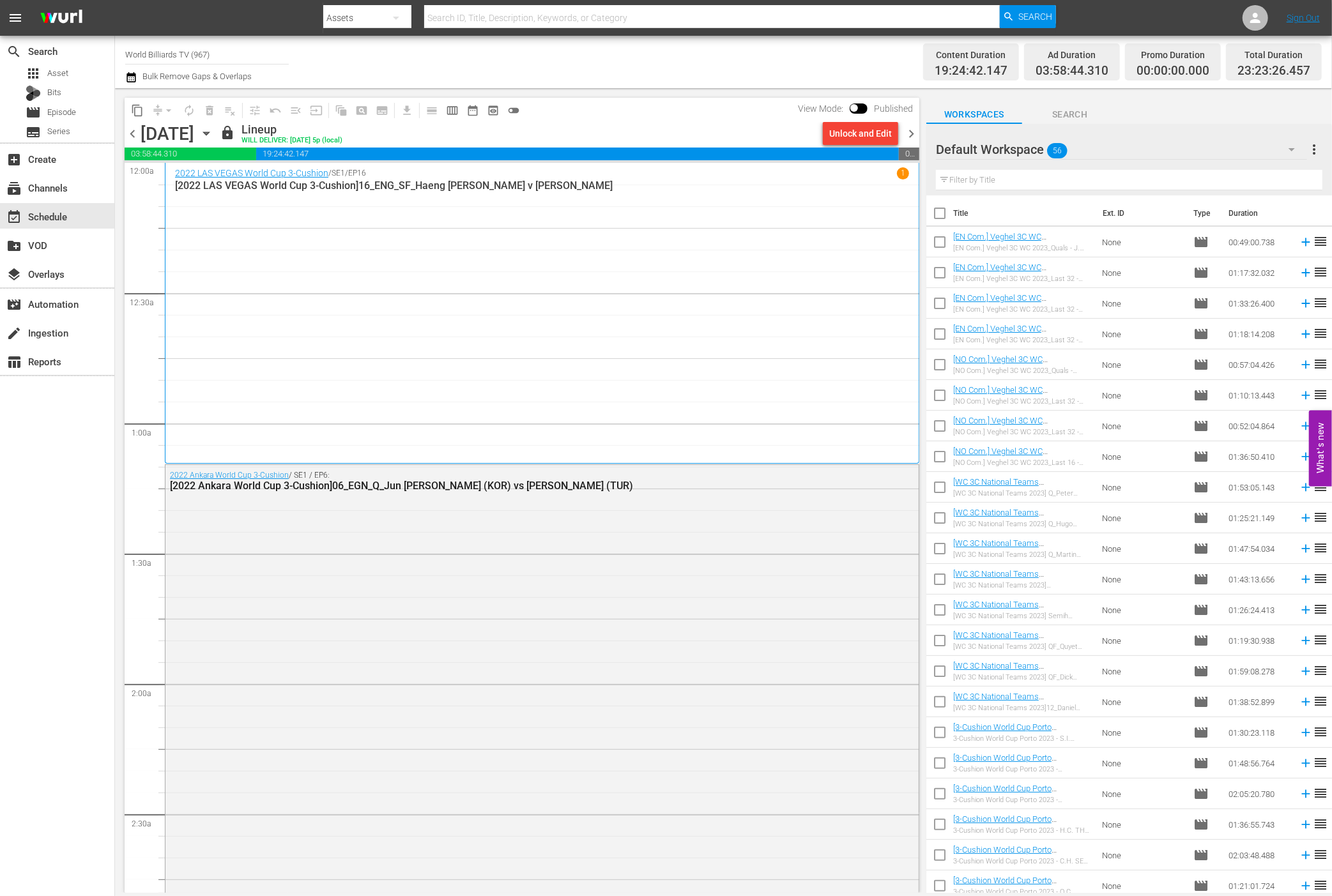
click at [217, 129] on div "Friday, September 5th September 5th" at bounding box center [179, 133] width 76 height 21
click at [213, 130] on icon "button" at bounding box center [206, 133] width 14 height 14
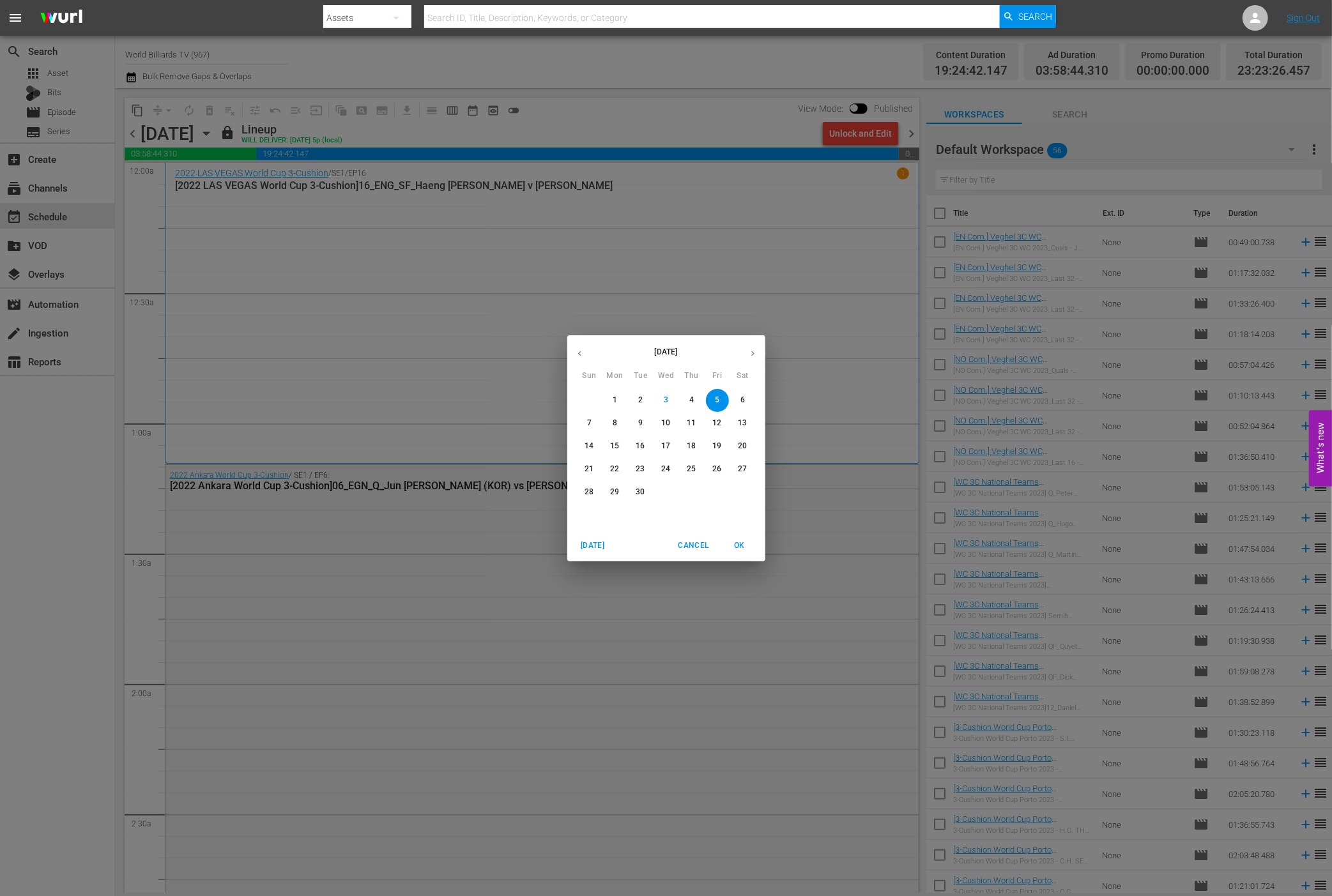
click at [589, 420] on p "7" at bounding box center [589, 423] width 4 height 11
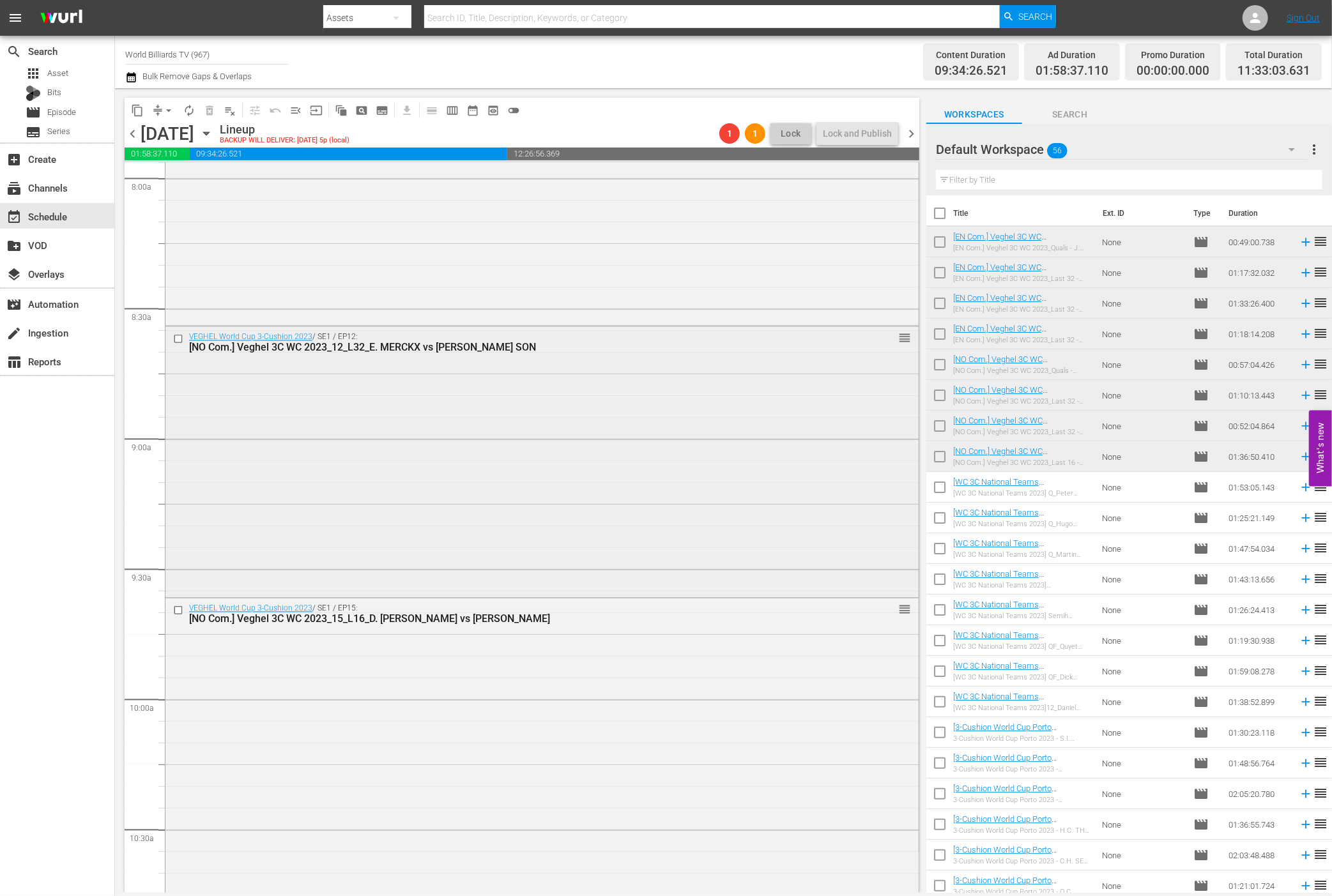
scroll to position [2053, 0]
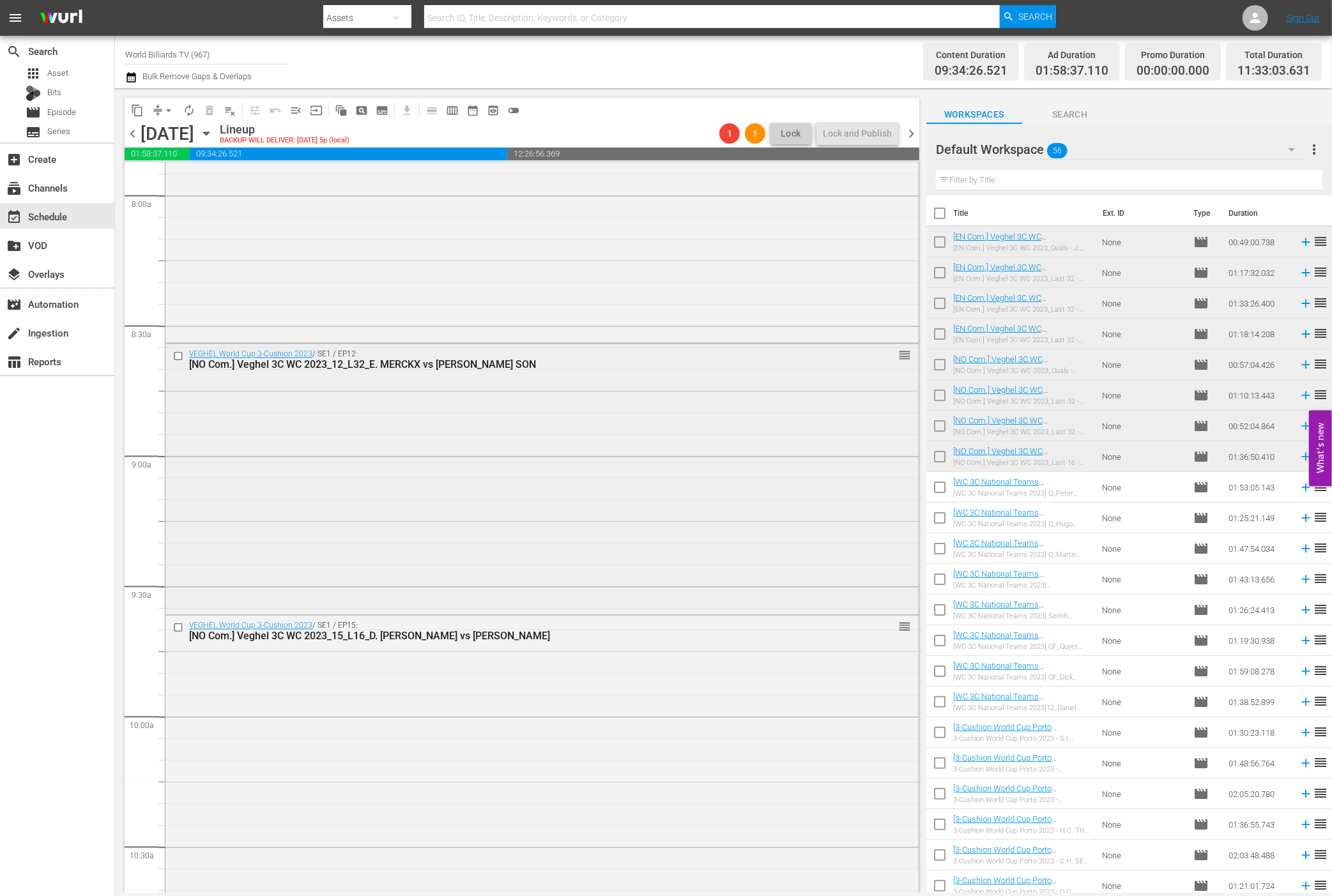
click at [439, 504] on div "VEGHEL World Cup 3-Cushion 2023 / SE1 / EP12: [NO Com.] Veghel 3C WC 2023_12_L3…" at bounding box center [542, 478] width 754 height 268
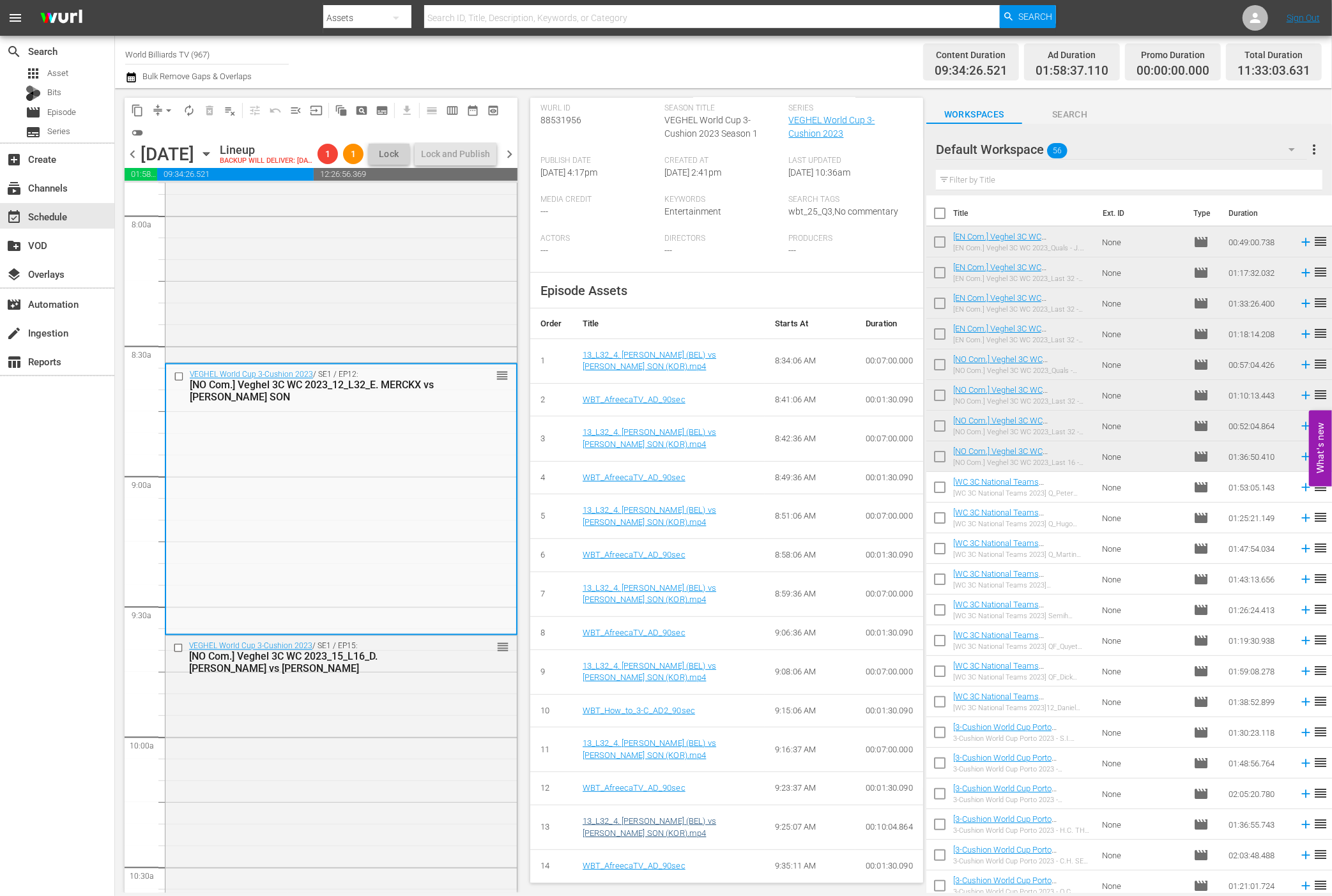
scroll to position [262, 0]
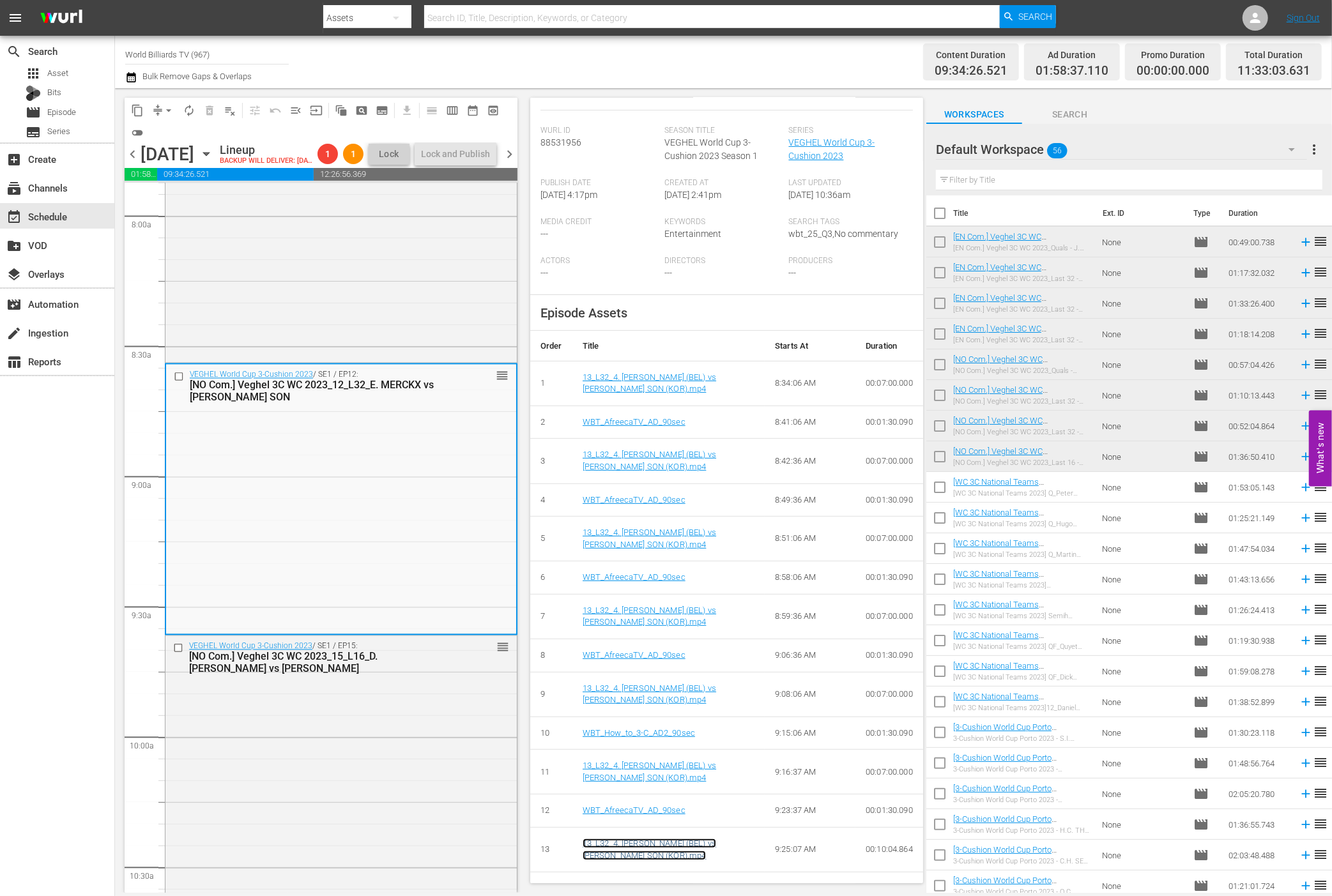
click at [674, 839] on link "13_L32_4. Eddy MERCKX (BEL) vs Jun Hyuk SON (KOR).mp4" at bounding box center [650, 850] width 133 height 22
